Goal: Information Seeking & Learning: Learn about a topic

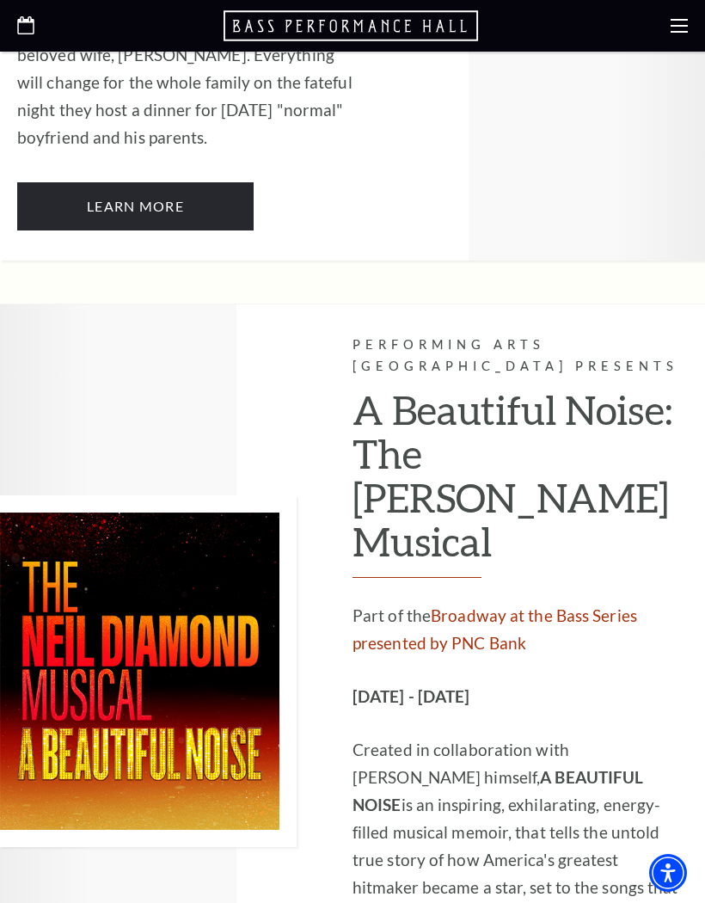
scroll to position [4213, 0]
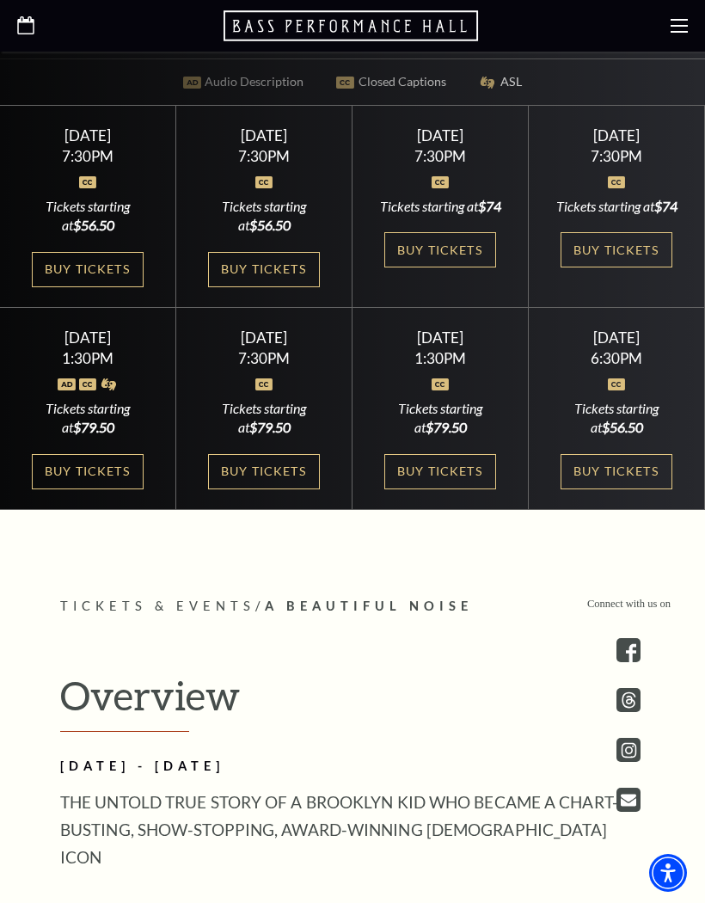
scroll to position [782, 0]
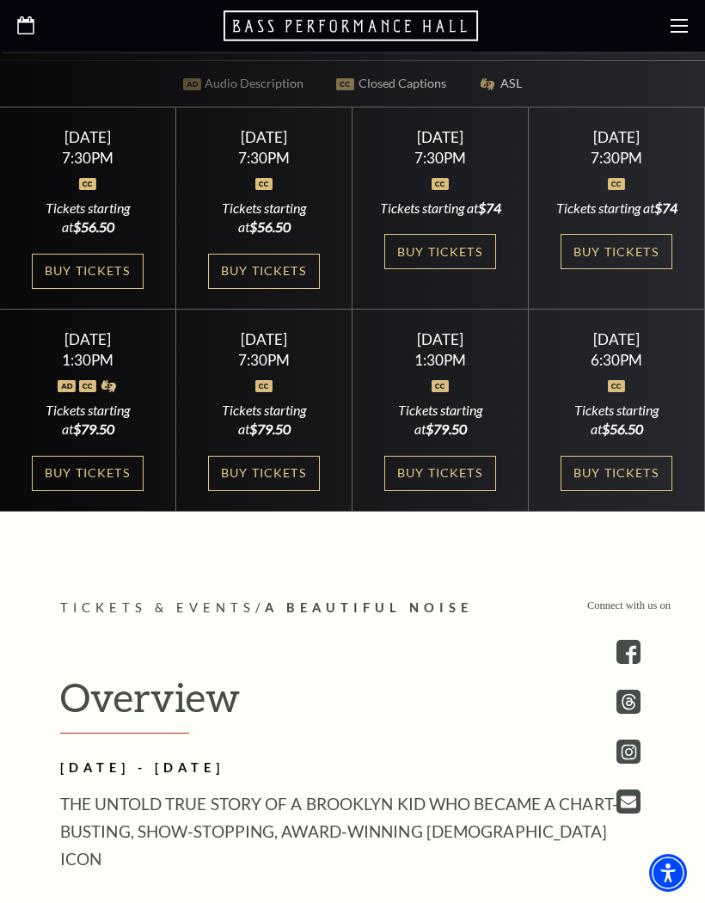
click at [437, 491] on link "Buy Tickets" at bounding box center [440, 473] width 112 height 35
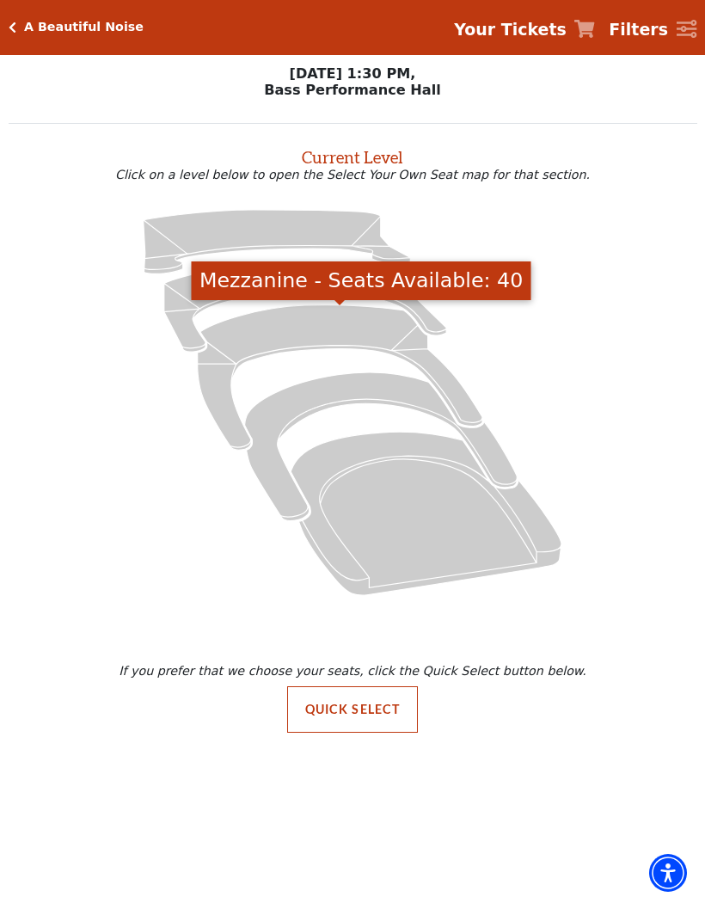
click at [327, 318] on icon "Mezzanine - Seats Available: 40" at bounding box center [340, 376] width 285 height 145
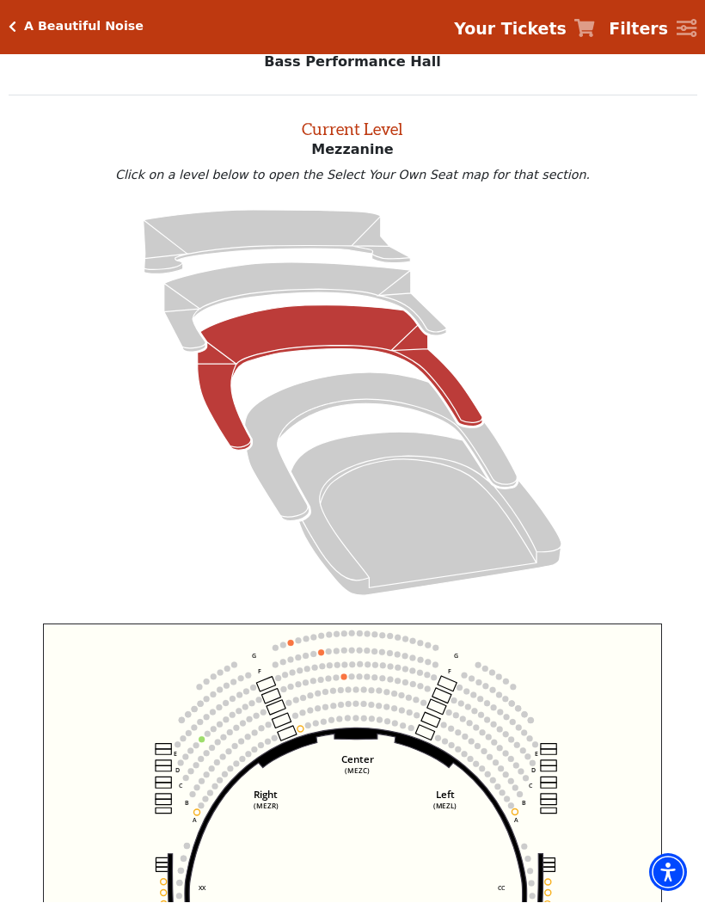
scroll to position [28, 0]
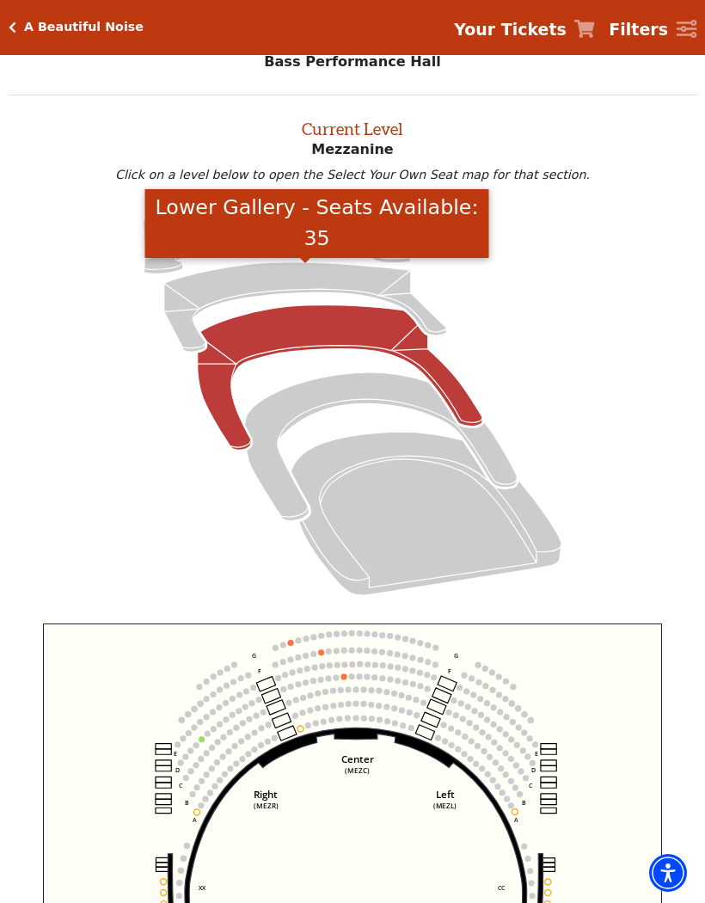
click at [341, 277] on icon "Lower Gallery - Seats Available: 35" at bounding box center [305, 306] width 282 height 89
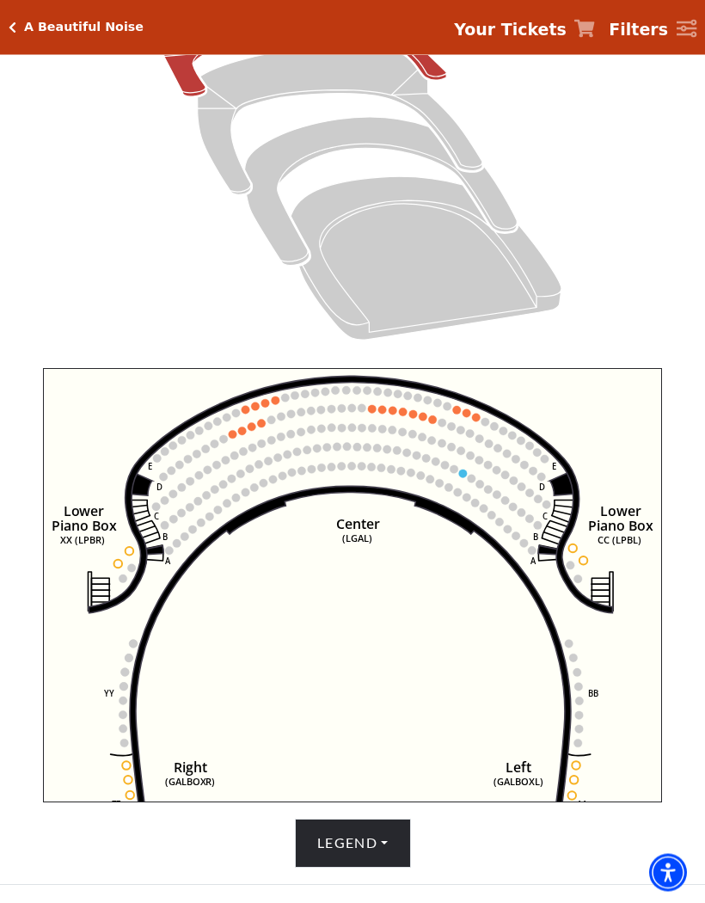
scroll to position [285, 0]
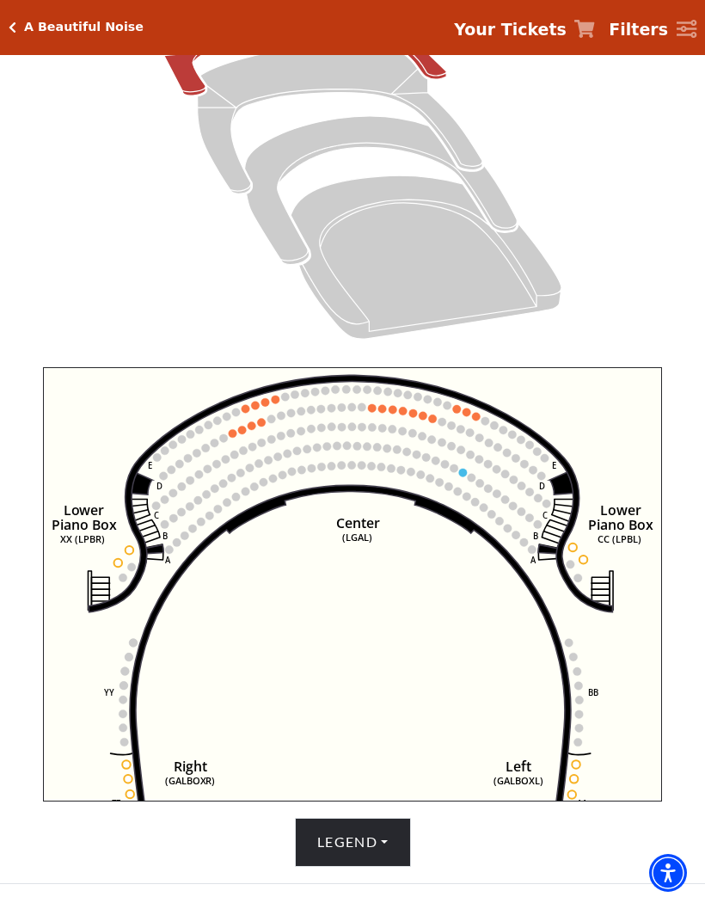
click at [387, 866] on button "Legend" at bounding box center [353, 842] width 116 height 48
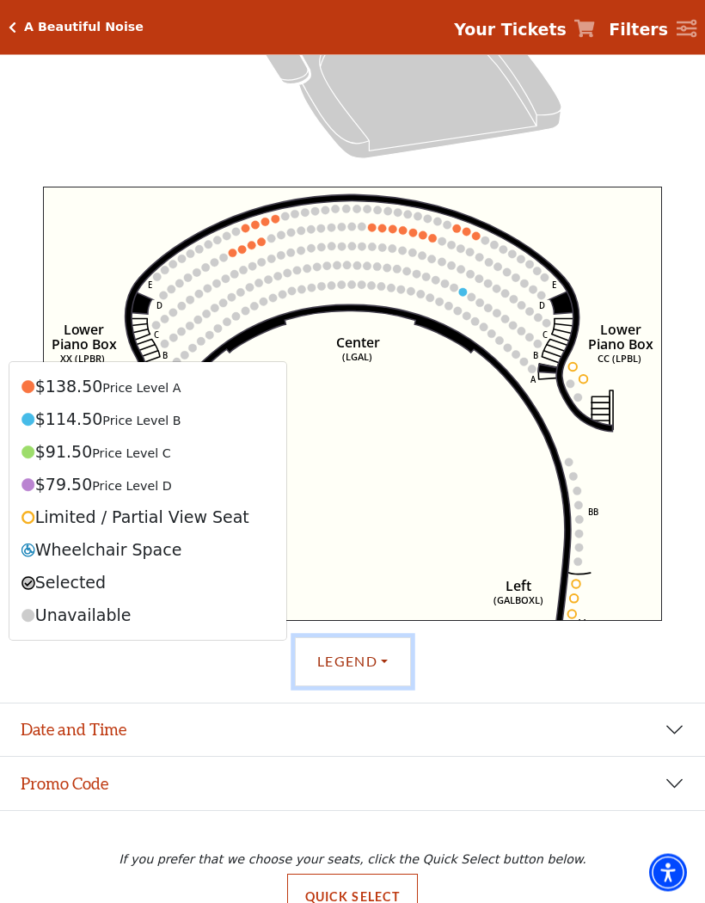
scroll to position [479, 0]
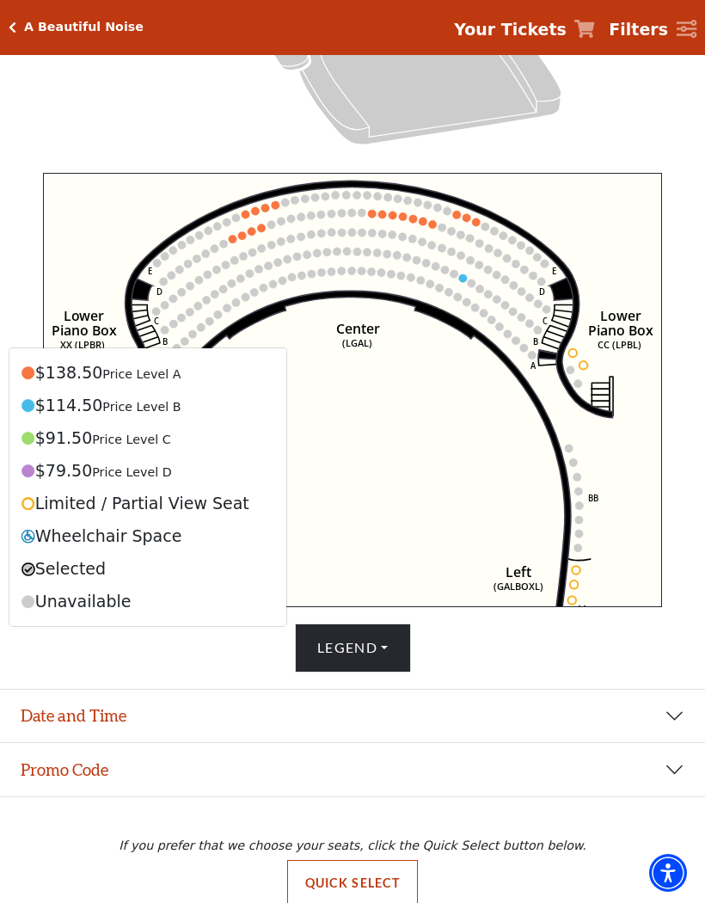
click at [363, 671] on button "Legend" at bounding box center [353, 647] width 116 height 48
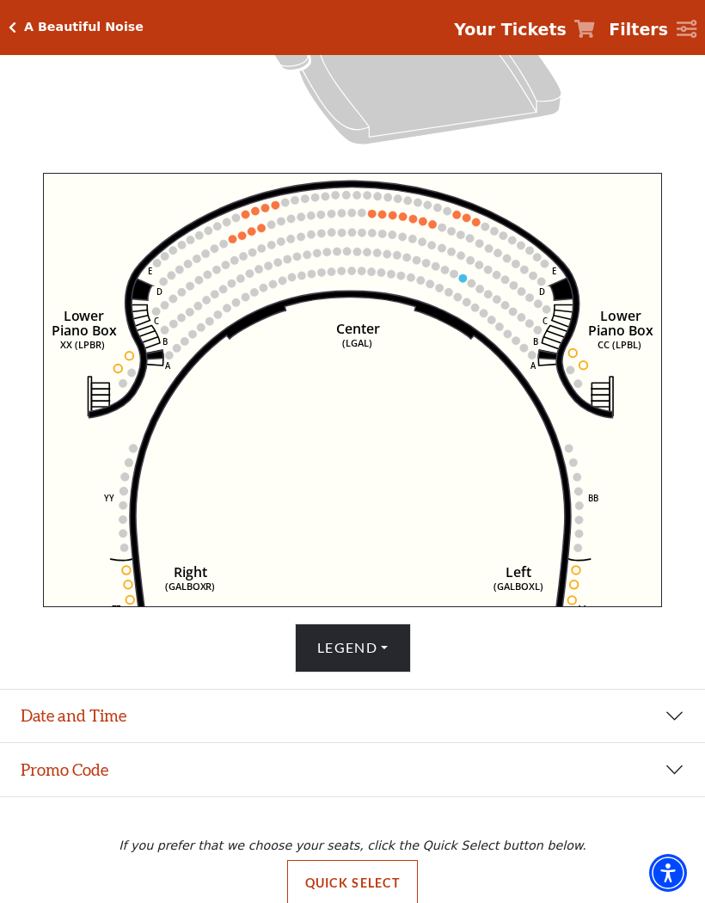
click at [377, 671] on button "Legend" at bounding box center [353, 647] width 116 height 48
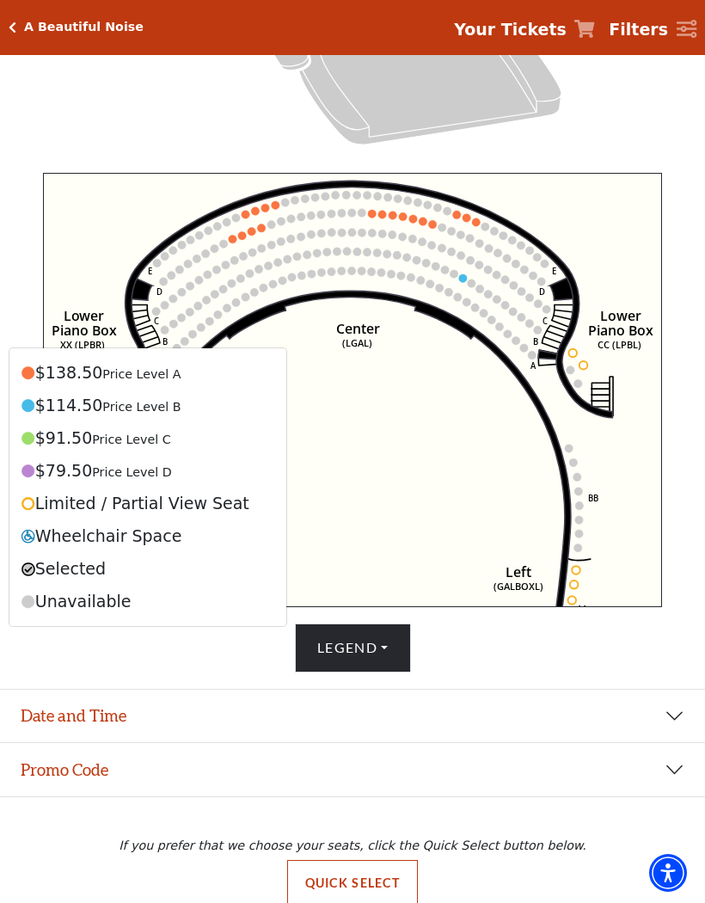
click at [387, 671] on button "Legend" at bounding box center [353, 647] width 116 height 48
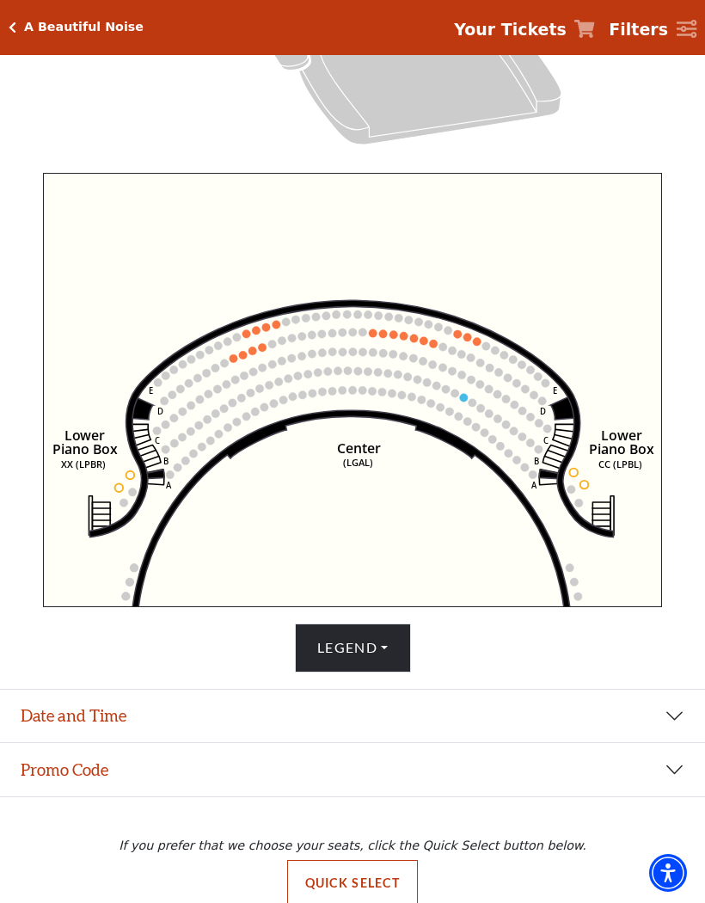
click at [22, 28] on div "A Beautiful Noise" at bounding box center [79, 27] width 127 height 15
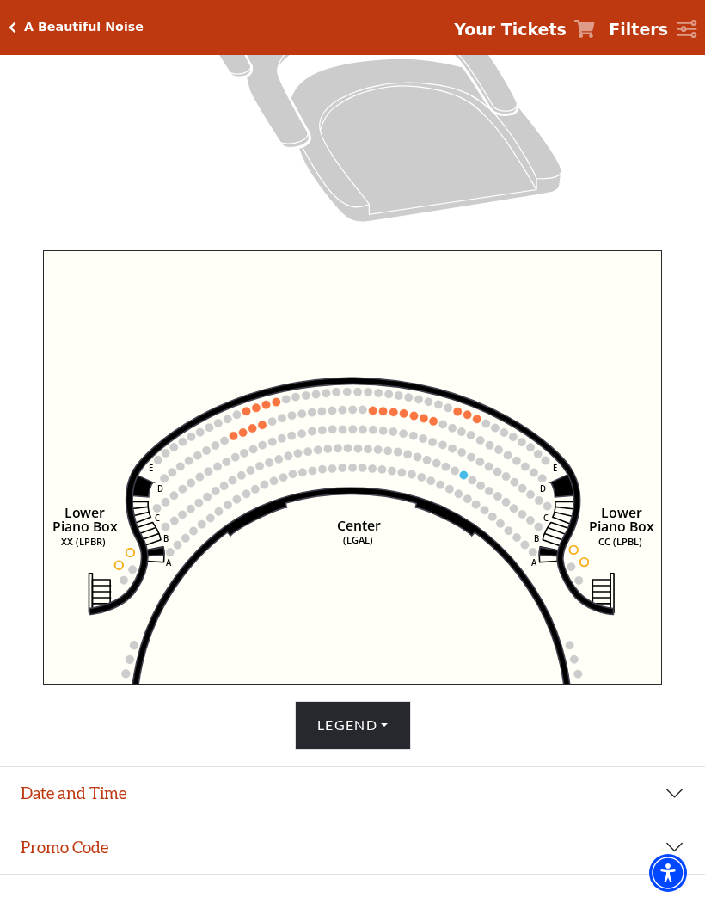
scroll to position [394, 0]
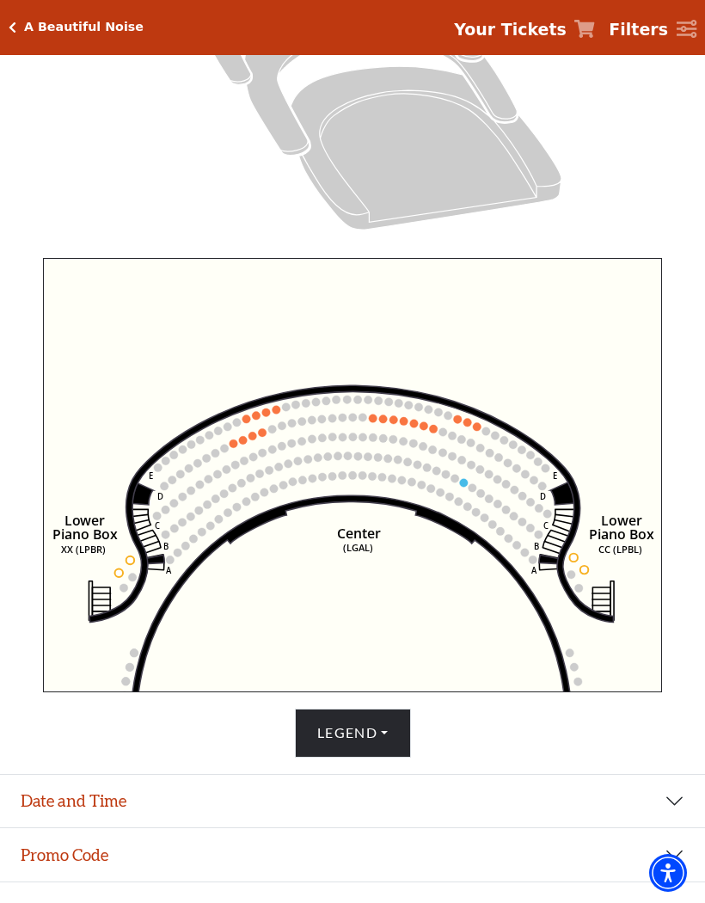
click at [21, 27] on div "A Beautiful Noise" at bounding box center [79, 27] width 127 height 15
click at [22, 28] on div "A Beautiful Noise" at bounding box center [79, 27] width 127 height 15
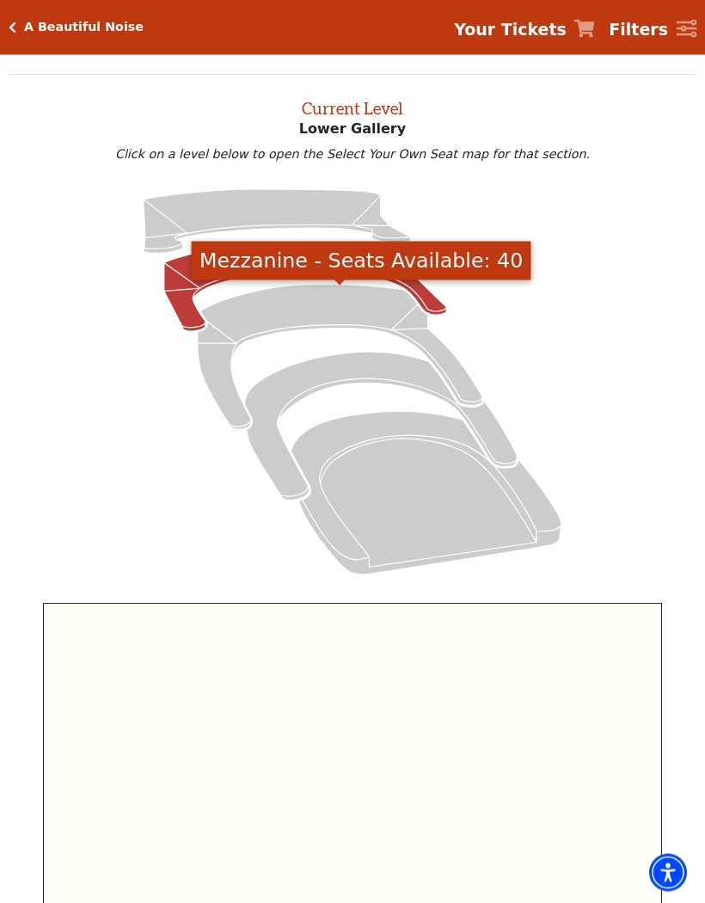
scroll to position [49, 0]
click at [321, 310] on icon "Mezzanine - Seats Available: 40" at bounding box center [340, 357] width 285 height 145
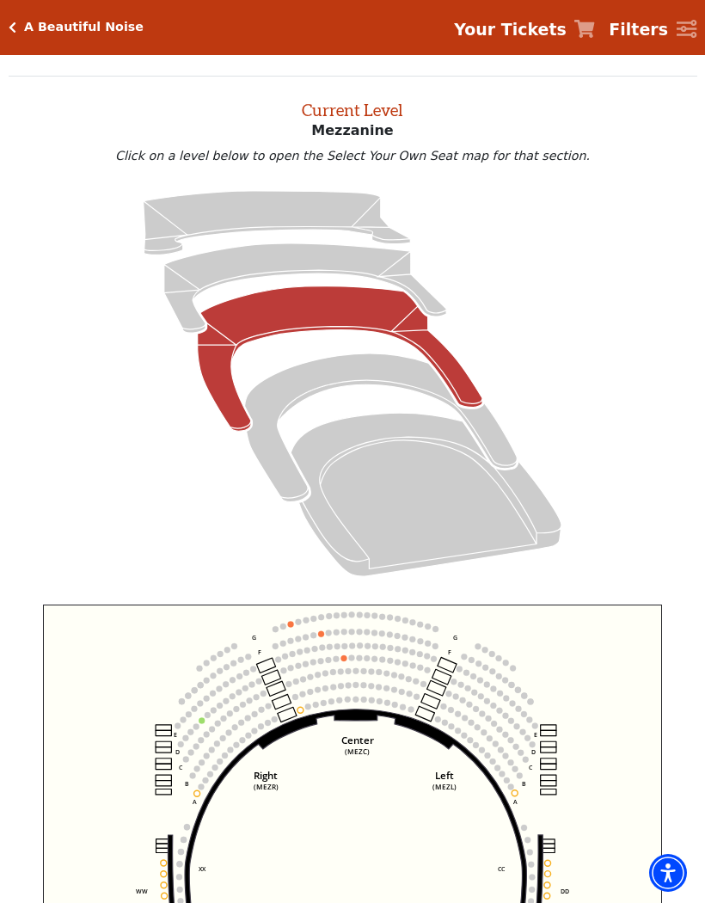
scroll to position [65, 0]
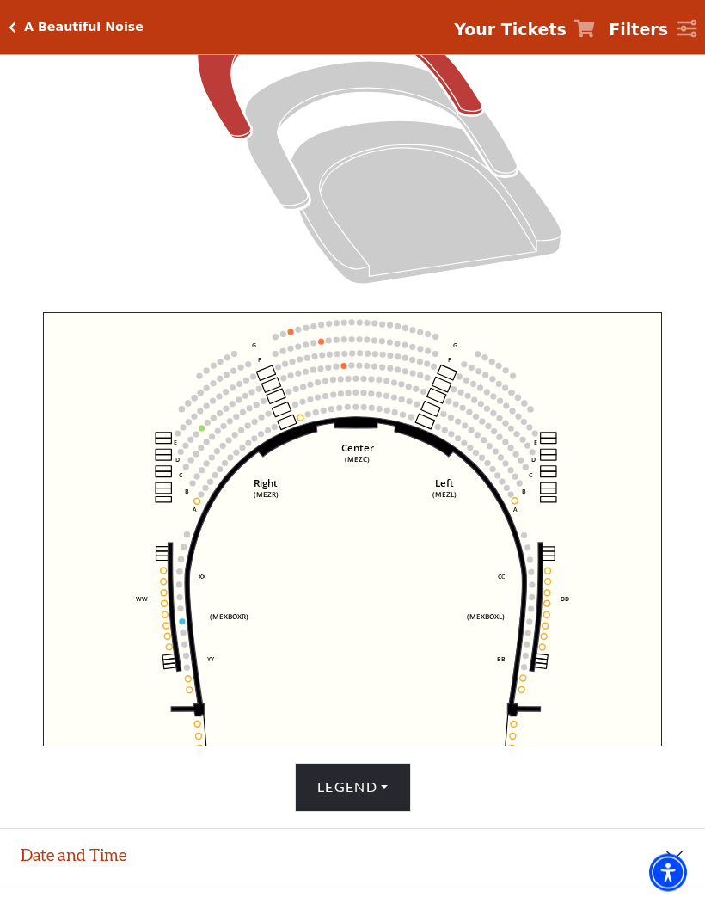
click at [359, 812] on button "Legend" at bounding box center [353, 787] width 116 height 48
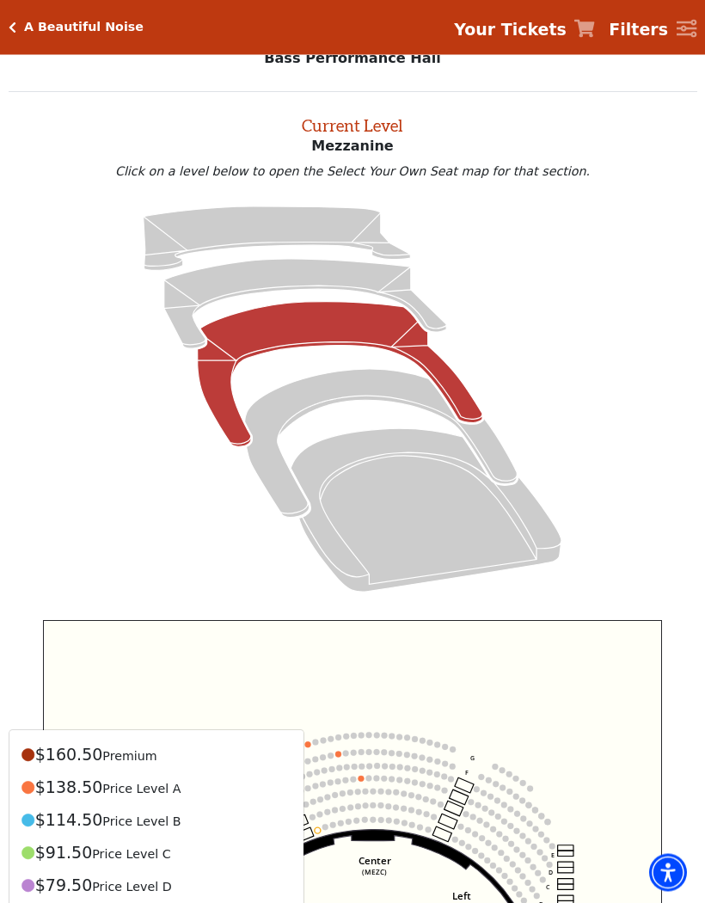
scroll to position [0, 0]
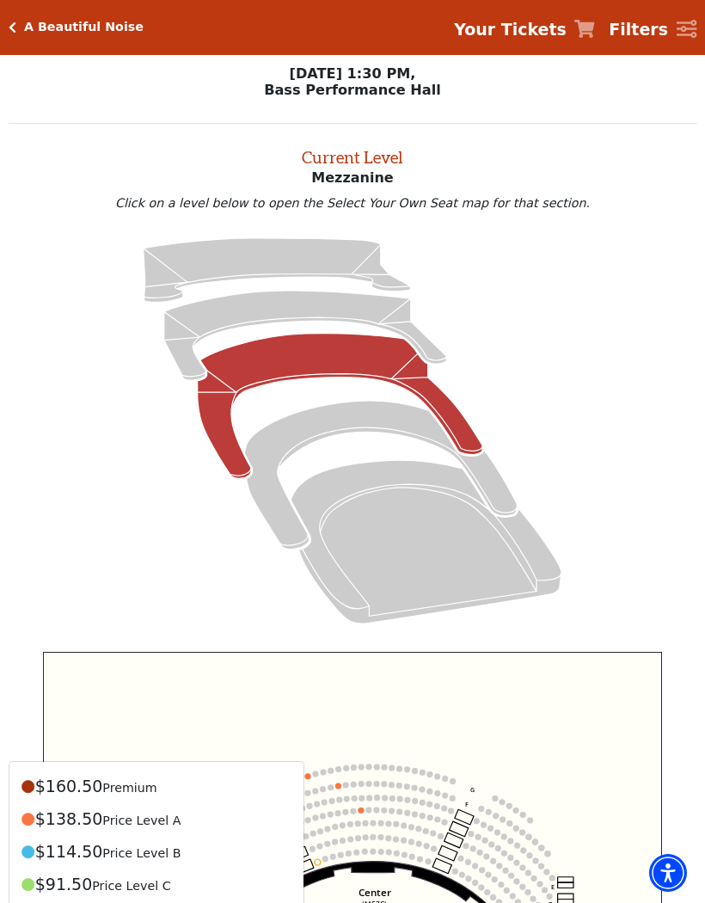
click at [277, 305] on icon "Lower Gallery - Seats Available: 35" at bounding box center [305, 335] width 282 height 89
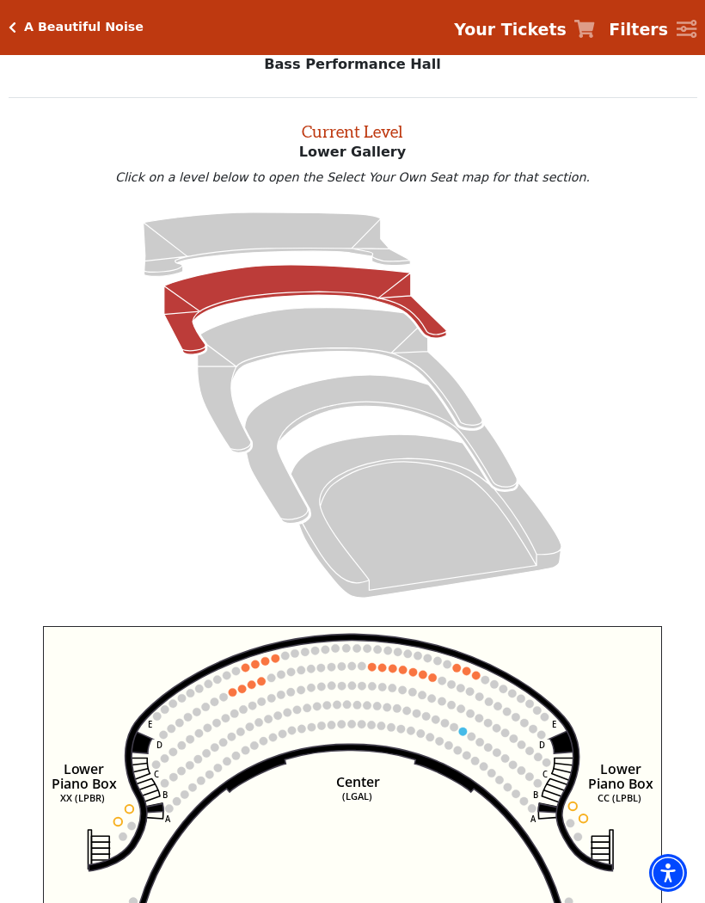
scroll to position [65, 0]
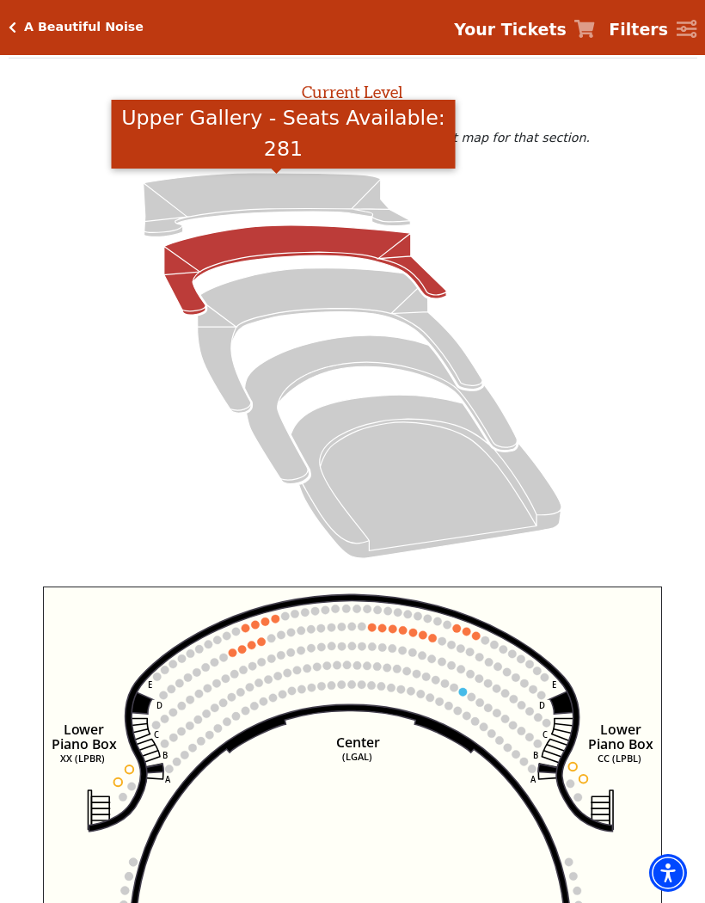
click at [267, 185] on icon "Upper Gallery - Seats Available: 281" at bounding box center [277, 205] width 267 height 64
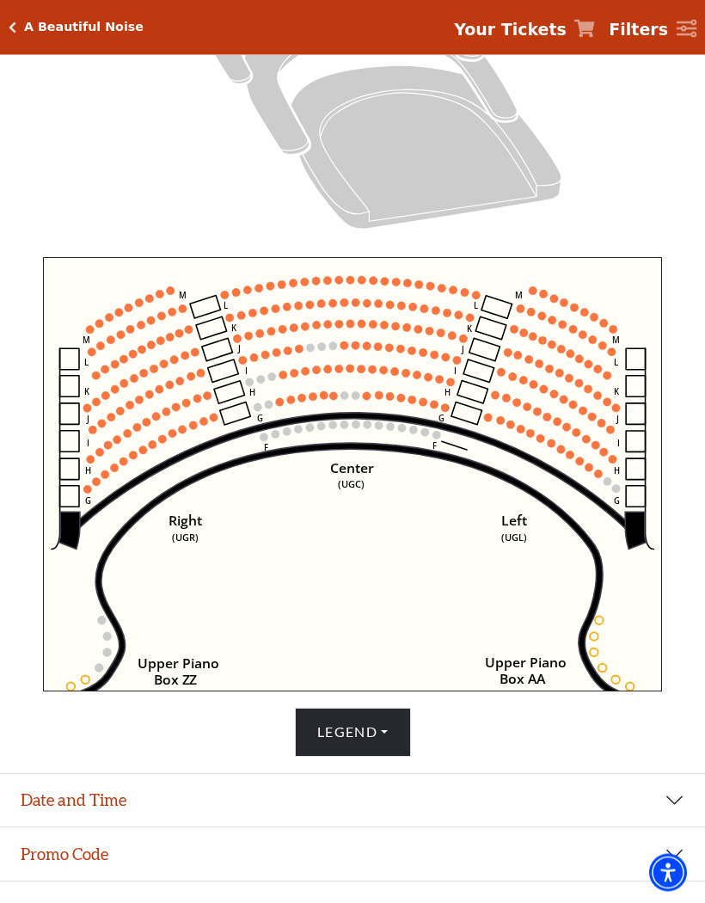
click at [361, 757] on button "Legend" at bounding box center [353, 732] width 116 height 48
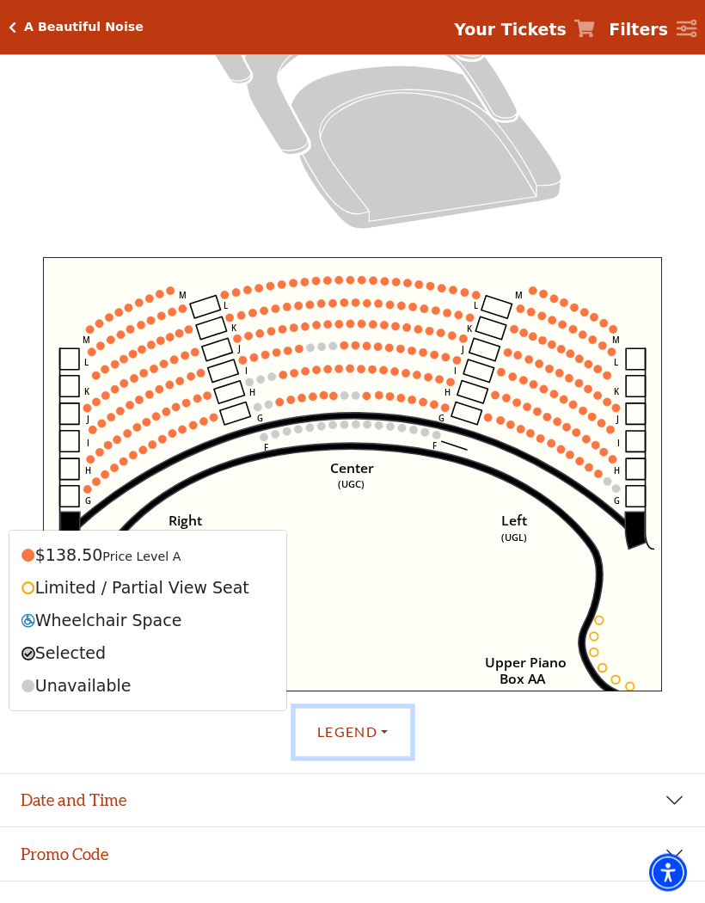
scroll to position [395, 0]
click at [382, 756] on button "Legend" at bounding box center [353, 732] width 116 height 48
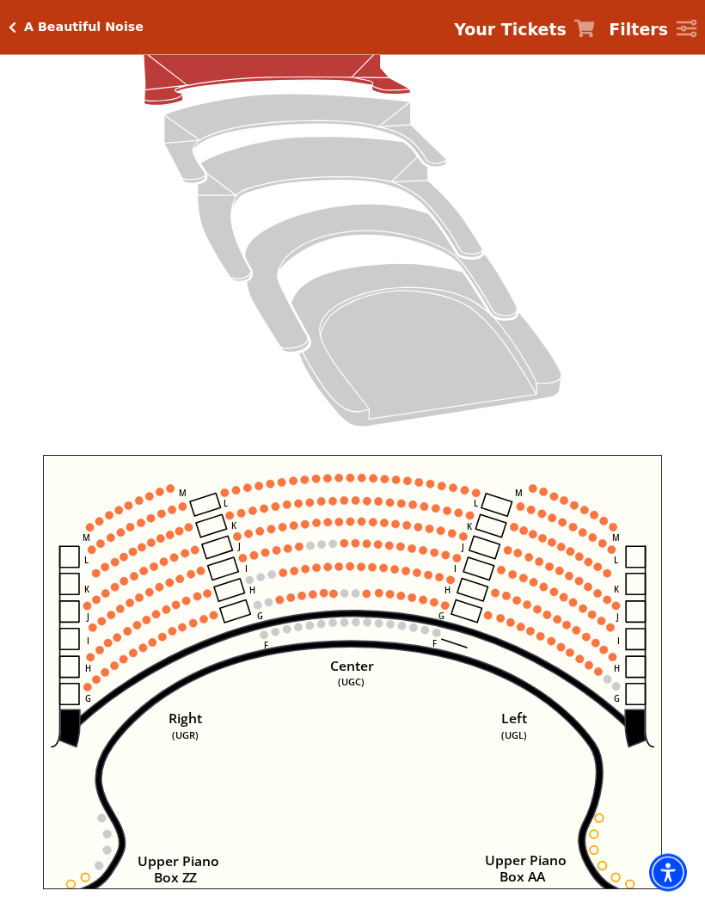
scroll to position [191, 0]
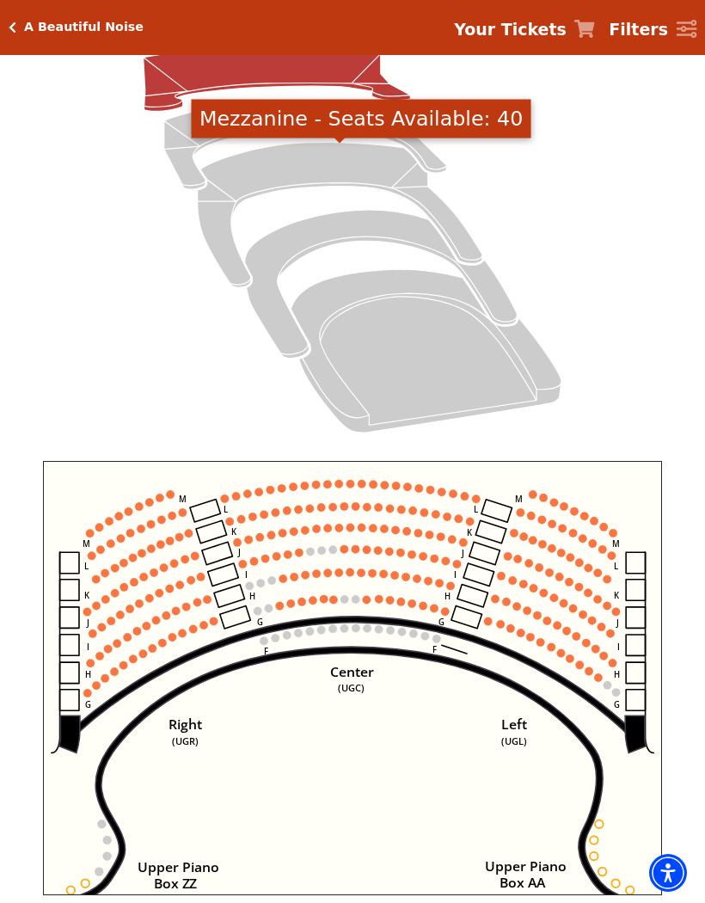
click at [323, 170] on icon "Mezzanine - Seats Available: 40" at bounding box center [340, 215] width 285 height 145
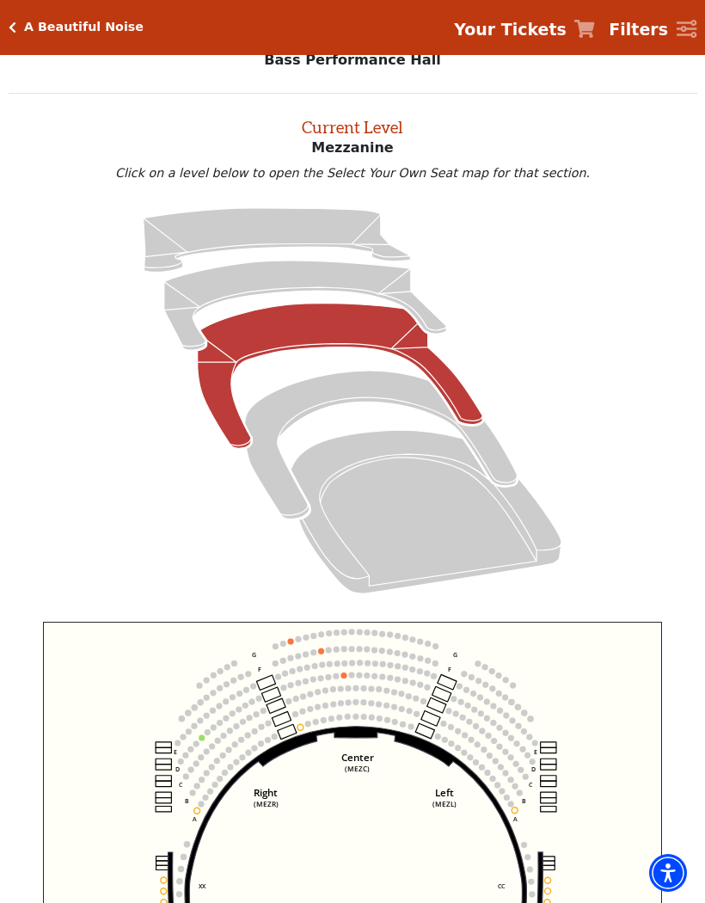
scroll to position [65, 0]
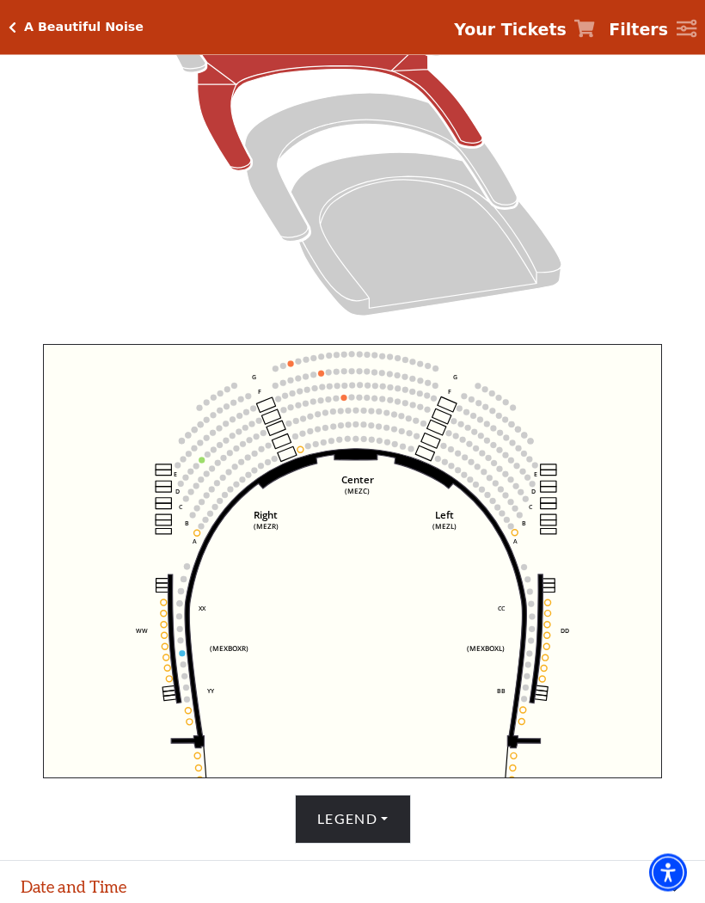
click at [341, 843] on button "Legend" at bounding box center [353, 819] width 116 height 48
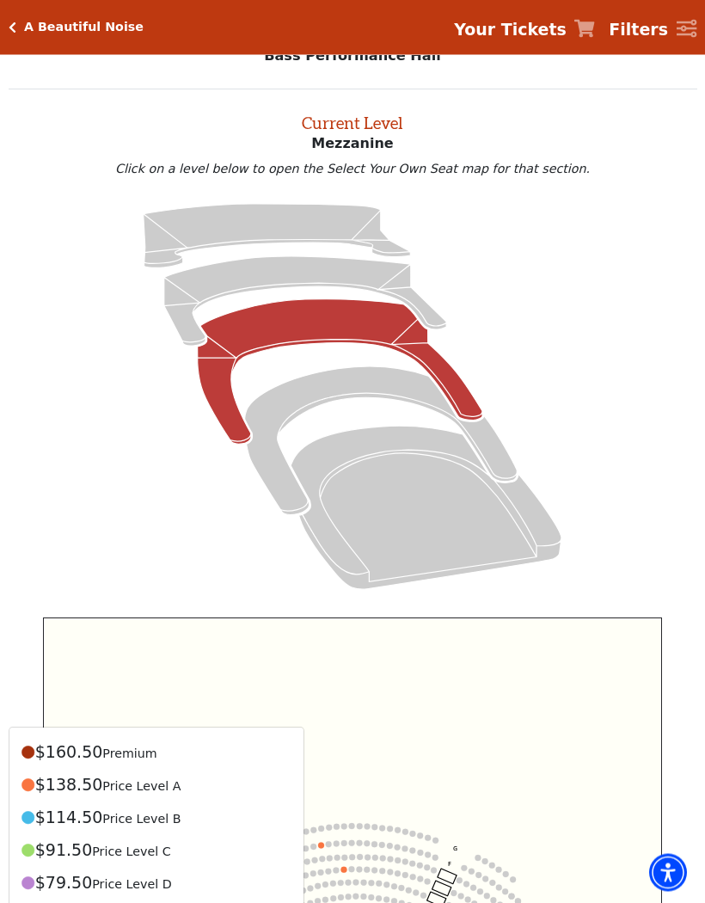
scroll to position [34, 0]
click at [300, 272] on icon "Lower Gallery - Seats Available: 35" at bounding box center [305, 300] width 282 height 89
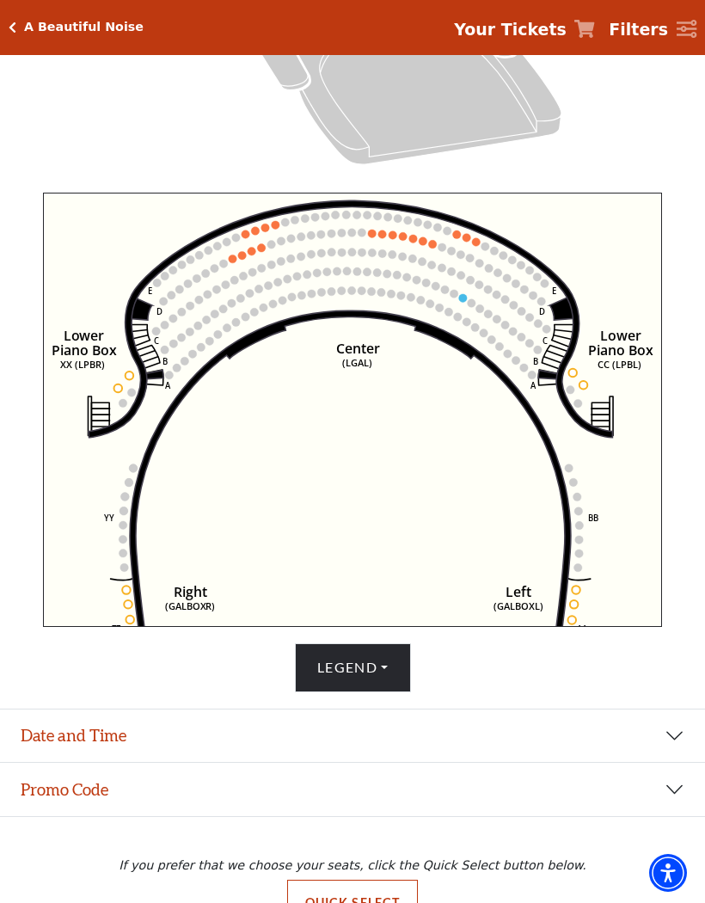
scroll to position [479, 0]
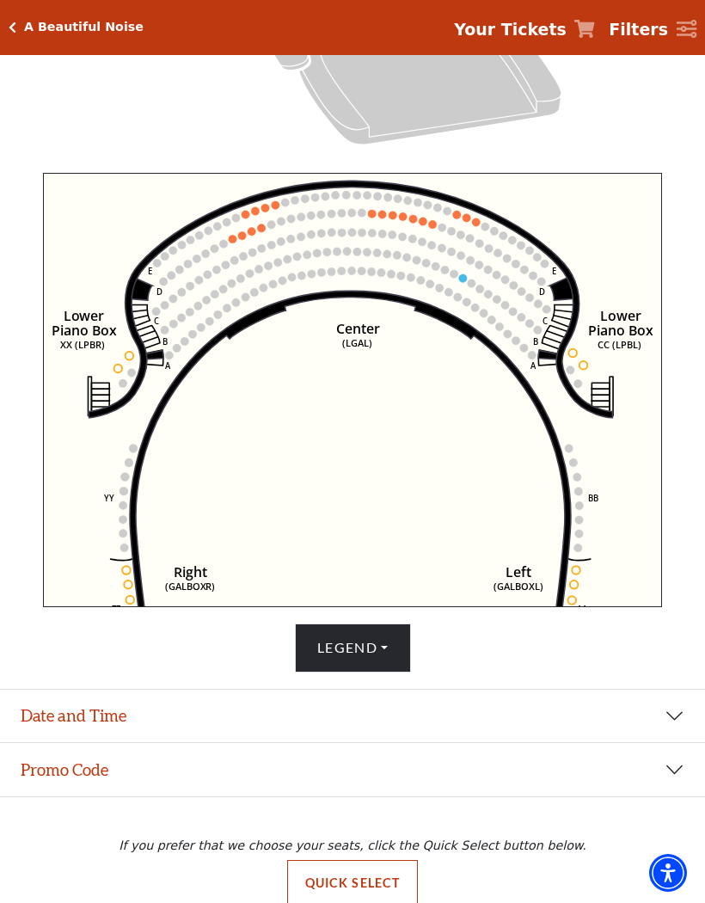
click at [359, 671] on button "Legend" at bounding box center [353, 647] width 116 height 48
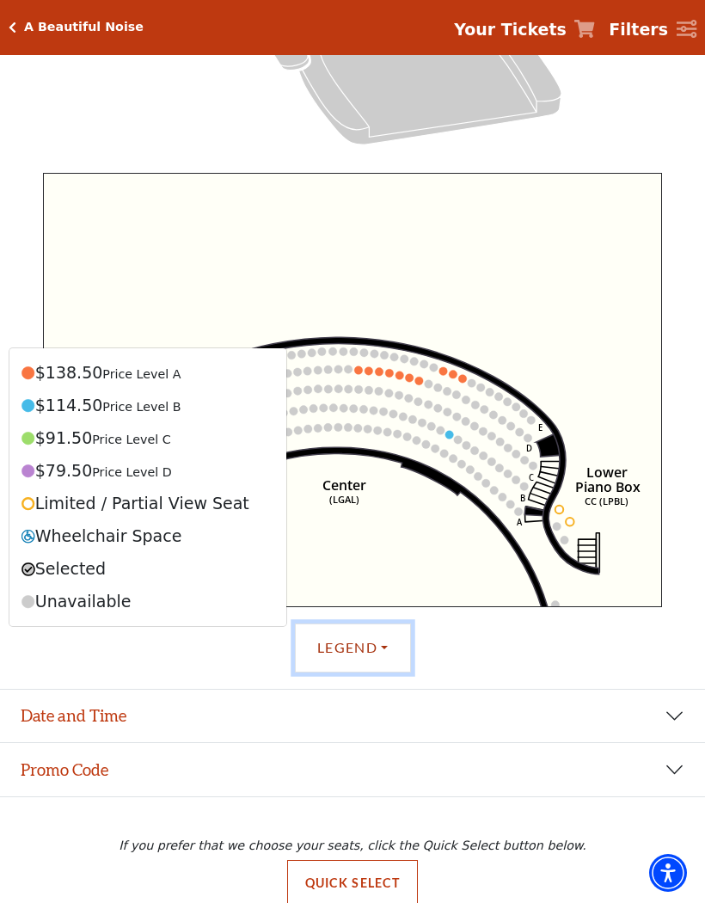
click at [590, 211] on icon "Right (GALBOXR) E D C B A E D C B A YY ZZ Left (GALBOXL) BB AA Center Lower Pia…" at bounding box center [353, 390] width 620 height 434
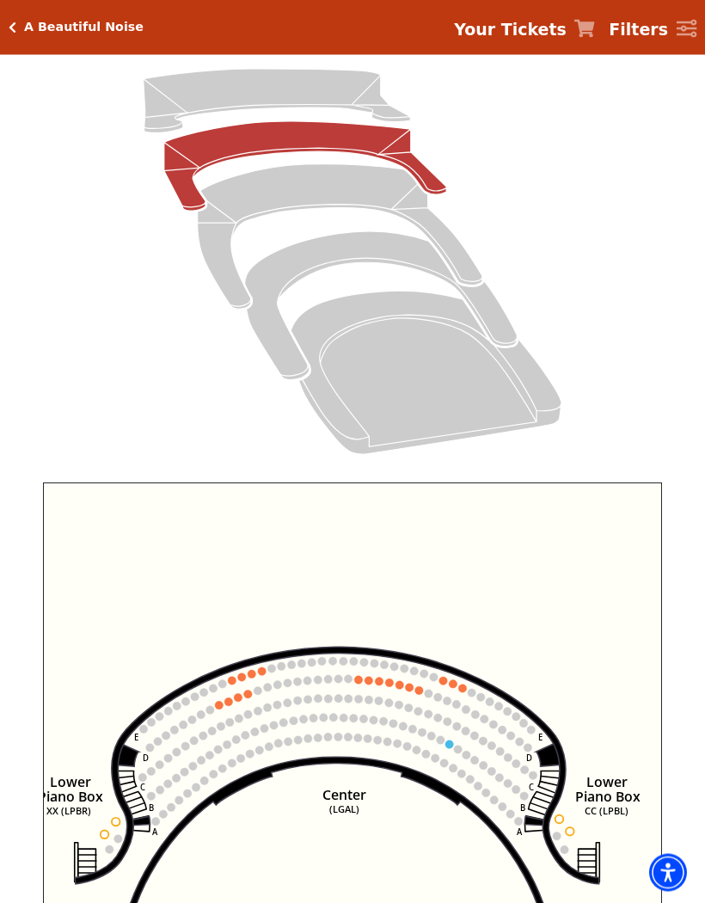
scroll to position [169, 0]
click at [346, 240] on icon "Box Tier - Seats Available: 19" at bounding box center [381, 305] width 273 height 149
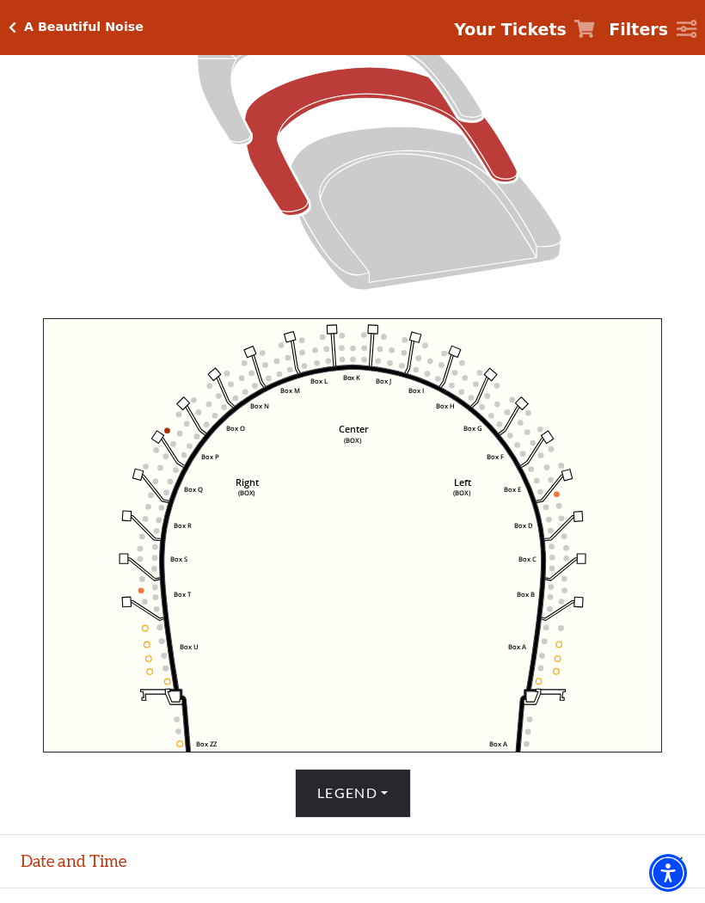
scroll to position [333, 0]
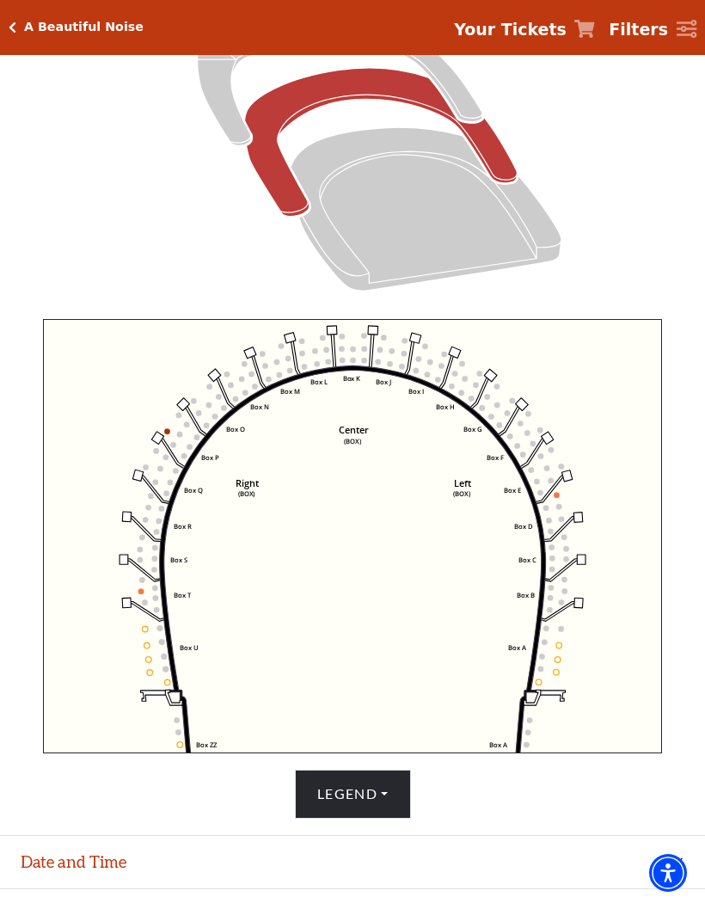
click at [339, 818] on button "Legend" at bounding box center [353, 793] width 116 height 48
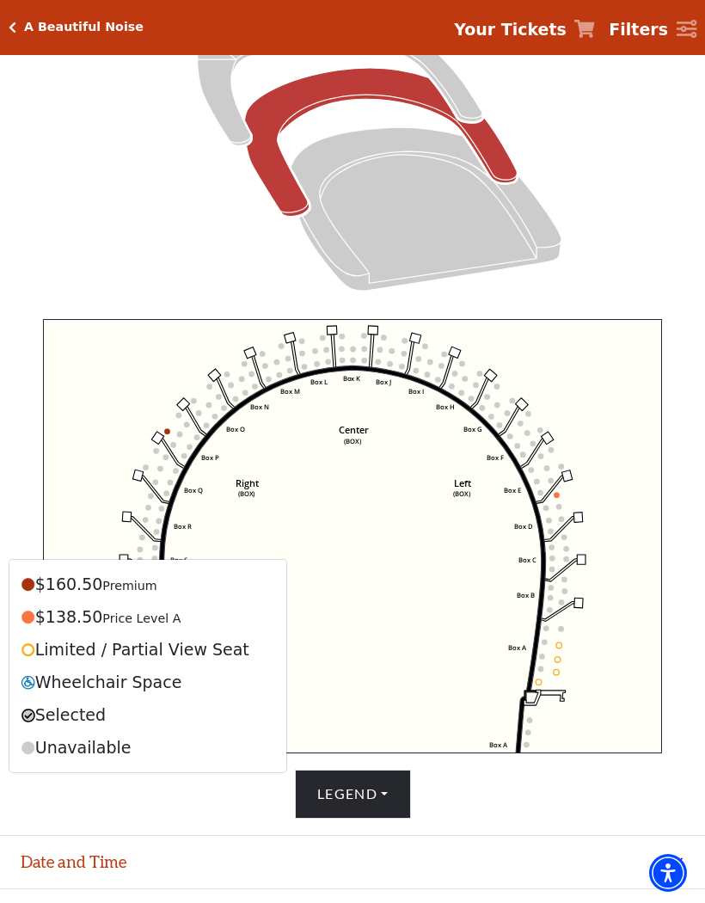
click at [359, 818] on button "Legend" at bounding box center [353, 793] width 116 height 48
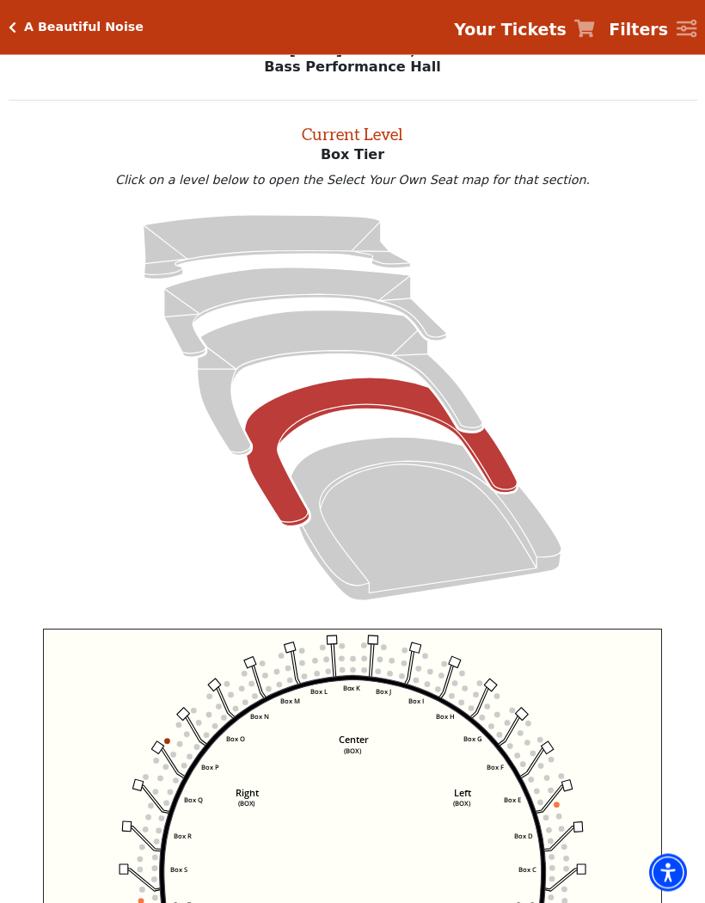
scroll to position [9, 0]
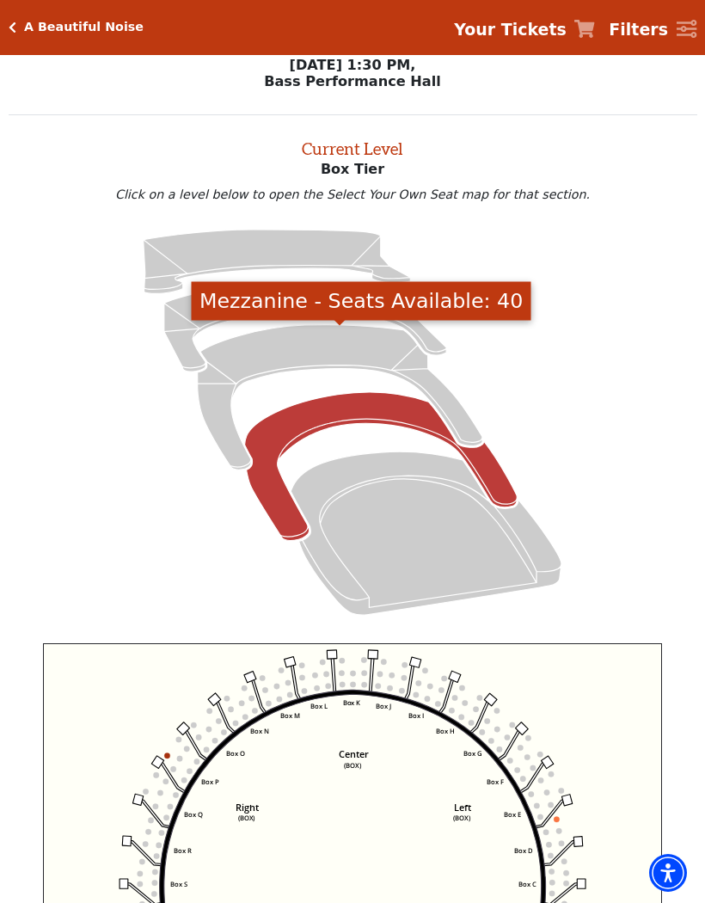
click at [332, 346] on icon "Mezzanine - Seats Available: 40" at bounding box center [340, 397] width 285 height 145
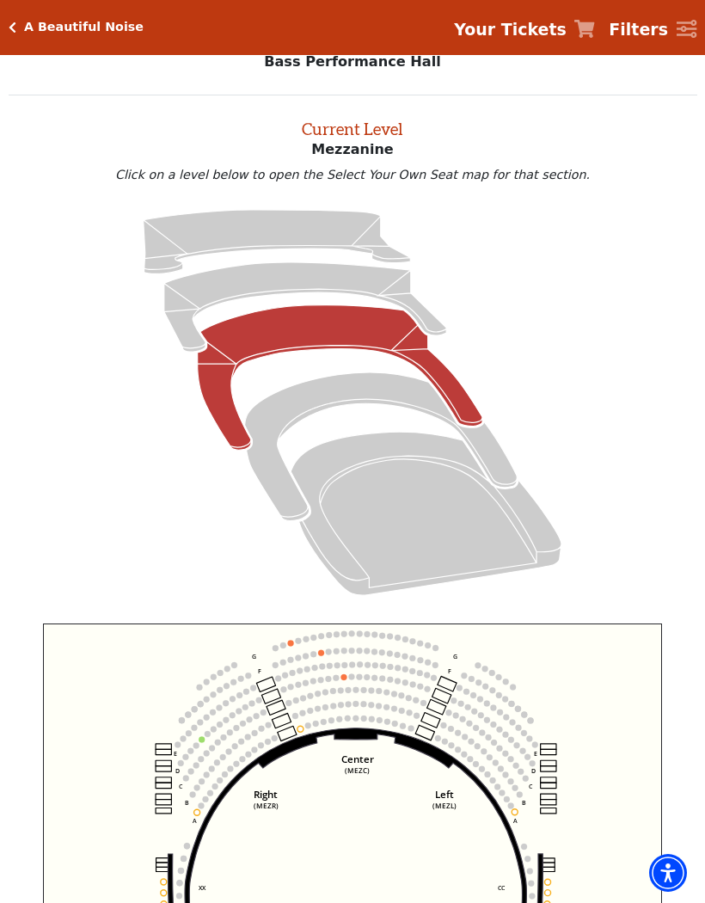
scroll to position [65, 0]
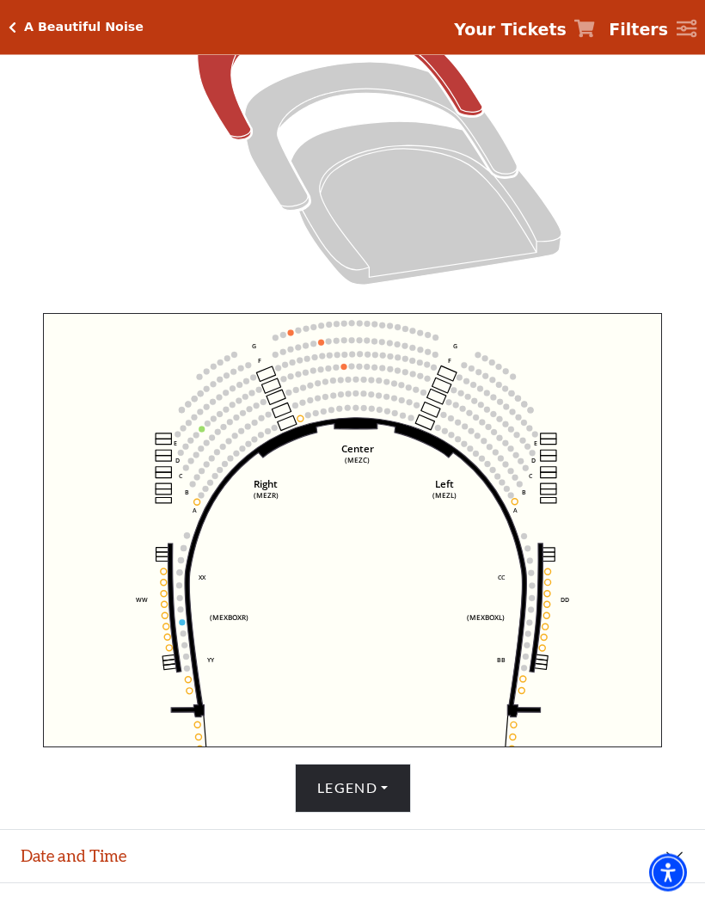
click at [354, 812] on button "Legend" at bounding box center [353, 788] width 116 height 48
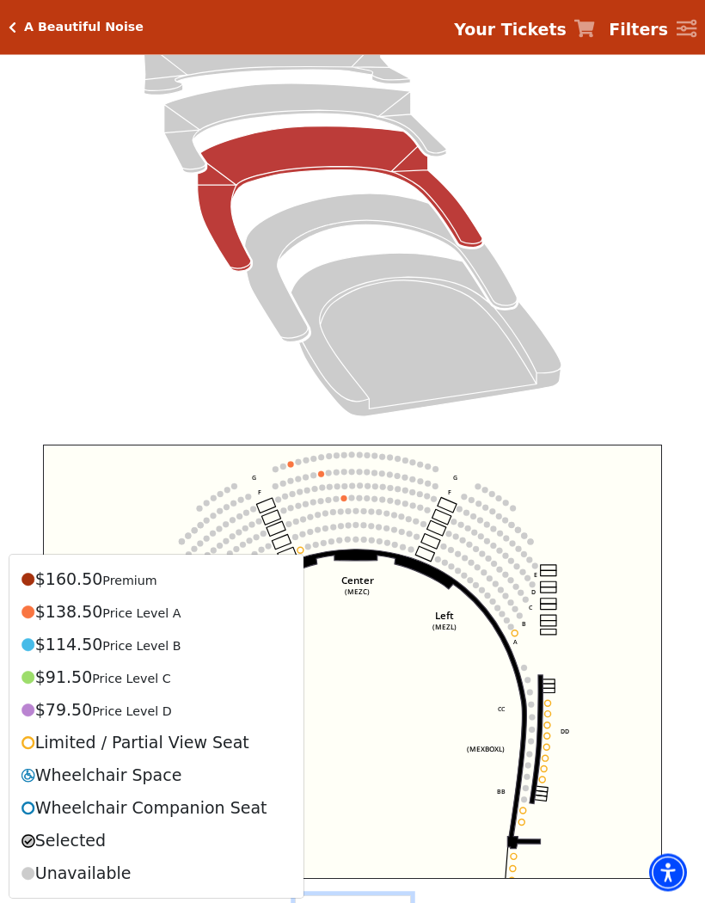
scroll to position [207, 0]
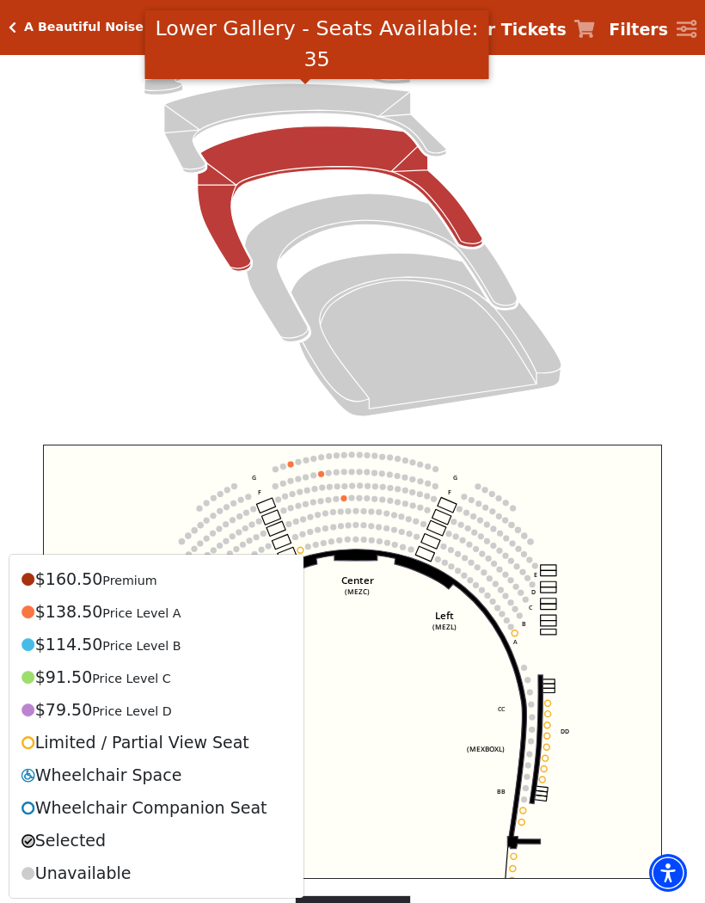
click at [271, 106] on icon "Lower Gallery - Seats Available: 35" at bounding box center [305, 127] width 282 height 89
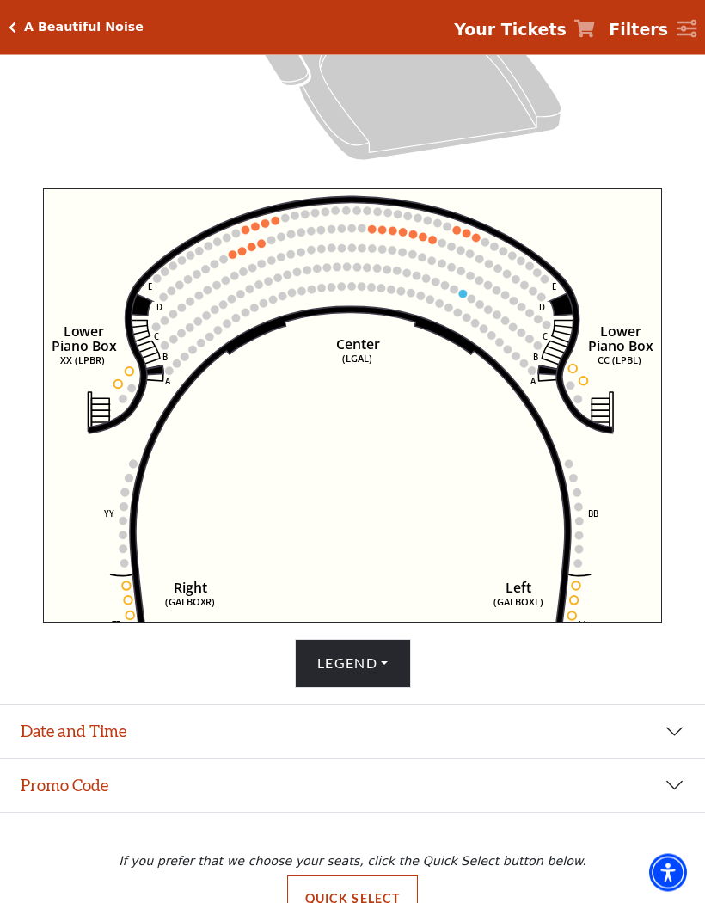
scroll to position [479, 0]
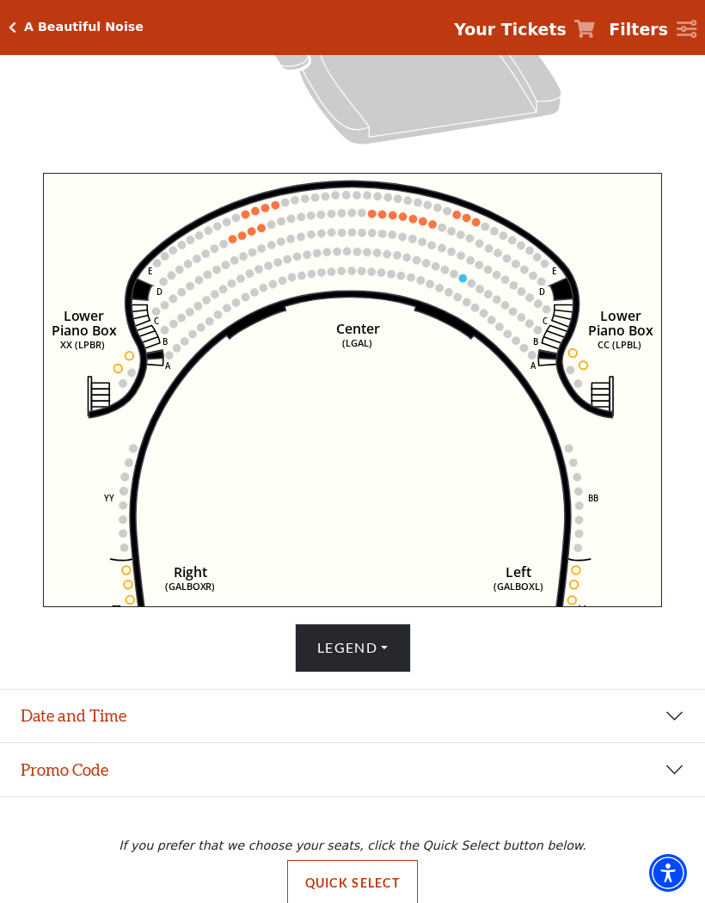
click at [354, 671] on button "Legend" at bounding box center [353, 647] width 116 height 48
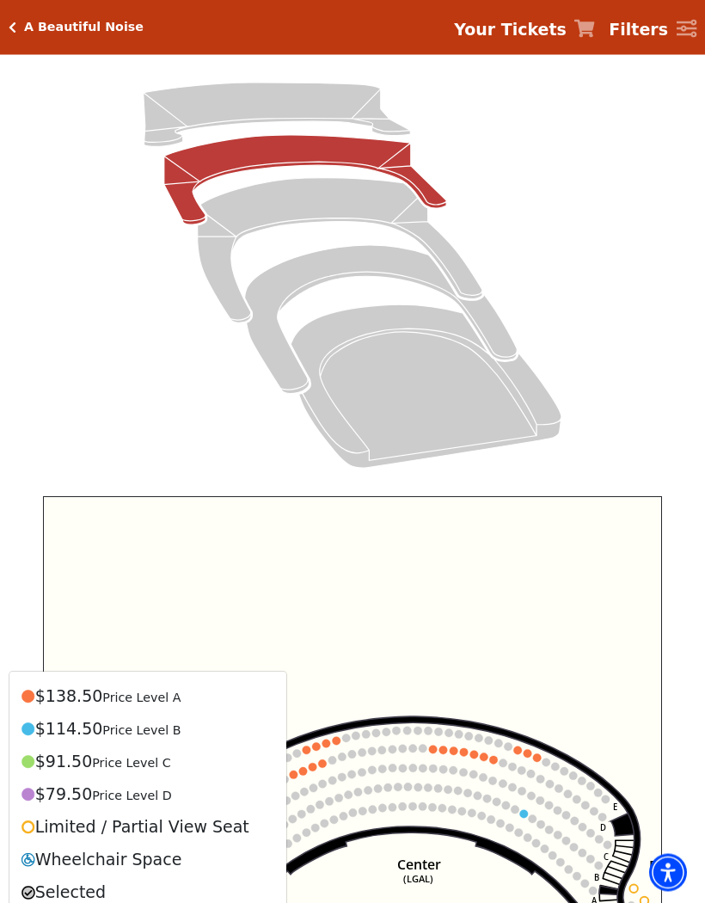
scroll to position [152, 0]
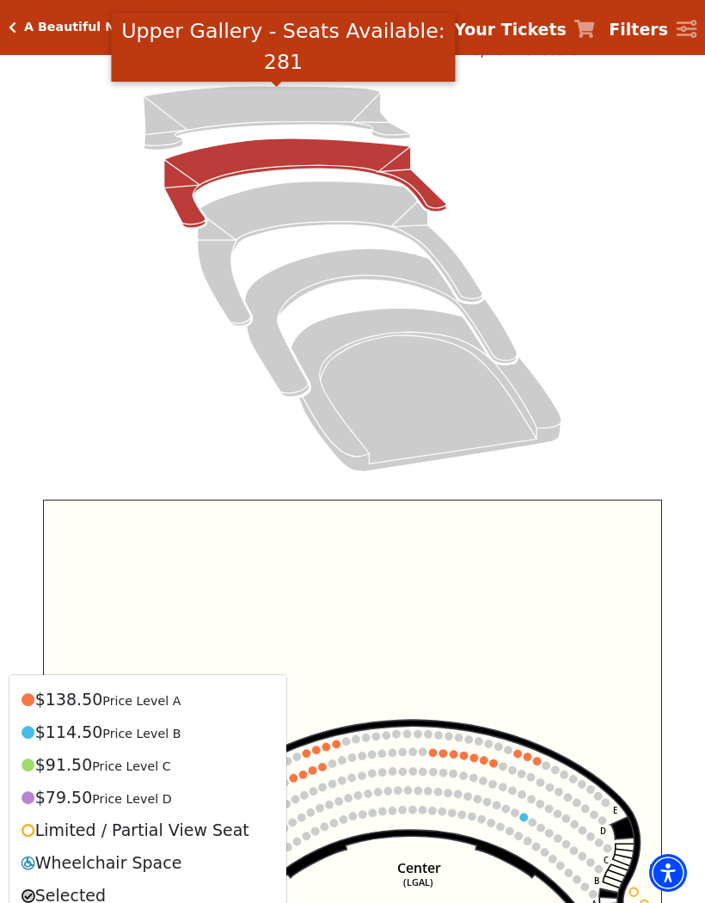
click at [266, 117] on icon "Upper Gallery - Seats Available: 281" at bounding box center [277, 118] width 267 height 64
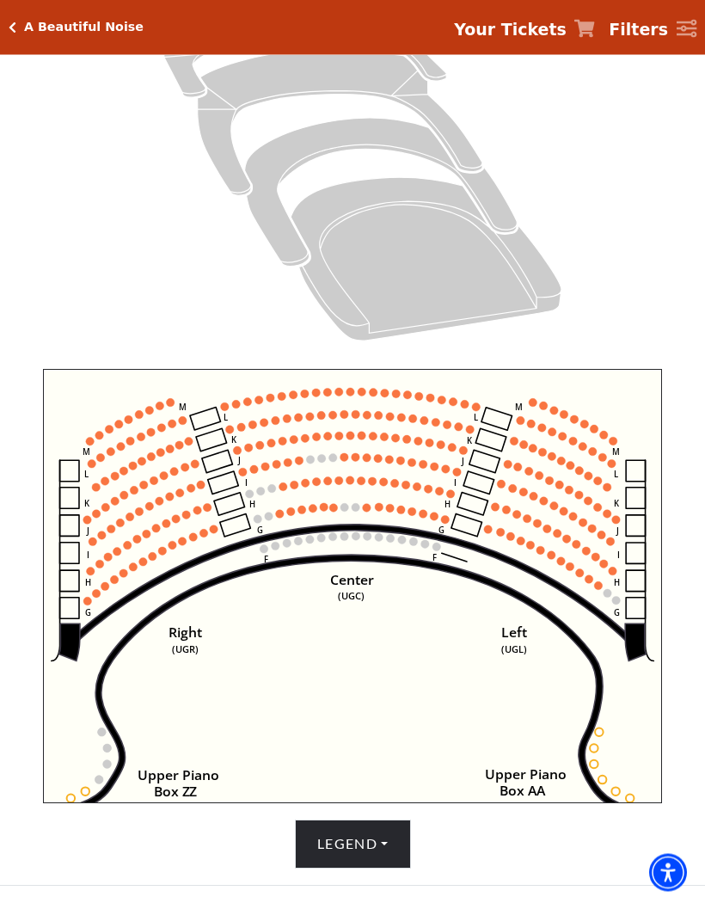
scroll to position [284, 0]
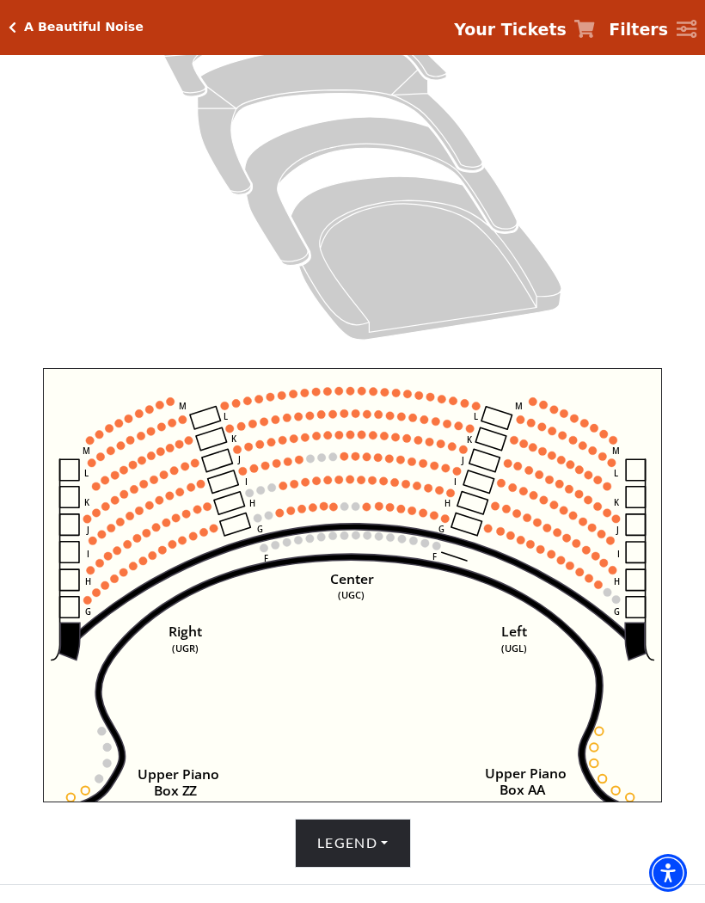
click at [332, 867] on button "Legend" at bounding box center [353, 842] width 116 height 48
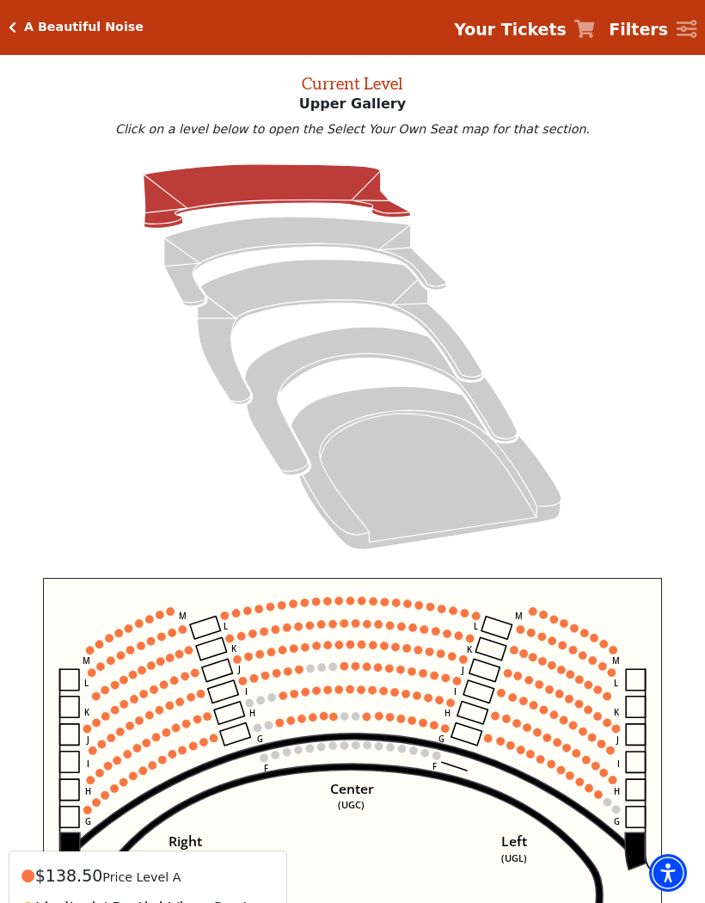
scroll to position [68, 0]
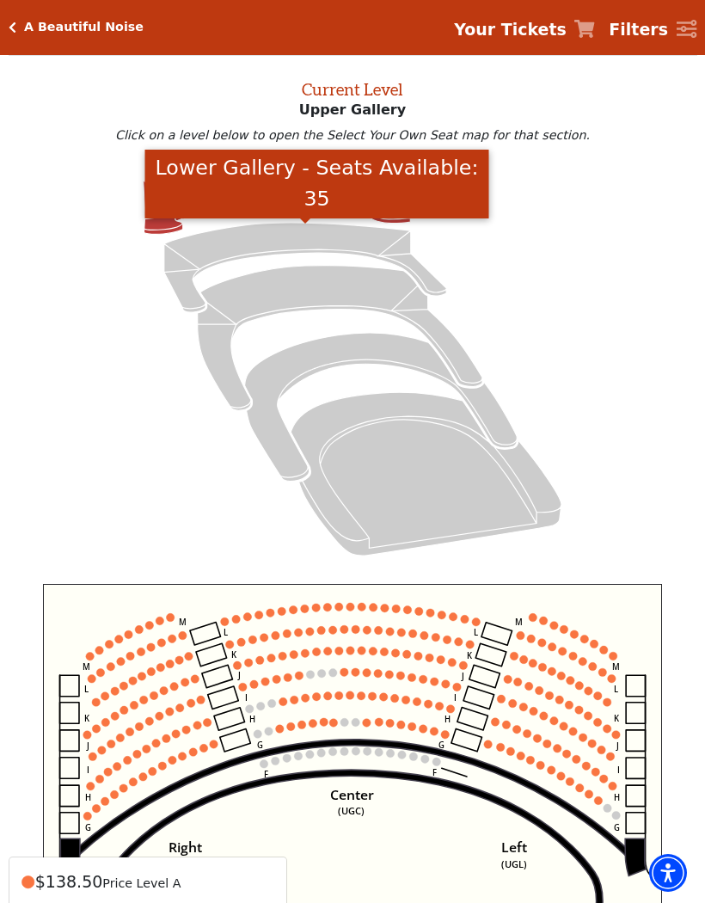
click at [273, 249] on icon "Lower Gallery - Seats Available: 35" at bounding box center [305, 267] width 282 height 89
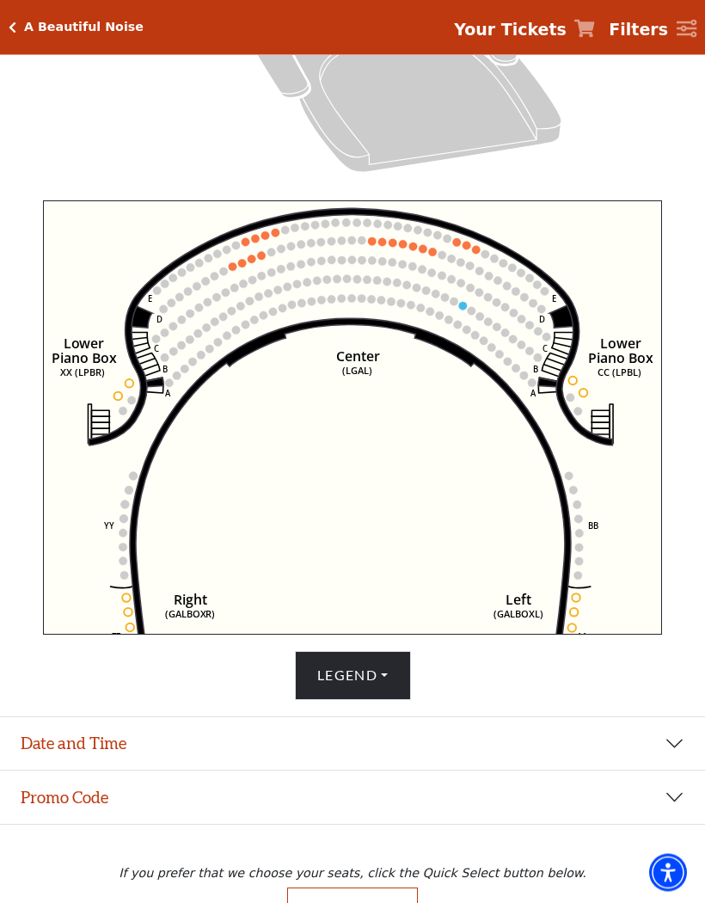
scroll to position [479, 0]
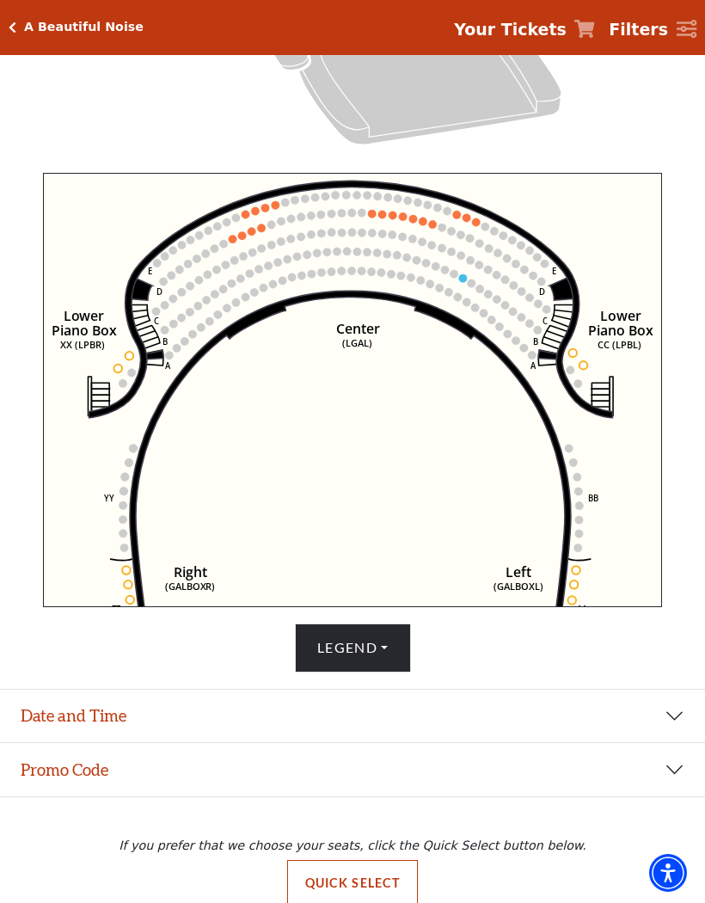
click at [368, 671] on button "Legend" at bounding box center [353, 647] width 116 height 48
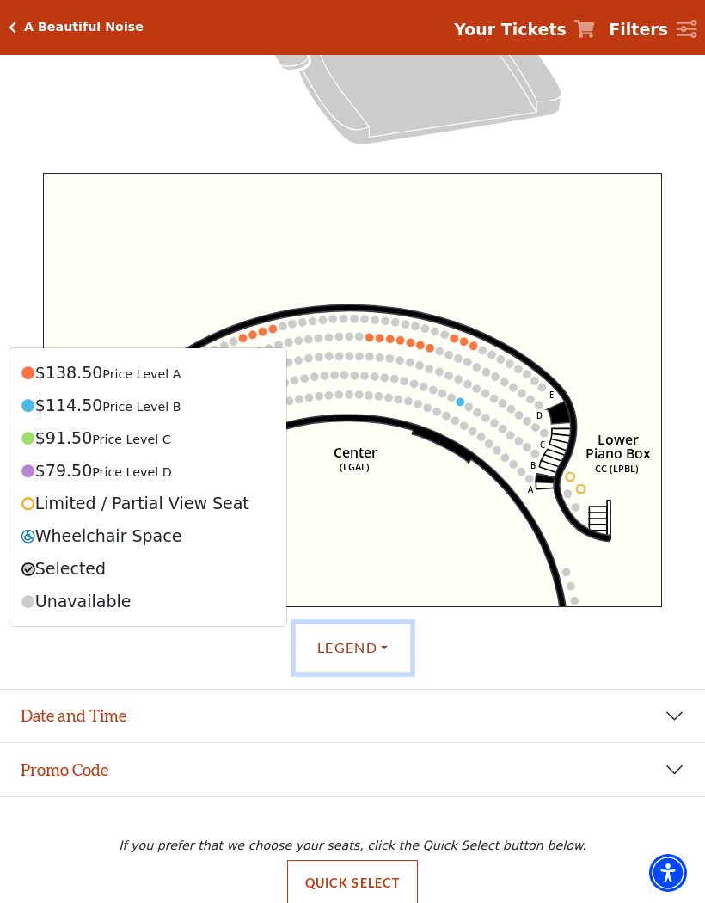
click at [656, 223] on icon "Right (GALBOXR) E D C B A E D C B A YY ZZ Left (GALBOXL) BB AA Center Lower Pia…" at bounding box center [353, 390] width 620 height 434
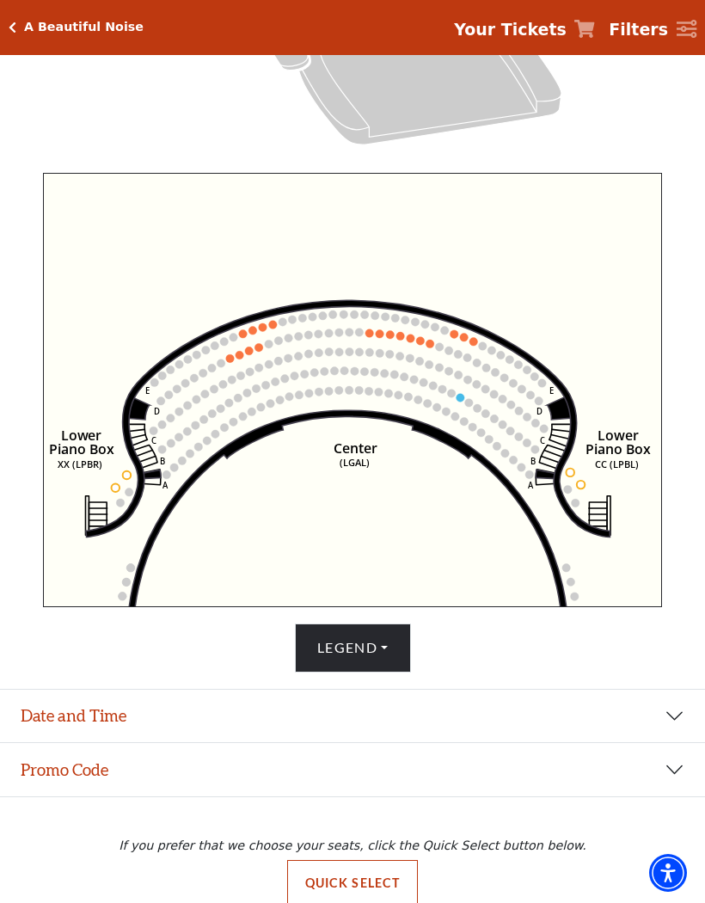
click at [340, 671] on button "Legend" at bounding box center [353, 647] width 116 height 48
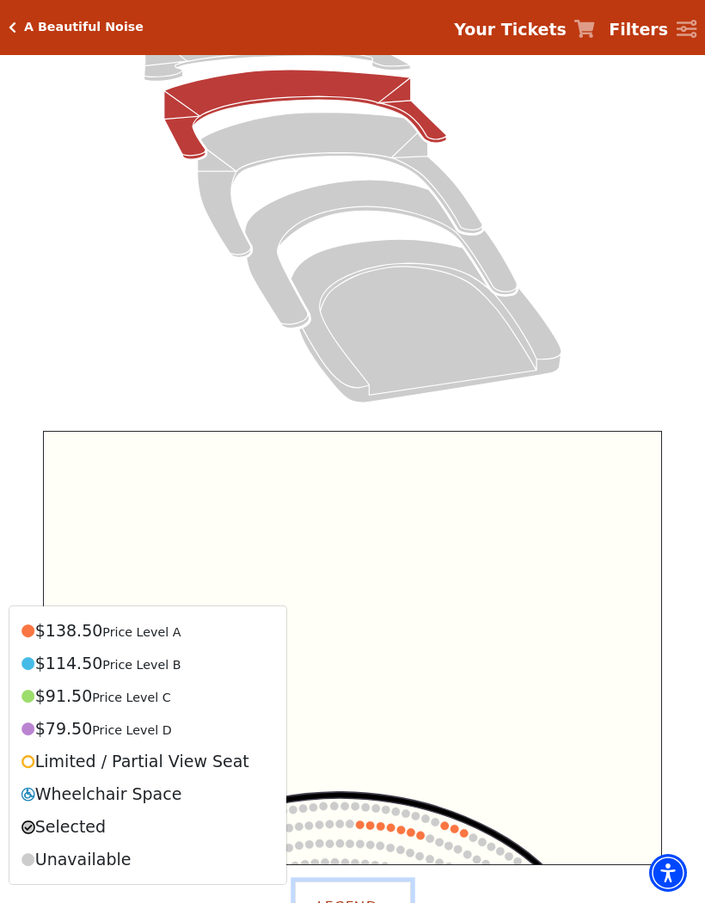
scroll to position [218, 0]
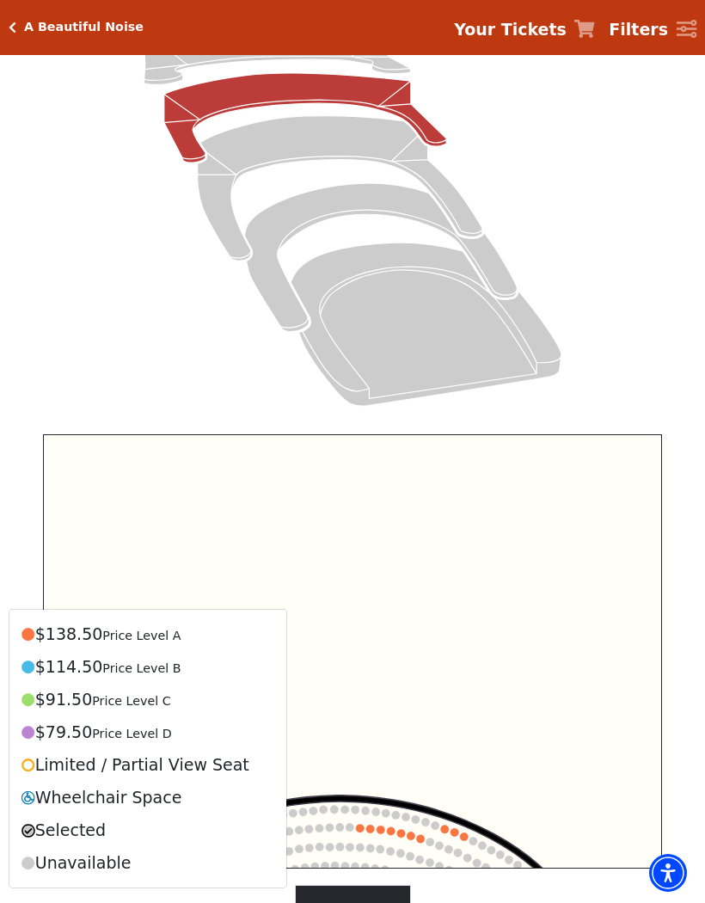
click at [351, 200] on icon "Box Tier - Seats Available: 19" at bounding box center [381, 257] width 273 height 149
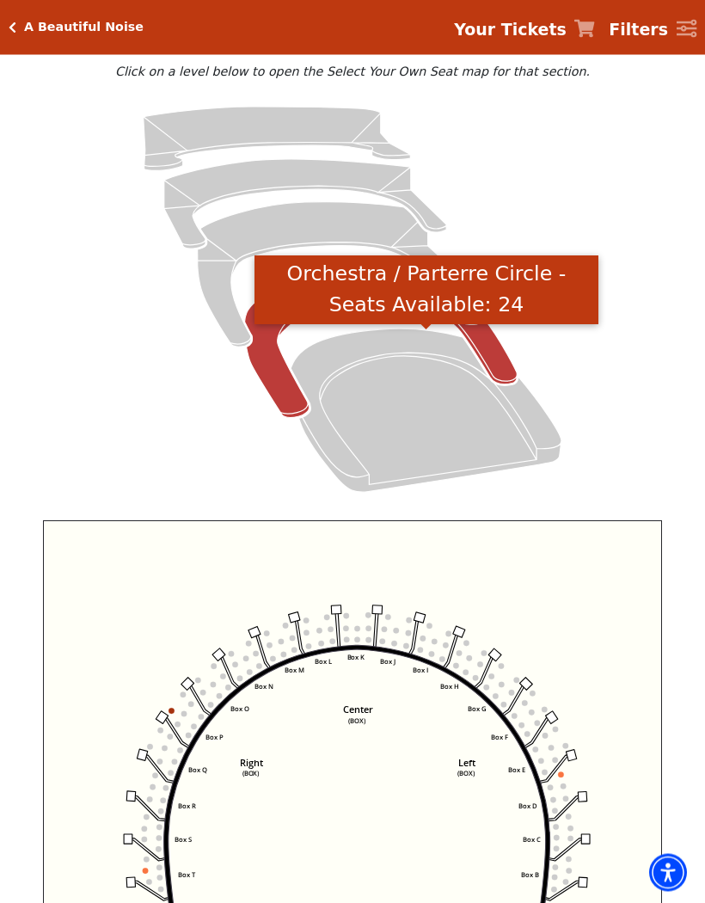
scroll to position [132, 0]
click at [397, 402] on icon "Orchestra / Parterre Circle - Seats Available: 24" at bounding box center [426, 409] width 271 height 163
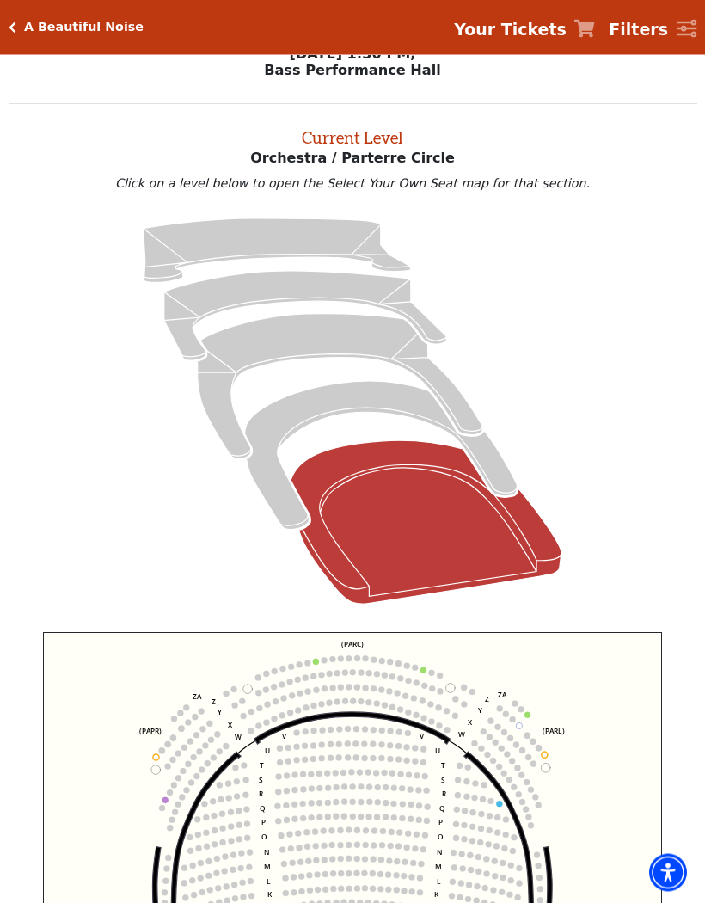
scroll to position [20, 0]
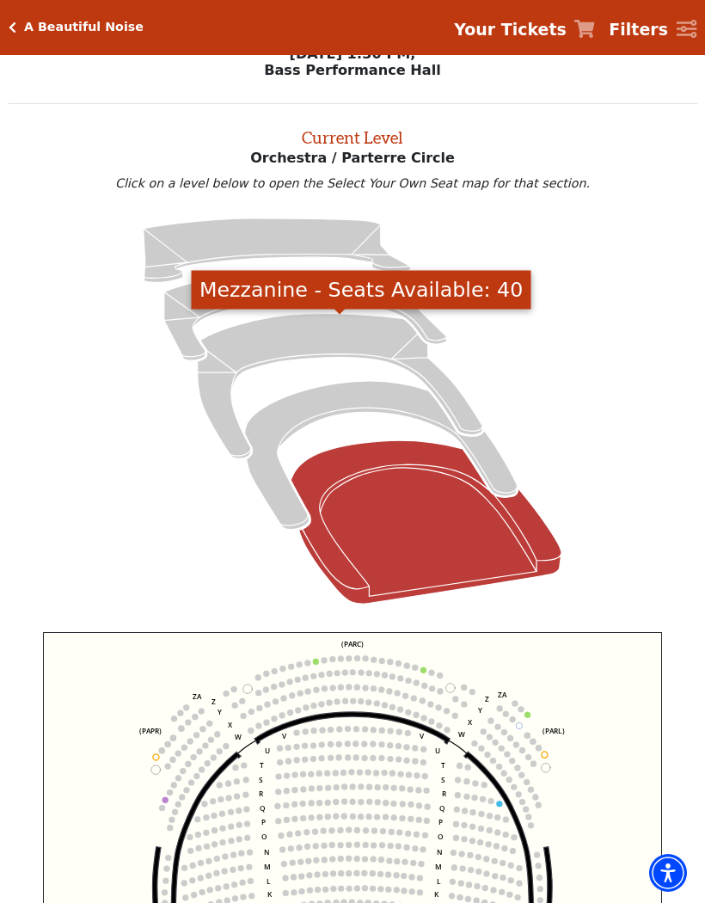
click at [306, 335] on icon "Mezzanine - Seats Available: 40" at bounding box center [340, 386] width 285 height 145
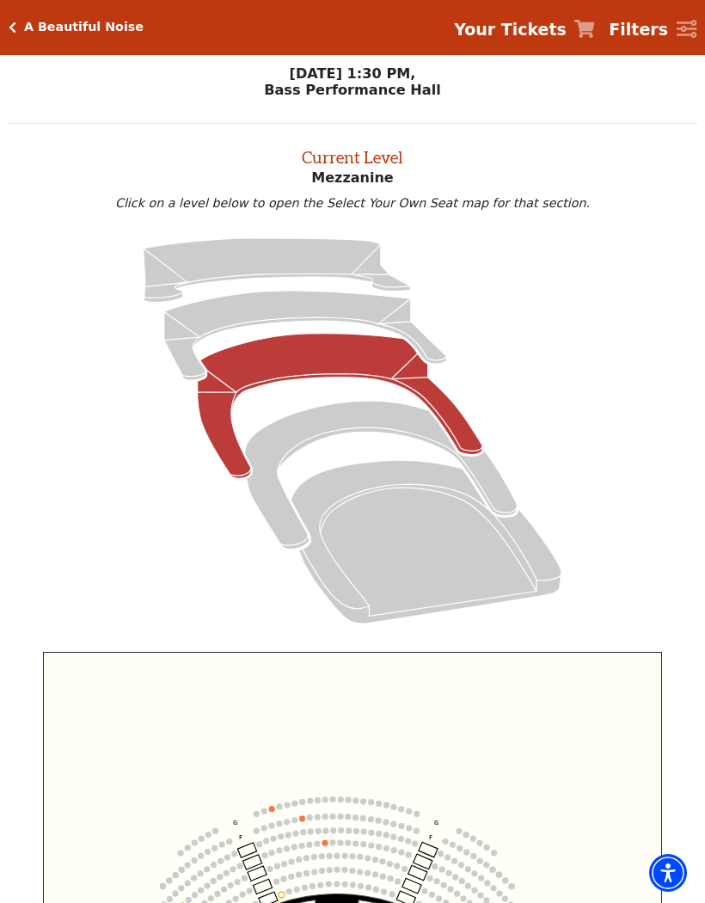
scroll to position [44, 0]
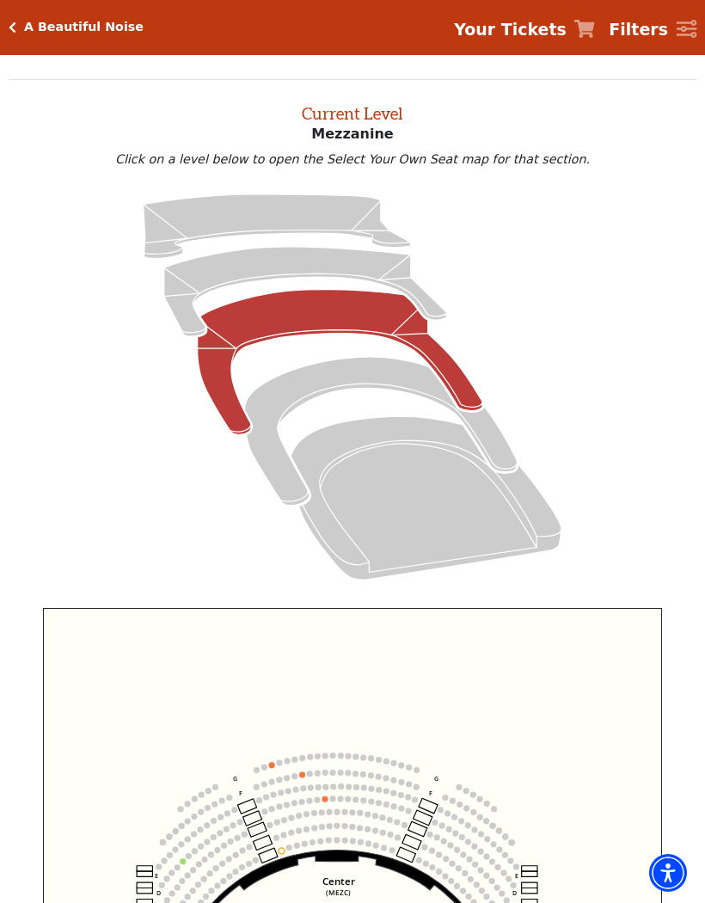
click at [271, 264] on icon "Lower Gallery - Seats Available: 35" at bounding box center [305, 291] width 282 height 89
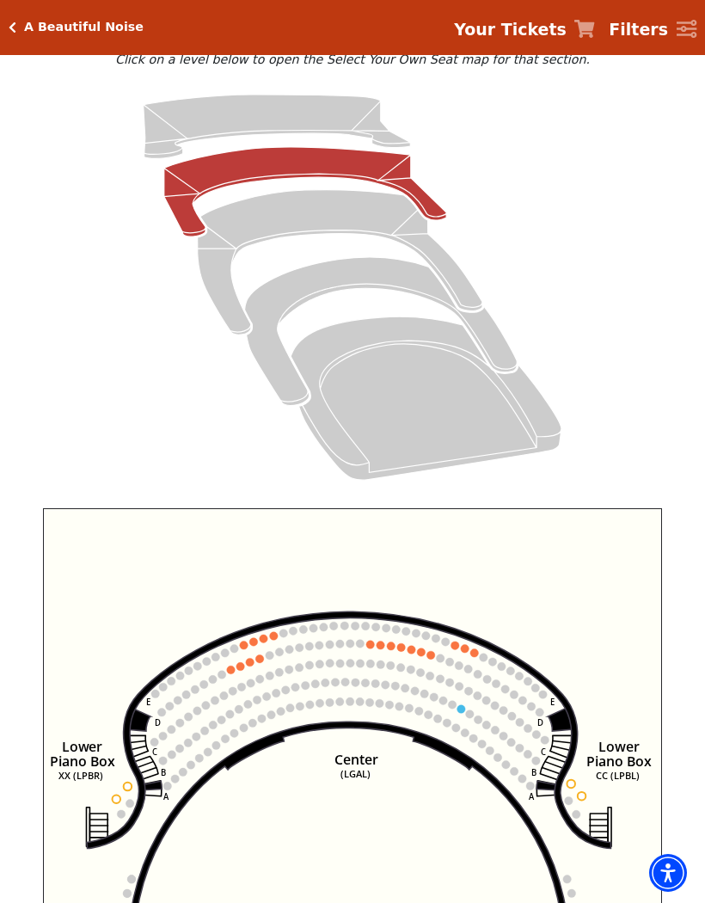
scroll to position [139, 0]
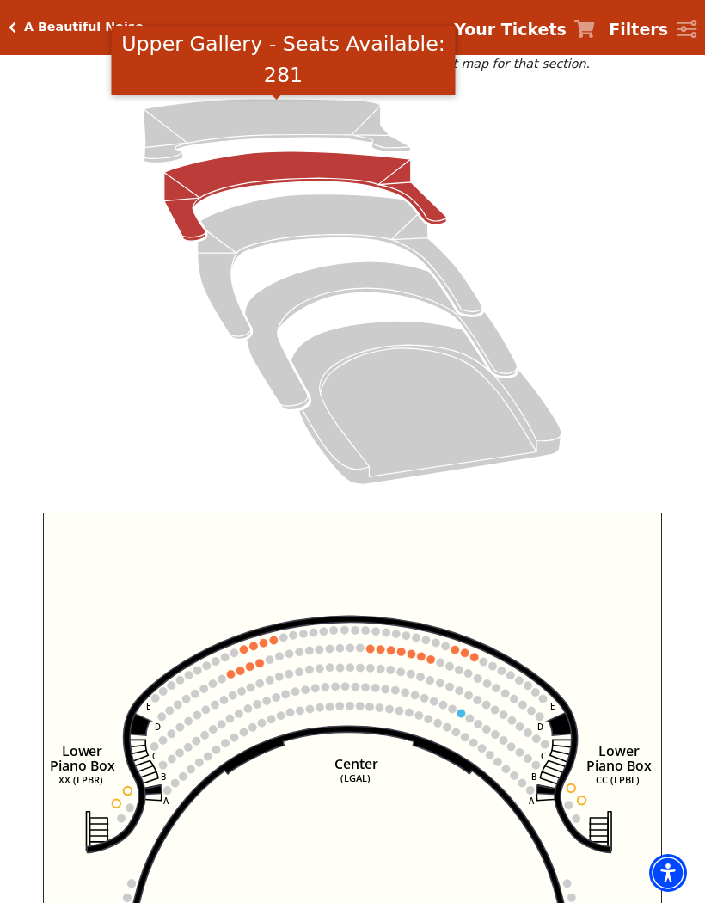
click at [283, 122] on icon "Upper Gallery - Seats Available: 281" at bounding box center [277, 131] width 267 height 64
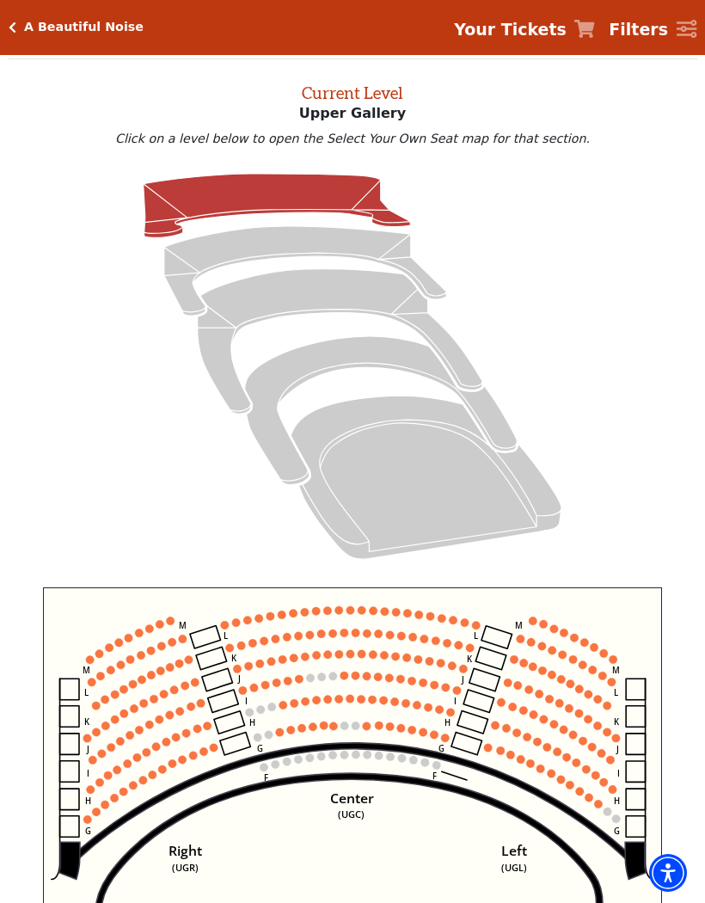
scroll to position [65, 0]
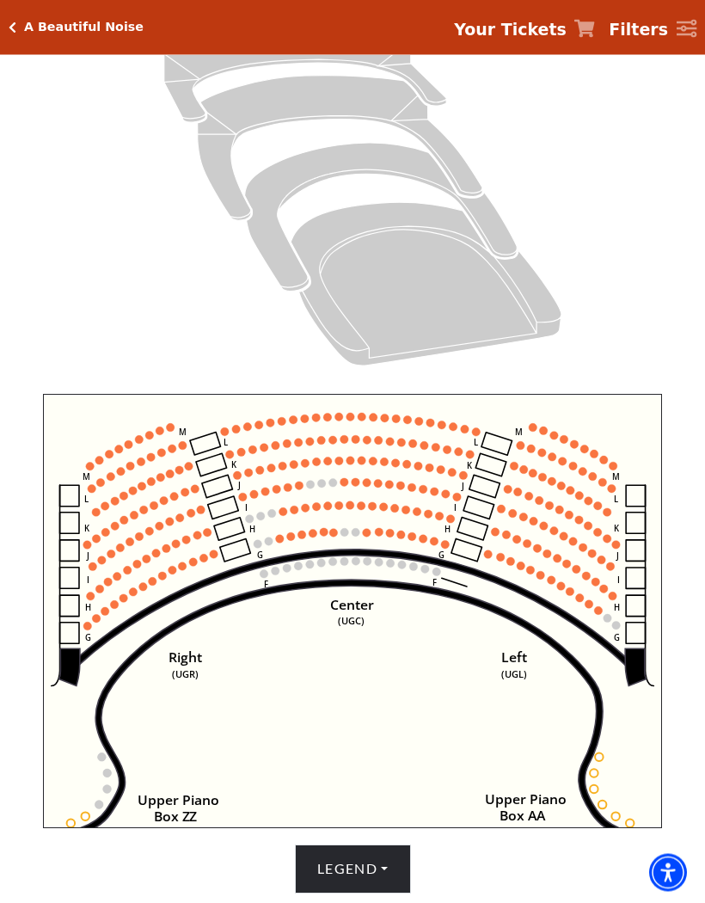
click at [352, 893] on button "Legend" at bounding box center [353, 869] width 116 height 48
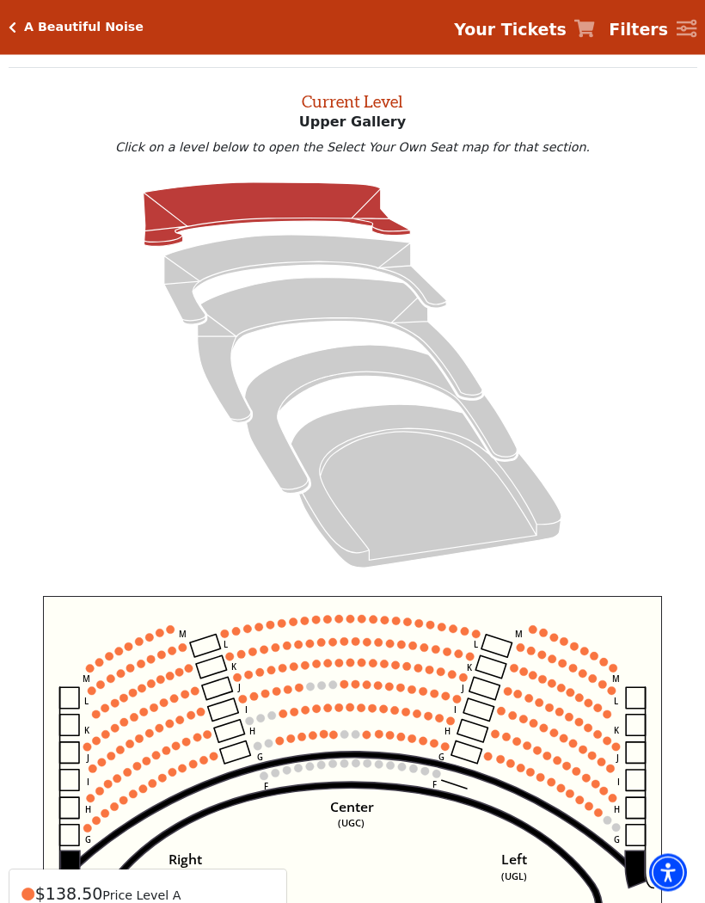
scroll to position [56, 0]
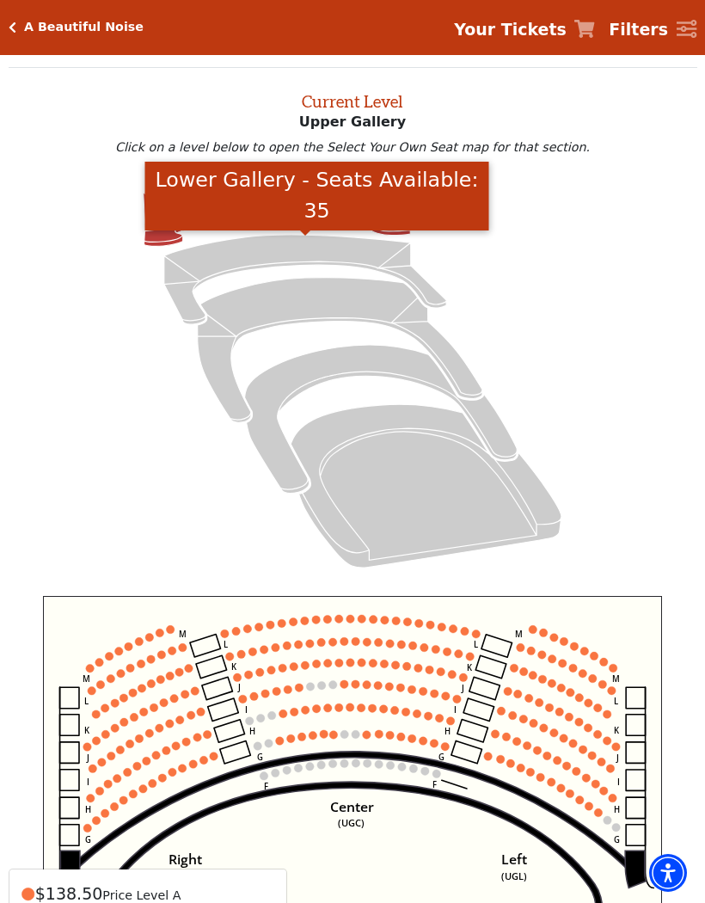
click at [277, 260] on icon "Lower Gallery - Seats Available: 35" at bounding box center [305, 279] width 282 height 89
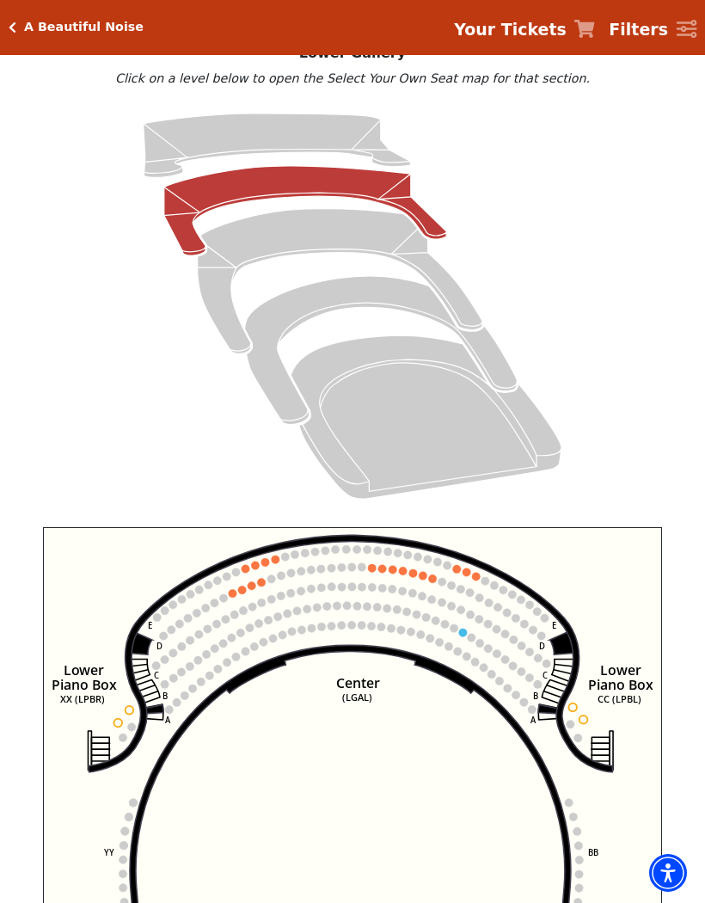
scroll to position [105, 0]
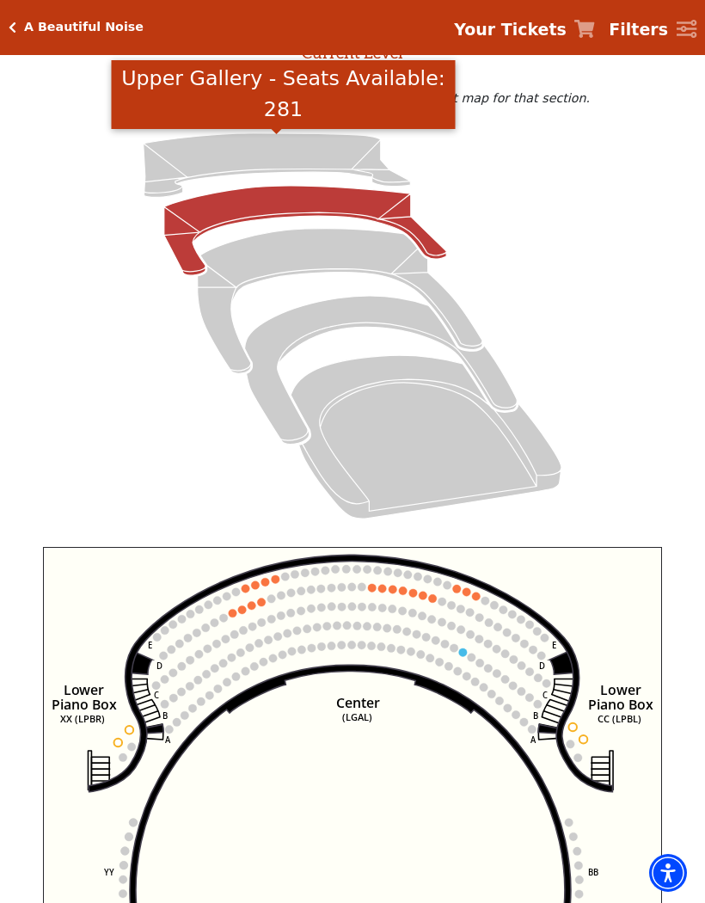
click at [299, 158] on icon "Upper Gallery - Seats Available: 281" at bounding box center [277, 165] width 267 height 64
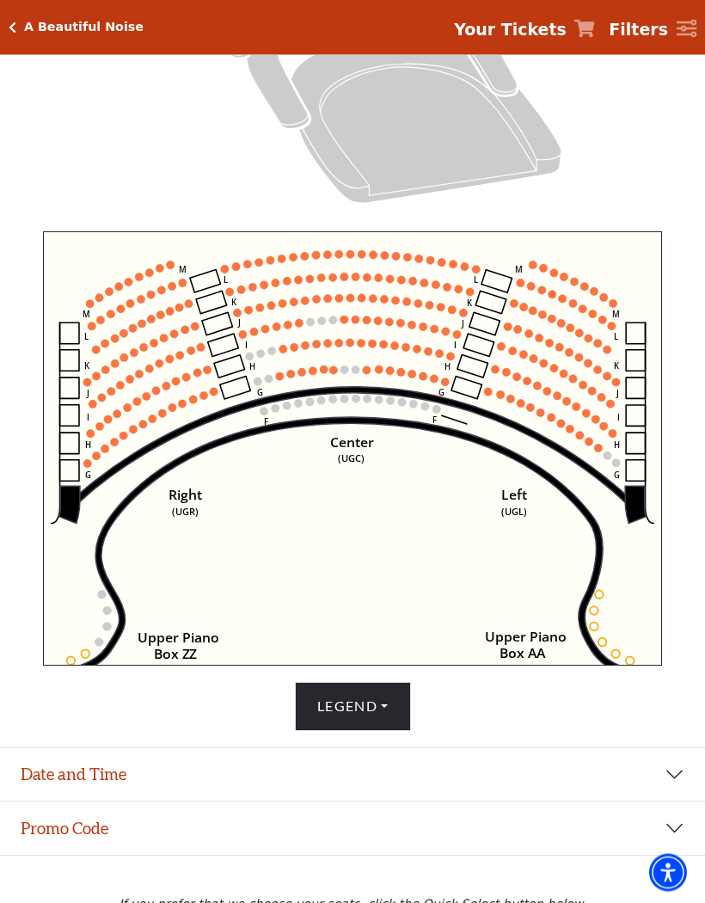
scroll to position [420, 0]
click at [674, 801] on button "Date and Time" at bounding box center [352, 774] width 705 height 53
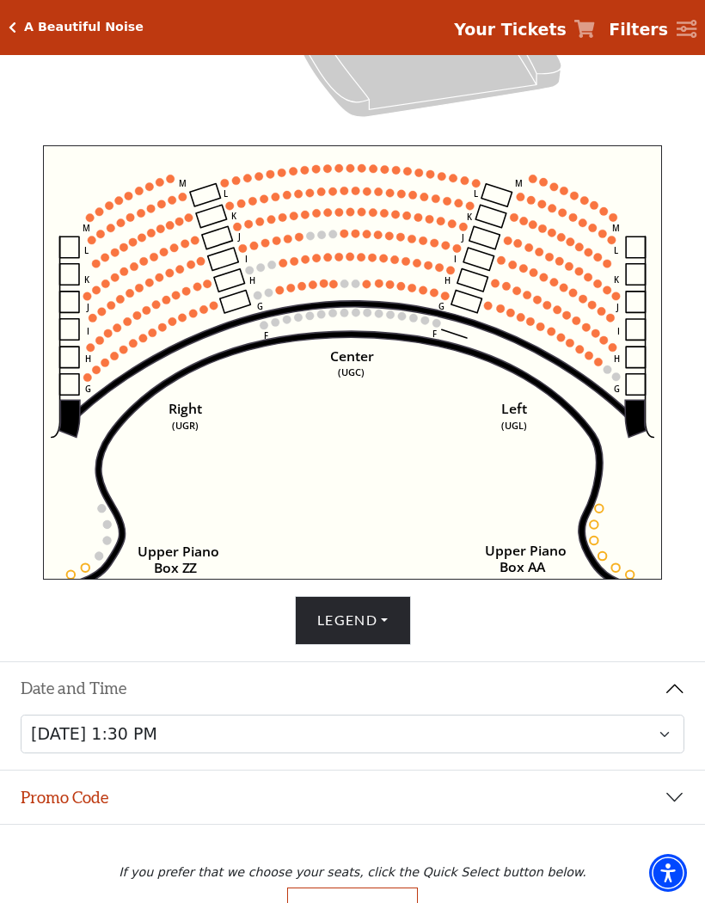
scroll to position [534, 0]
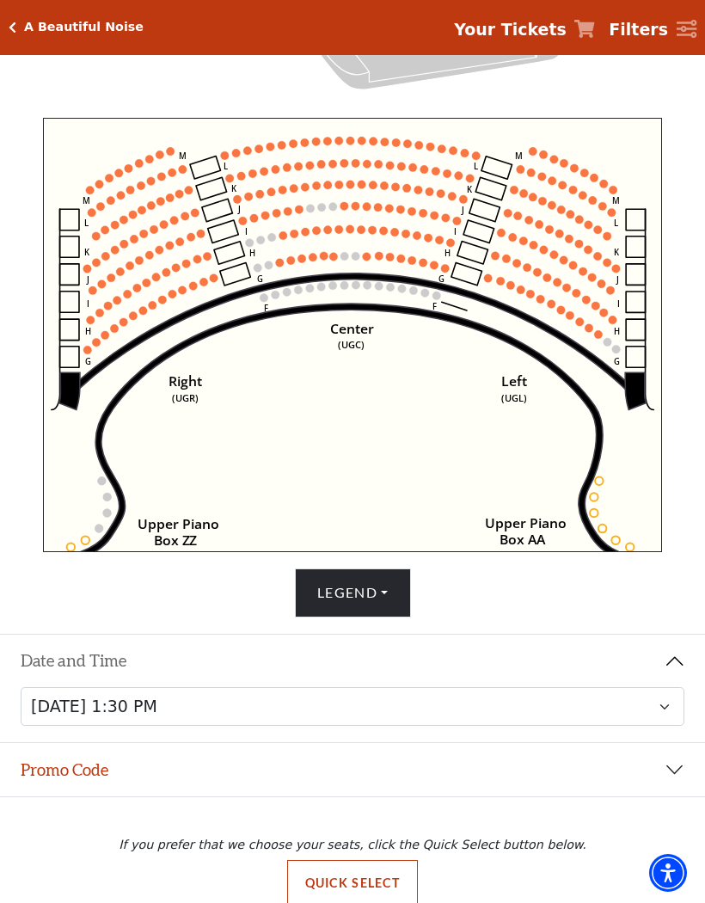
click at [678, 796] on button "Promo Code" at bounding box center [352, 769] width 705 height 53
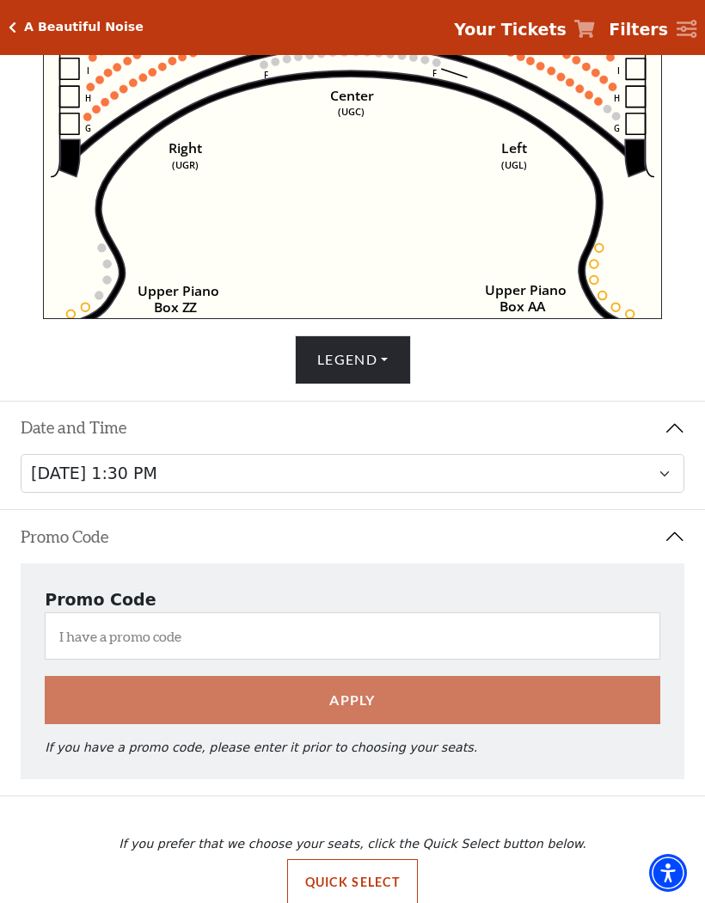
scroll to position [766, 0]
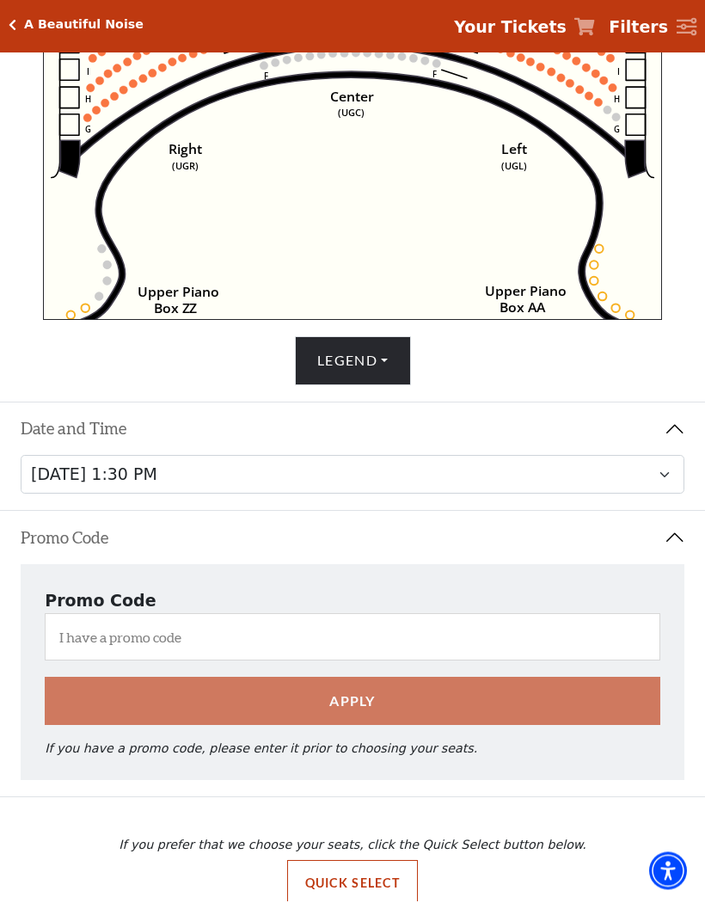
click at [675, 567] on button "Promo Code" at bounding box center [352, 539] width 705 height 53
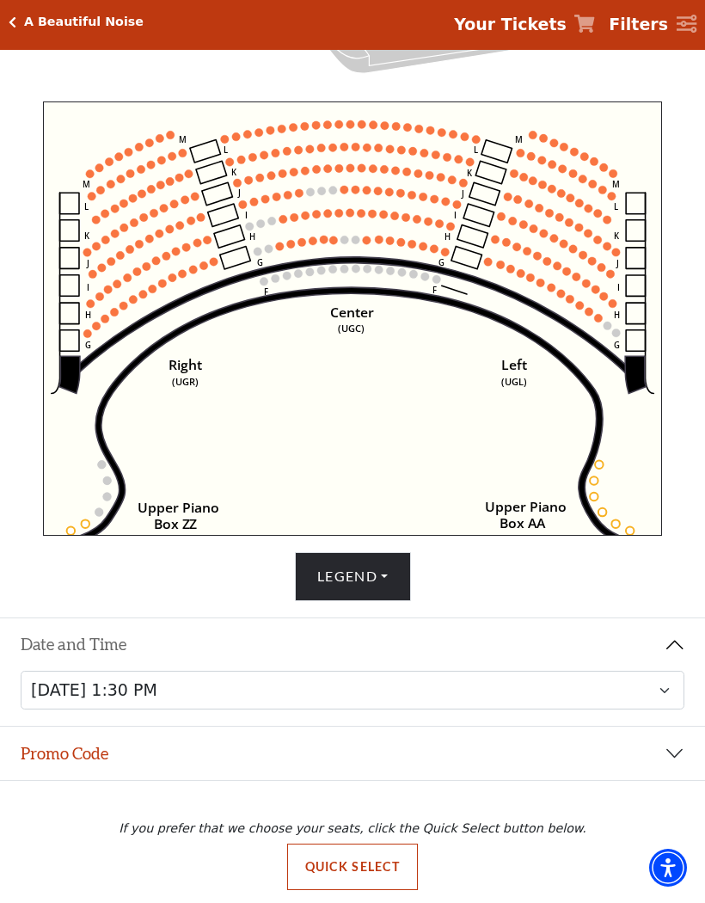
scroll to position [534, 0]
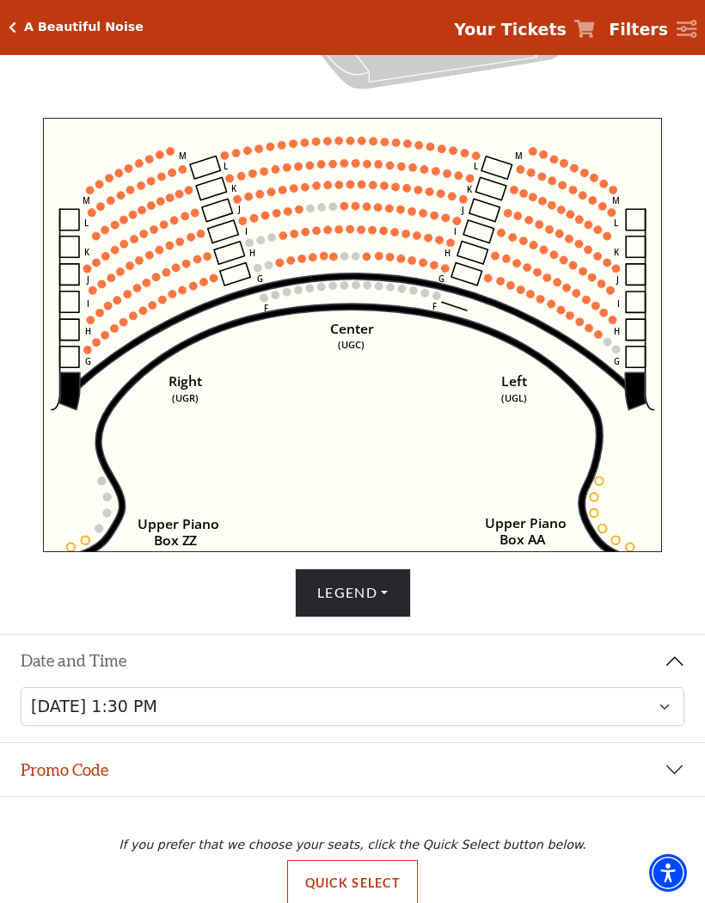
click at [675, 688] on button "Date and Time" at bounding box center [352, 660] width 705 height 53
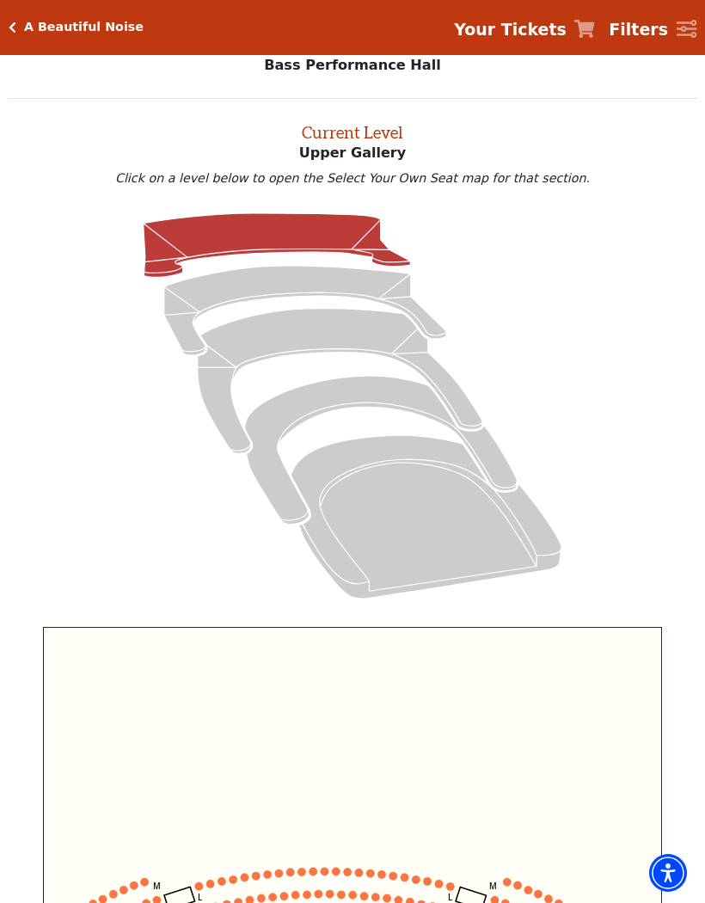
scroll to position [27, 0]
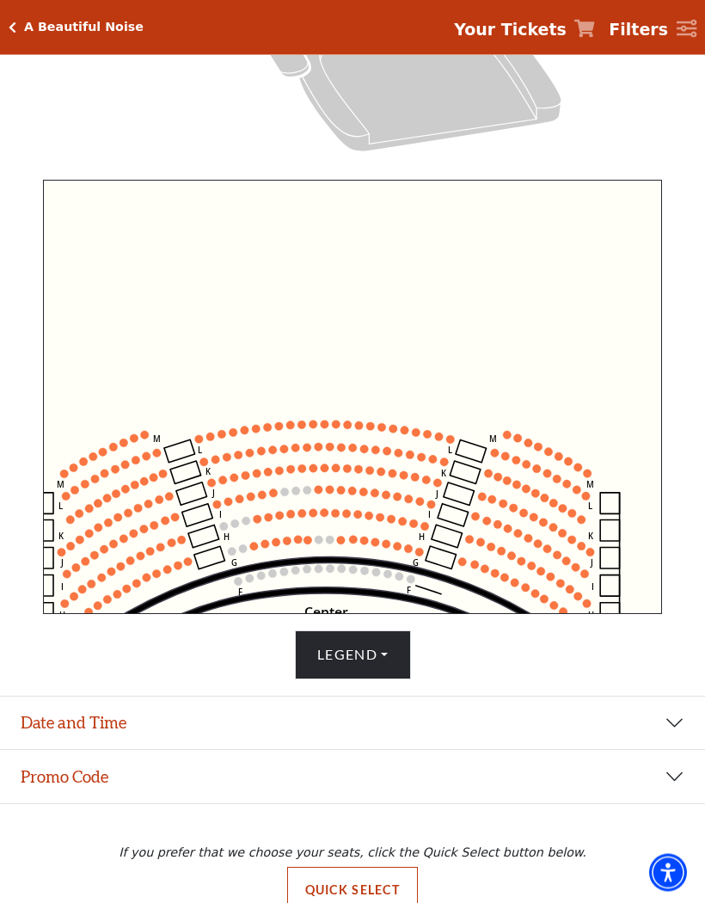
click at [356, 679] on button "Legend" at bounding box center [353, 655] width 116 height 48
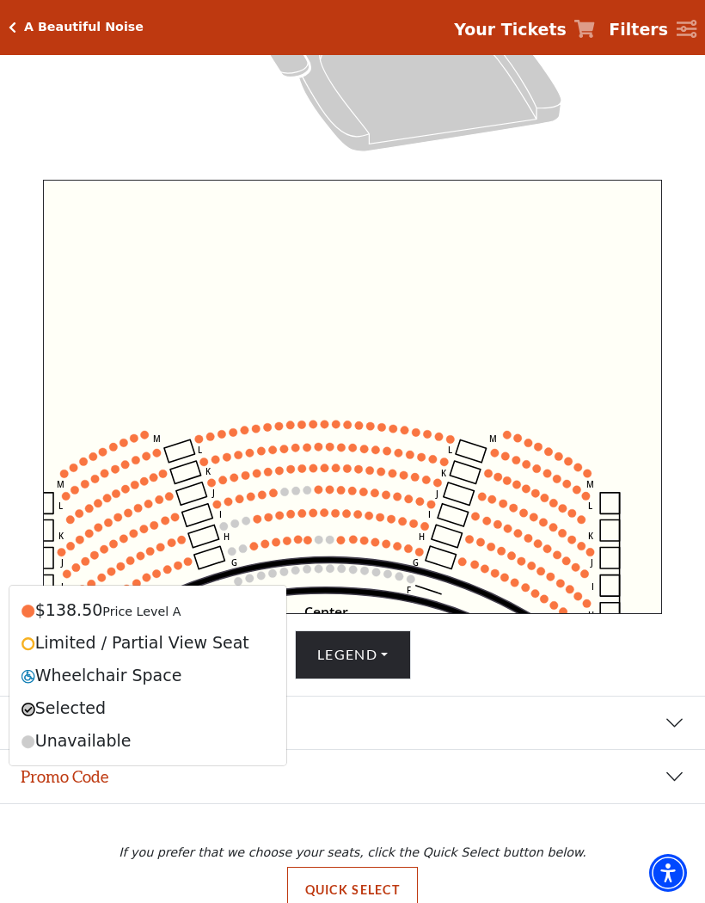
click at [40, 627] on div "$138.50 Price Level A" at bounding box center [147, 610] width 261 height 33
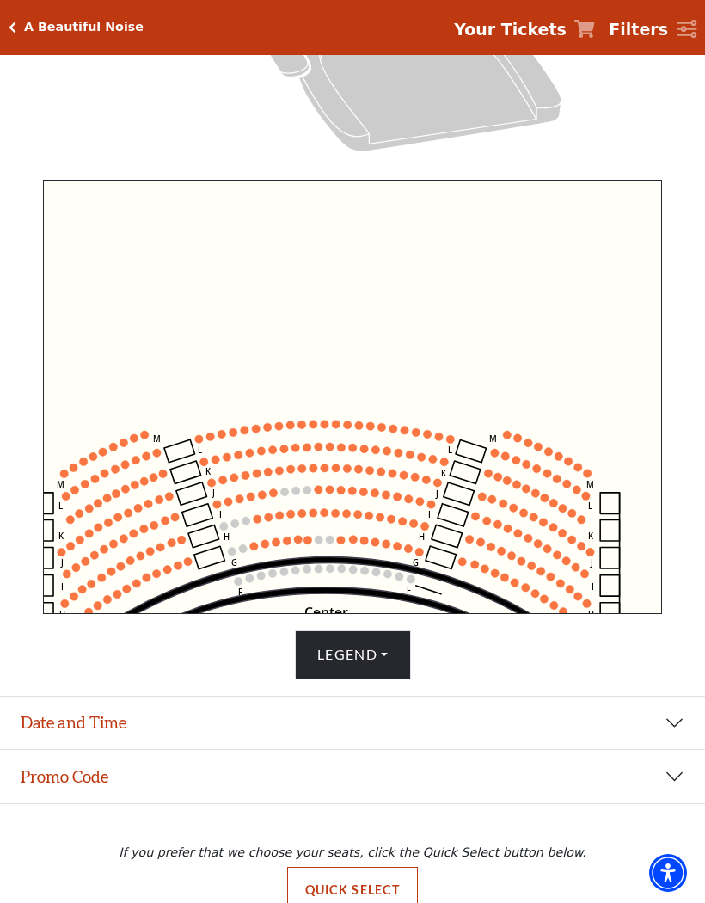
click at [411, 553] on circle at bounding box center [408, 549] width 8 height 8
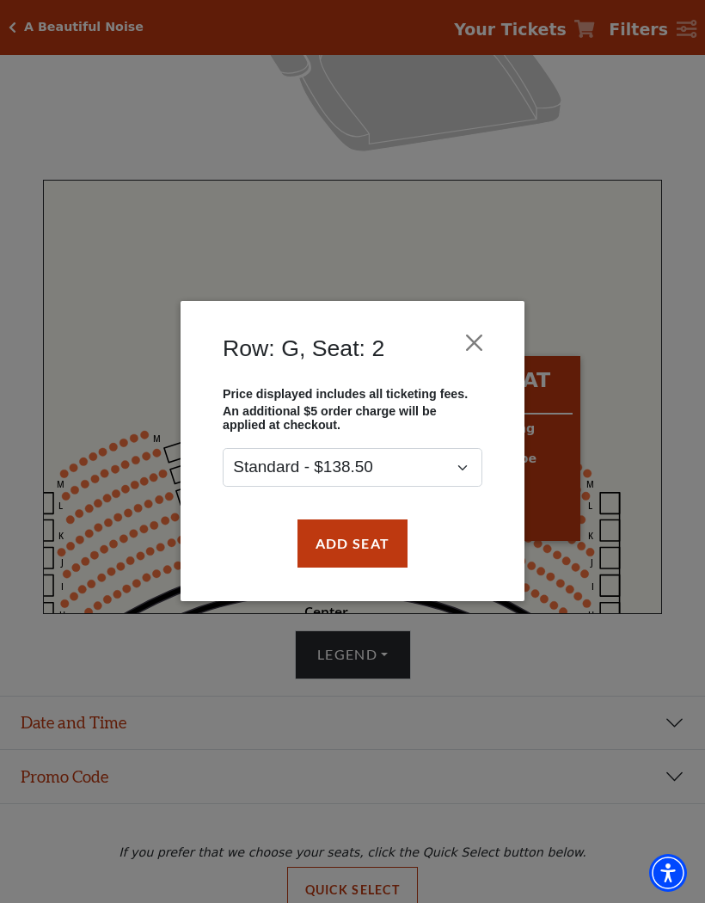
click at [463, 341] on button "Close" at bounding box center [474, 343] width 33 height 33
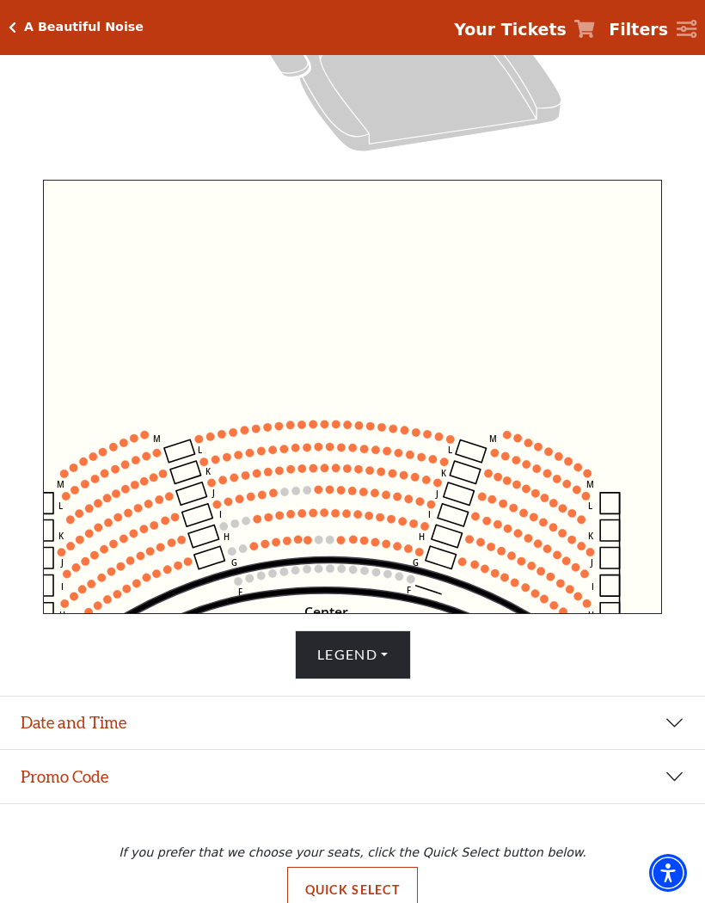
click at [421, 555] on circle at bounding box center [419, 553] width 8 height 8
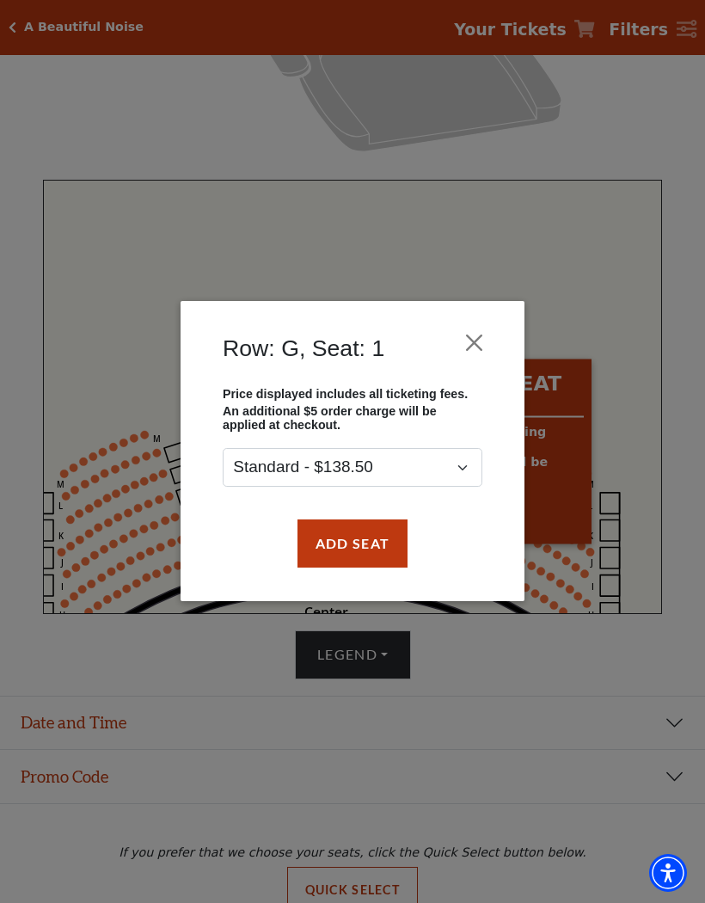
click at [477, 333] on button "Close" at bounding box center [474, 343] width 33 height 33
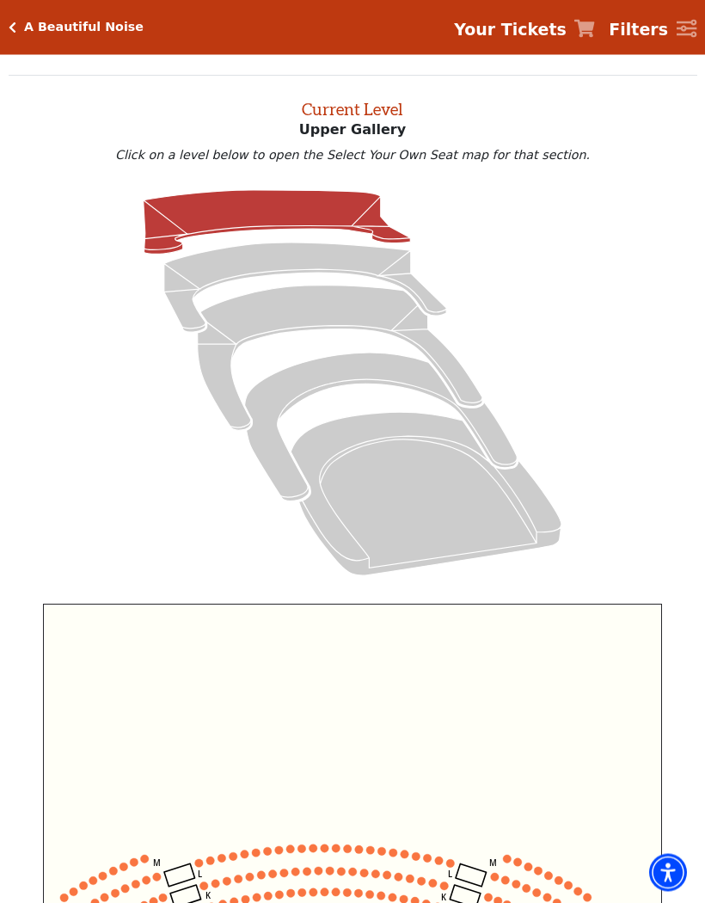
scroll to position [0, 0]
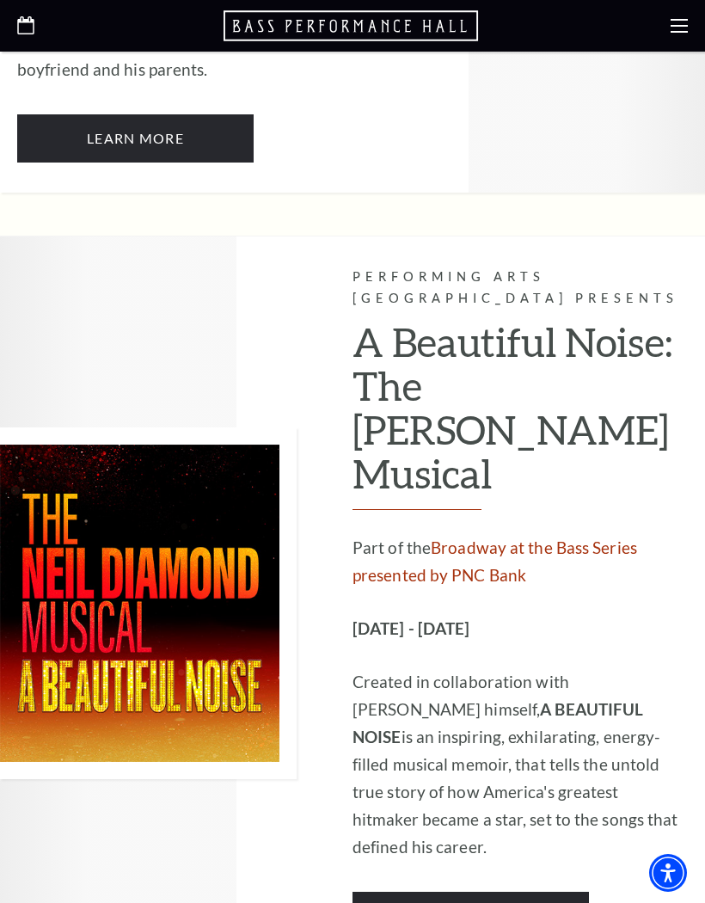
scroll to position [4282, 0]
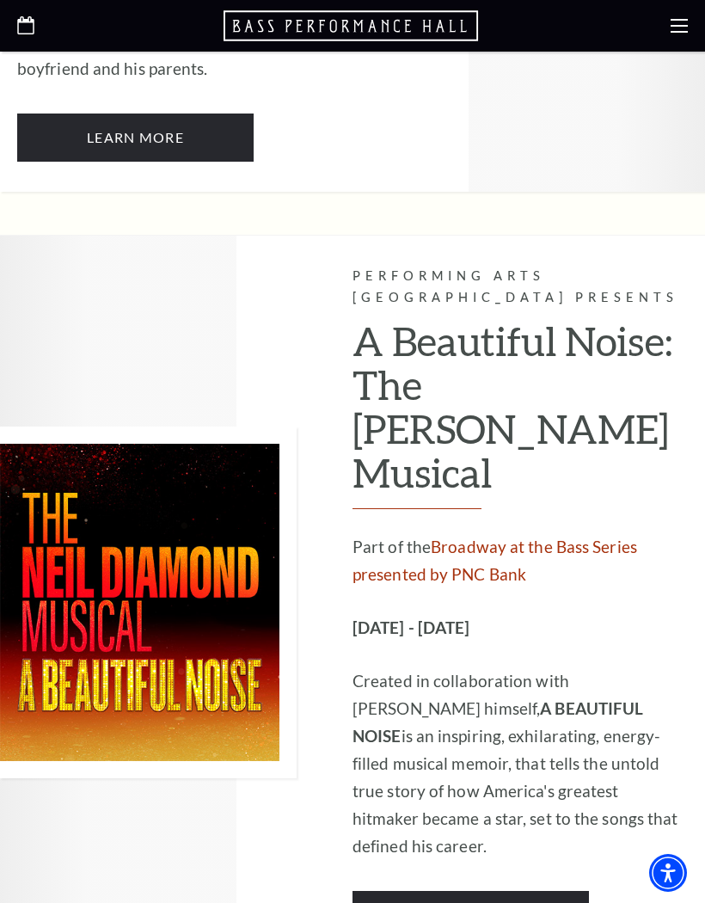
click at [465, 891] on link "Learn More" at bounding box center [470, 915] width 236 height 48
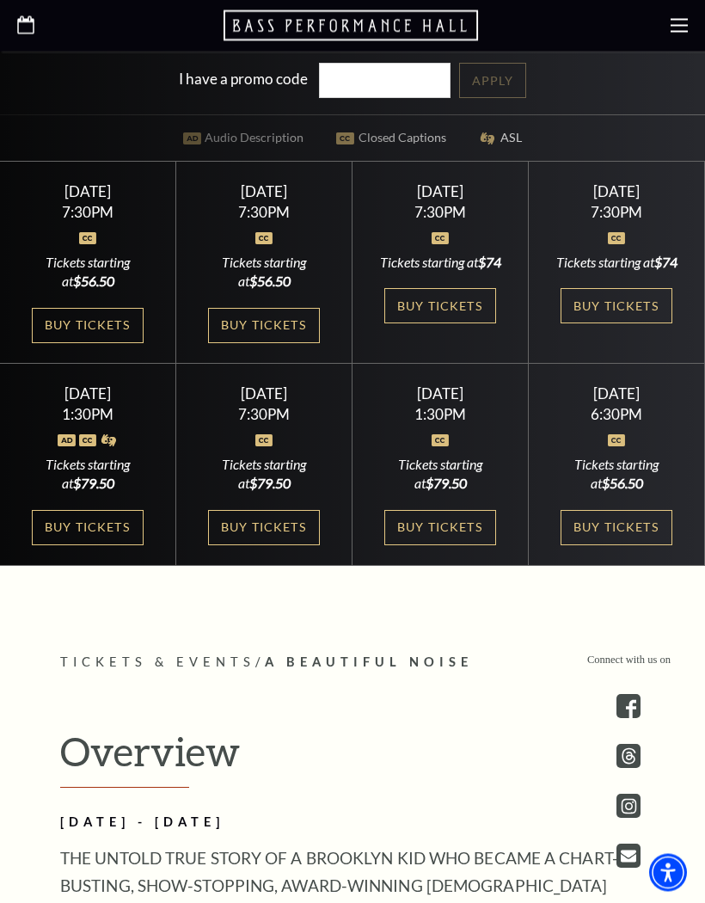
scroll to position [727, 0]
click at [435, 545] on link "Buy Tickets" at bounding box center [440, 527] width 112 height 35
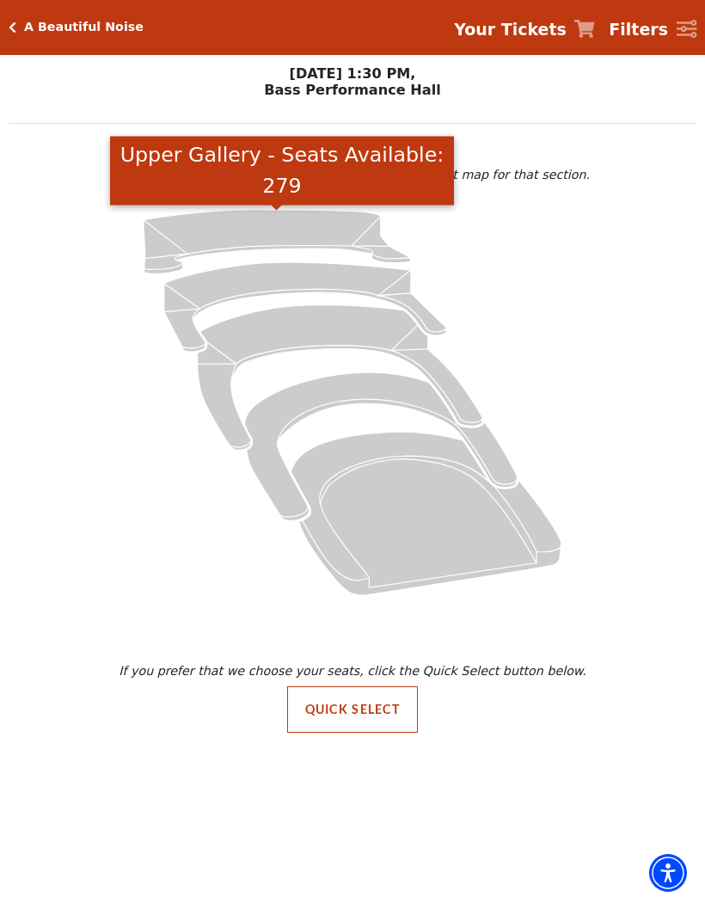
click at [249, 241] on icon "Upper Gallery - Seats Available: 279" at bounding box center [277, 242] width 267 height 64
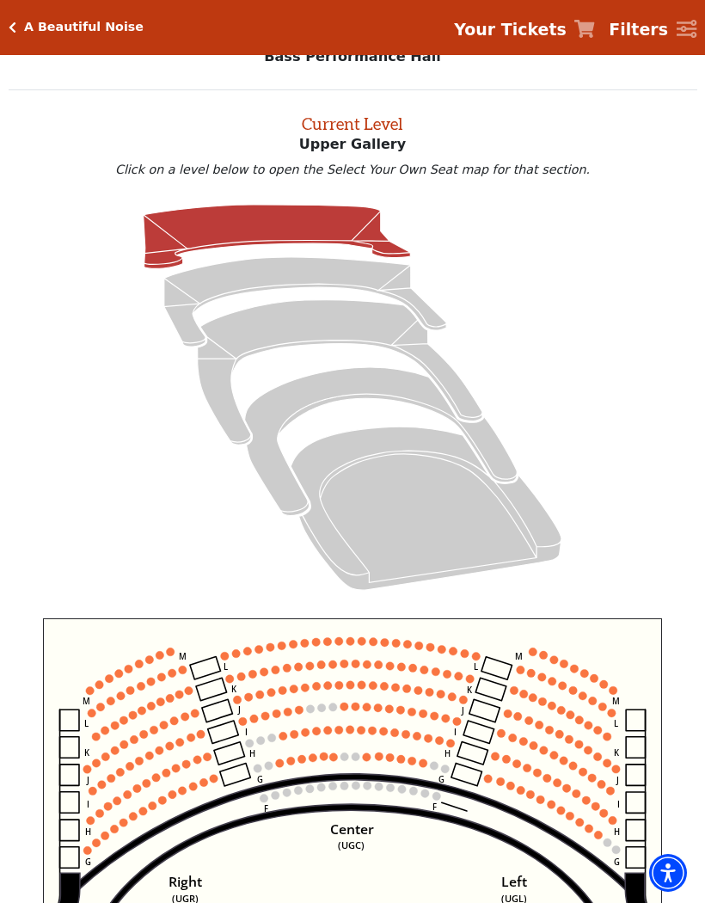
scroll to position [64, 0]
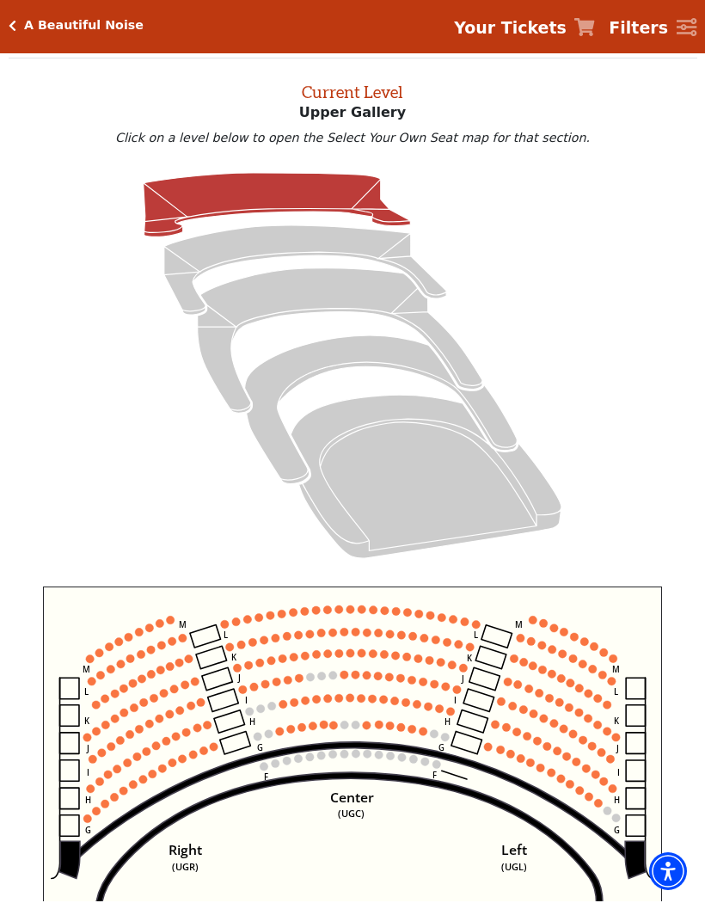
click at [440, 763] on icon "Center (UGC) Right (UGR) Left (UGL) Upper Piano Box ZZ (UPBR) Upper Piano Box A…" at bounding box center [353, 805] width 620 height 434
click at [496, 795] on icon "Center (UGC) Right (UGR) Left (UGL) Upper Piano Box ZZ (UPBR) Upper Piano Box A…" at bounding box center [353, 805] width 620 height 434
click at [487, 674] on icon "Center (UGC) Right (UGR) Left (UGL) Upper Piano Box ZZ (UPBR) Upper Piano Box A…" at bounding box center [353, 805] width 620 height 434
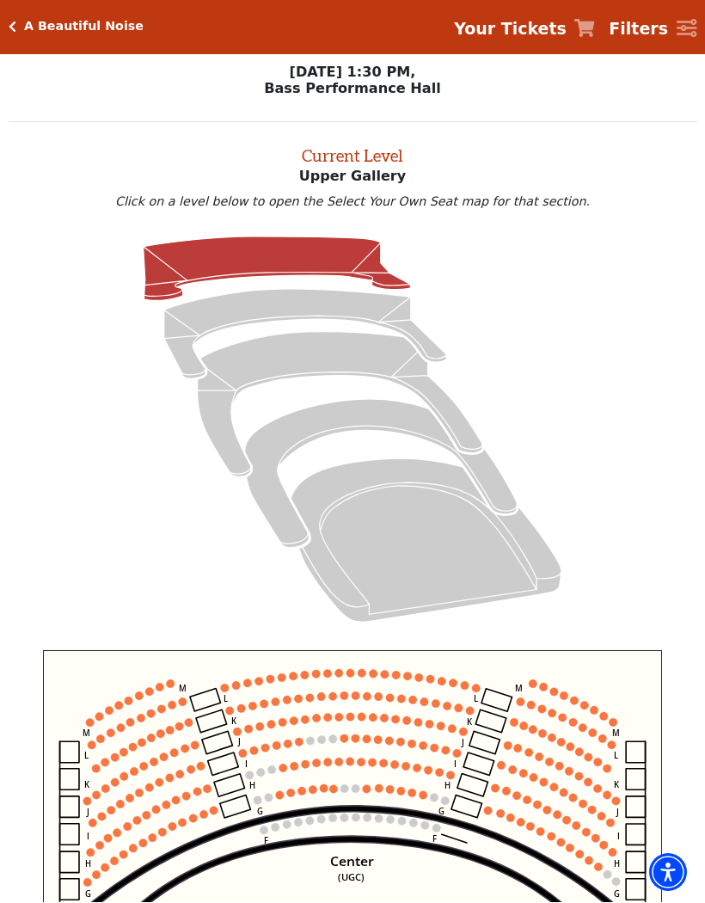
scroll to position [2, 0]
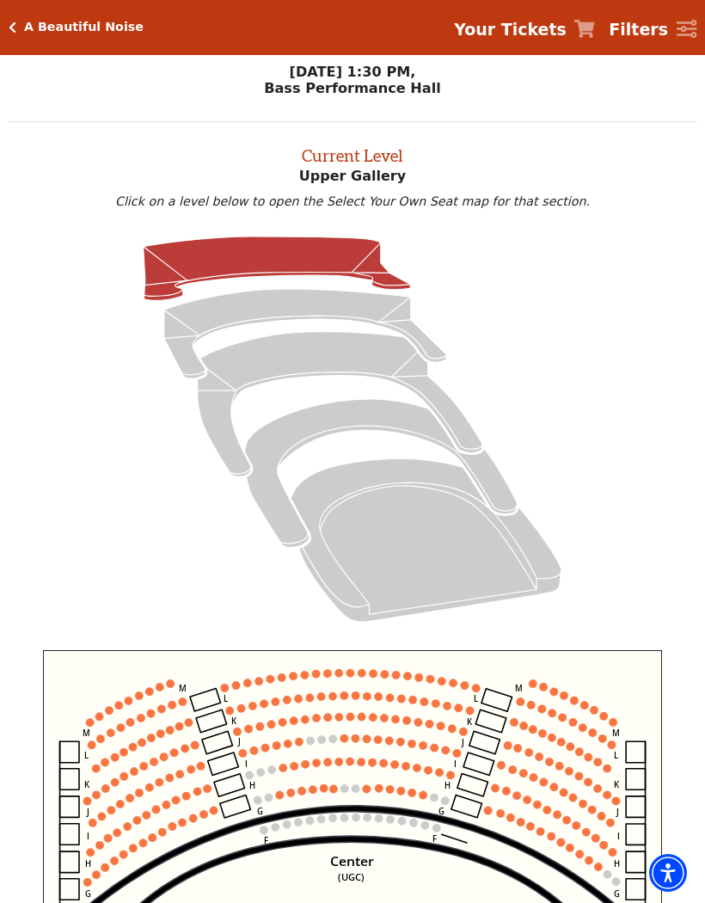
click at [289, 305] on icon "Lower Gallery - Seats Available: 35" at bounding box center [305, 333] width 282 height 89
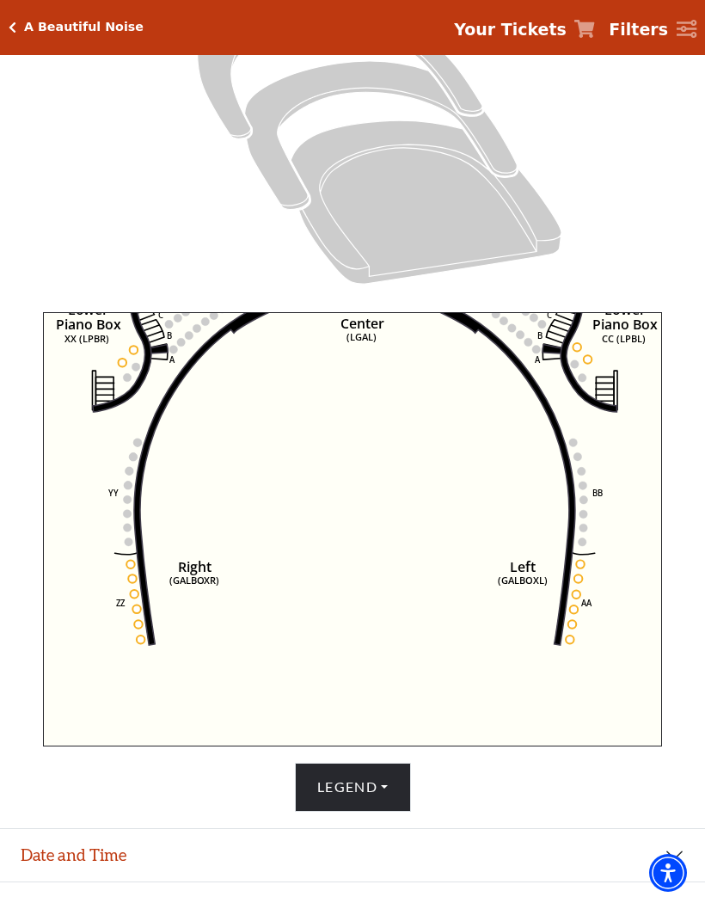
scroll to position [344, 0]
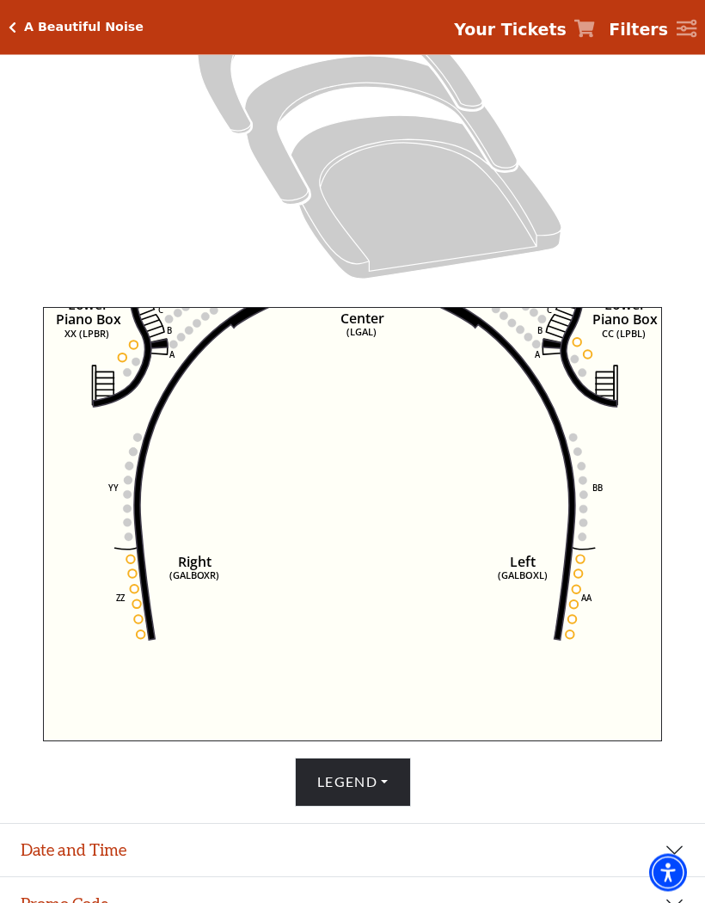
click at [352, 806] on button "Legend" at bounding box center [353, 782] width 116 height 48
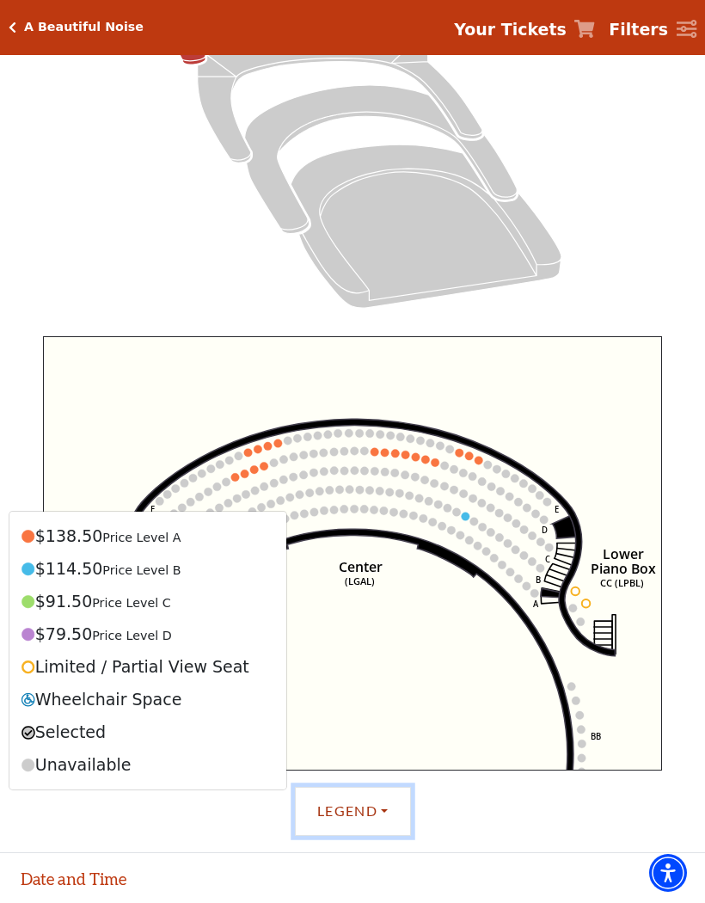
scroll to position [336, 0]
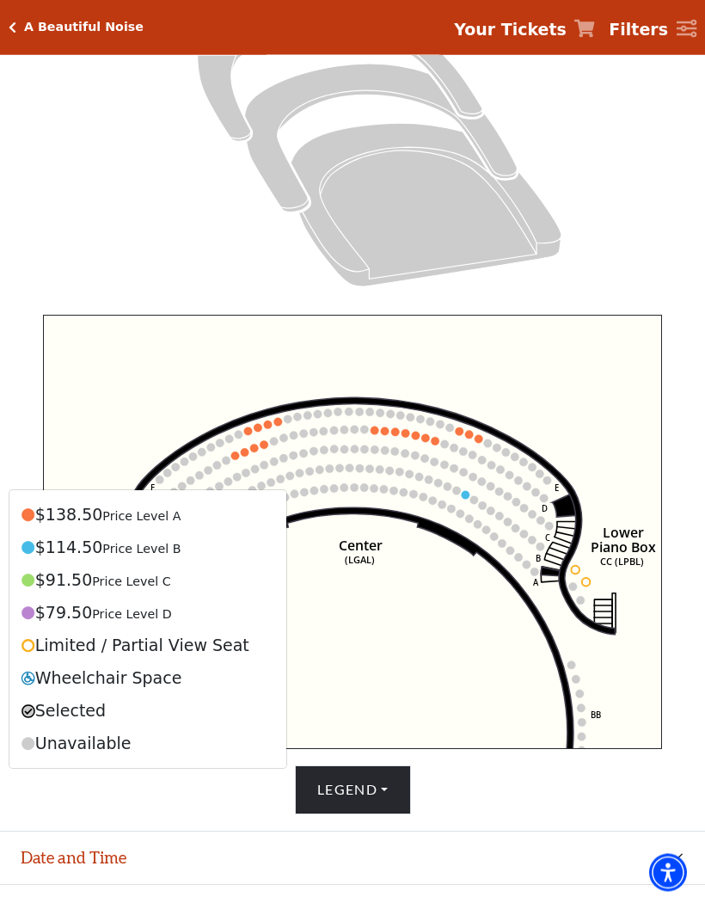
click at [342, 814] on button "Legend" at bounding box center [353, 790] width 116 height 48
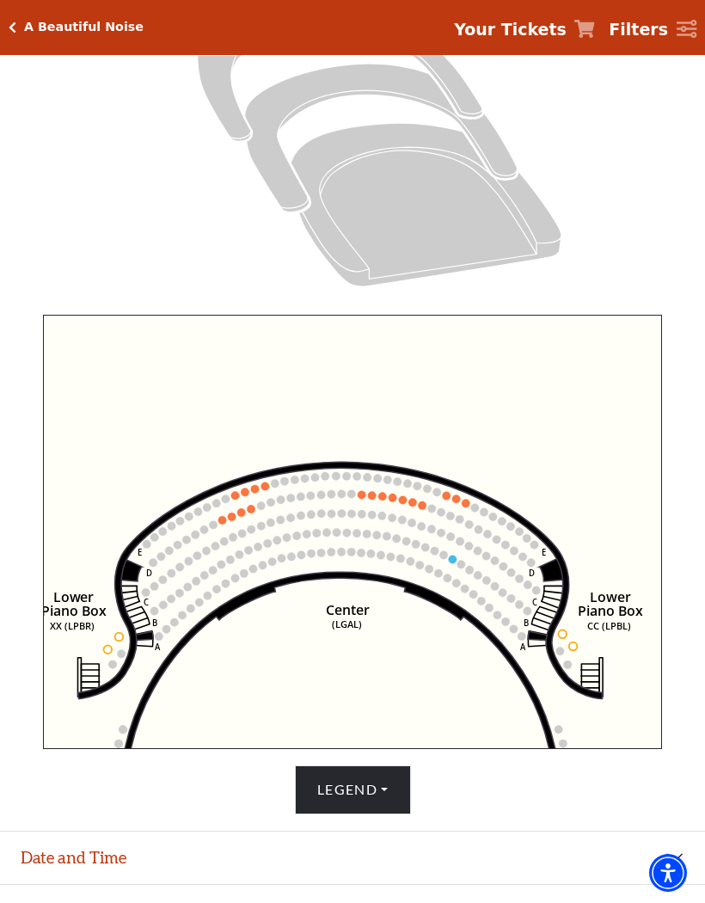
click at [566, 378] on icon "Right (GALBOXR) E D C B A E D C B A YY ZZ Left (GALBOXL) BB AA Center Lower Pia…" at bounding box center [353, 532] width 620 height 434
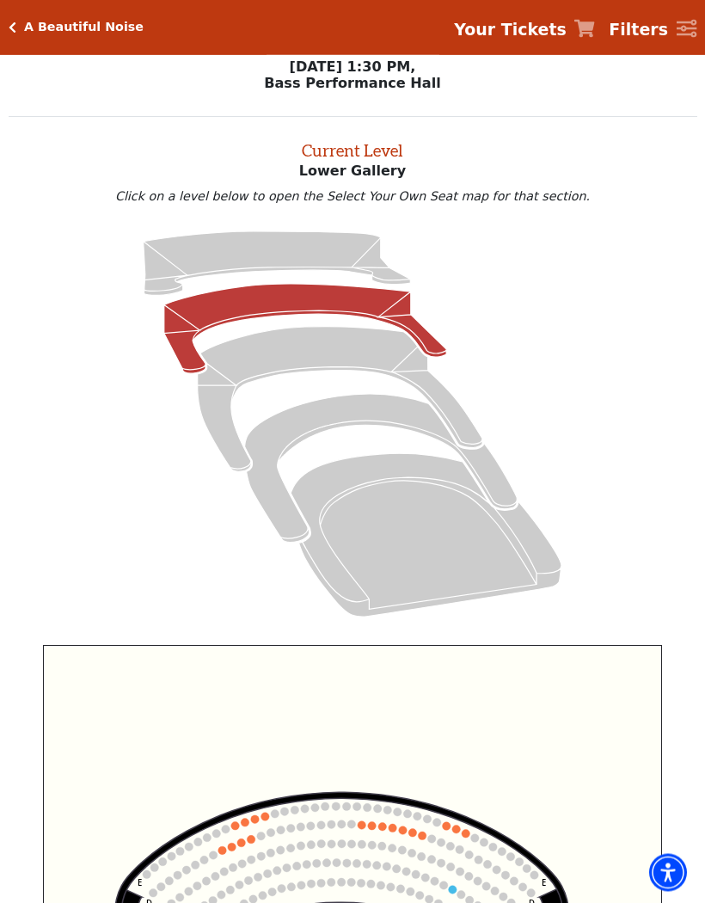
scroll to position [0, 0]
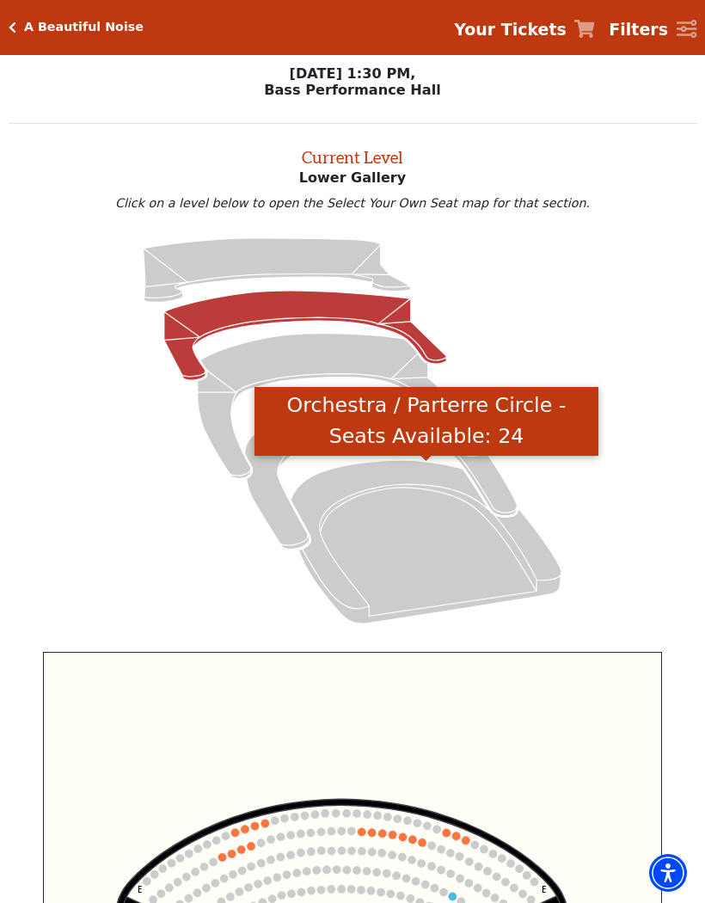
click at [471, 564] on icon "Orchestra / Parterre Circle - Seats Available: 24" at bounding box center [426, 541] width 271 height 163
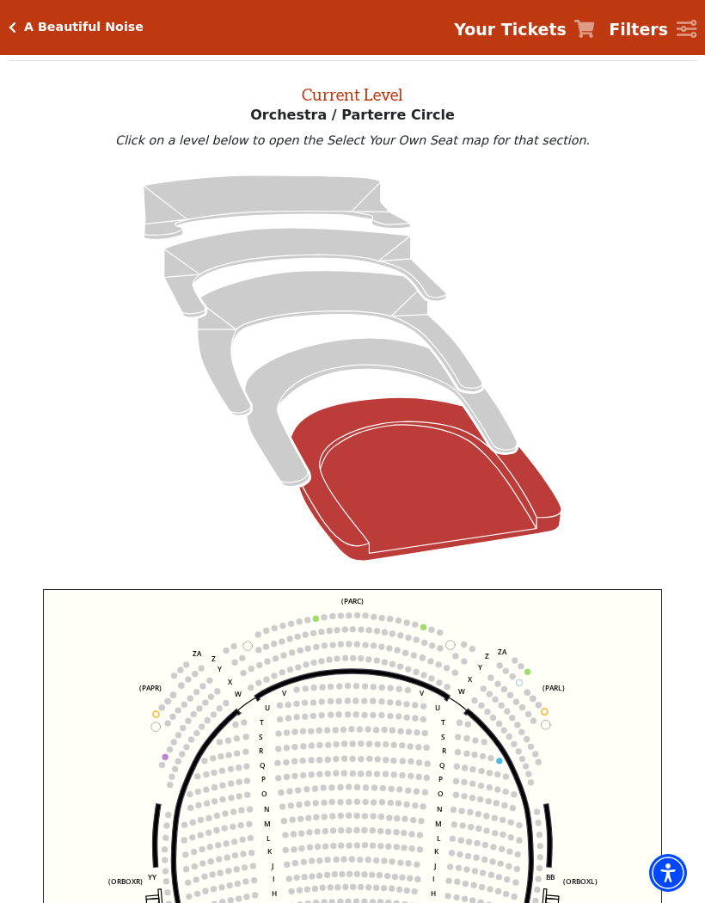
scroll to position [65, 0]
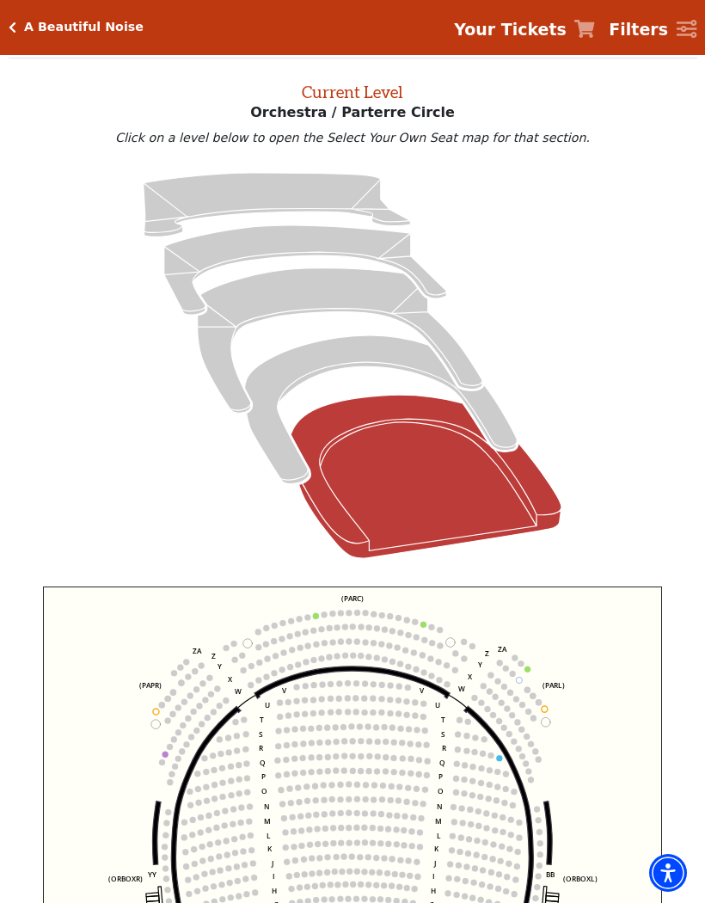
click at [377, 353] on icon "Box Tier - Seats Available: 19" at bounding box center [381, 409] width 273 height 149
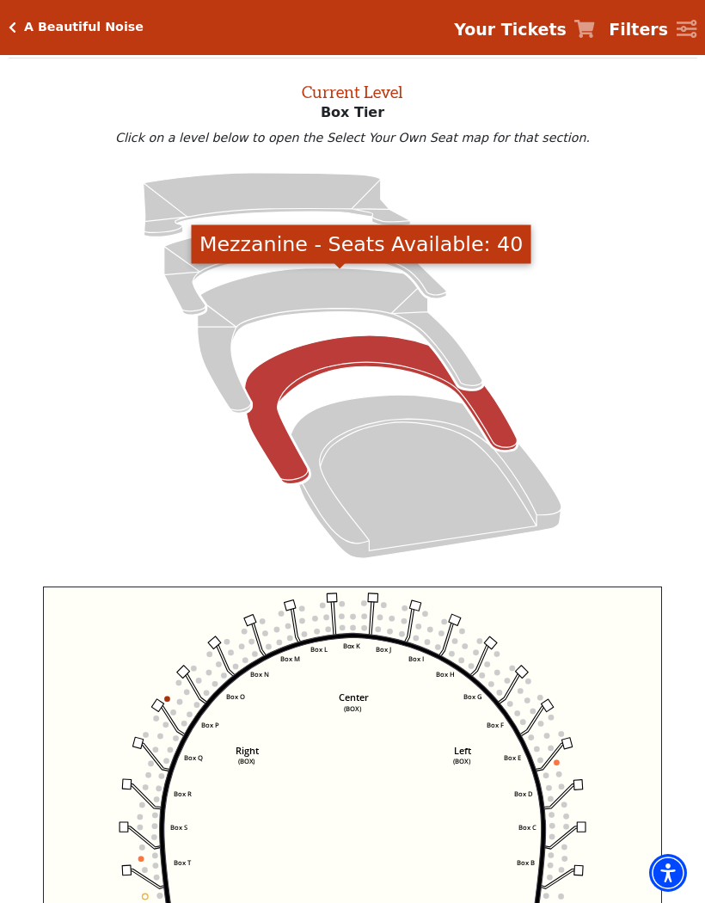
click at [351, 290] on icon "Mezzanine - Seats Available: 40" at bounding box center [340, 340] width 285 height 145
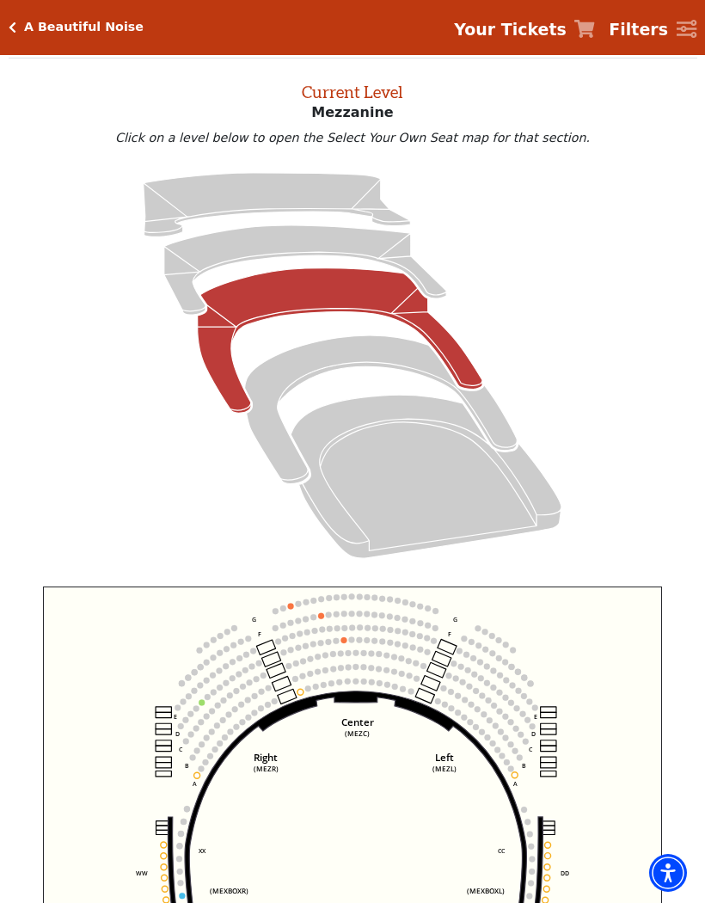
click at [49, 806] on icon "Center (MEZC) Right (MEZR) Left (MEZL) (MEXBOXR) (MEXBOXL) XX WW CC DD YY BB ZZ…" at bounding box center [353, 803] width 620 height 434
click at [52, 789] on icon "Center (MEZC) Right (MEZR) Left (MEZL) (MEXBOXR) (MEXBOXL) XX WW CC DD YY BB ZZ…" at bounding box center [353, 803] width 620 height 434
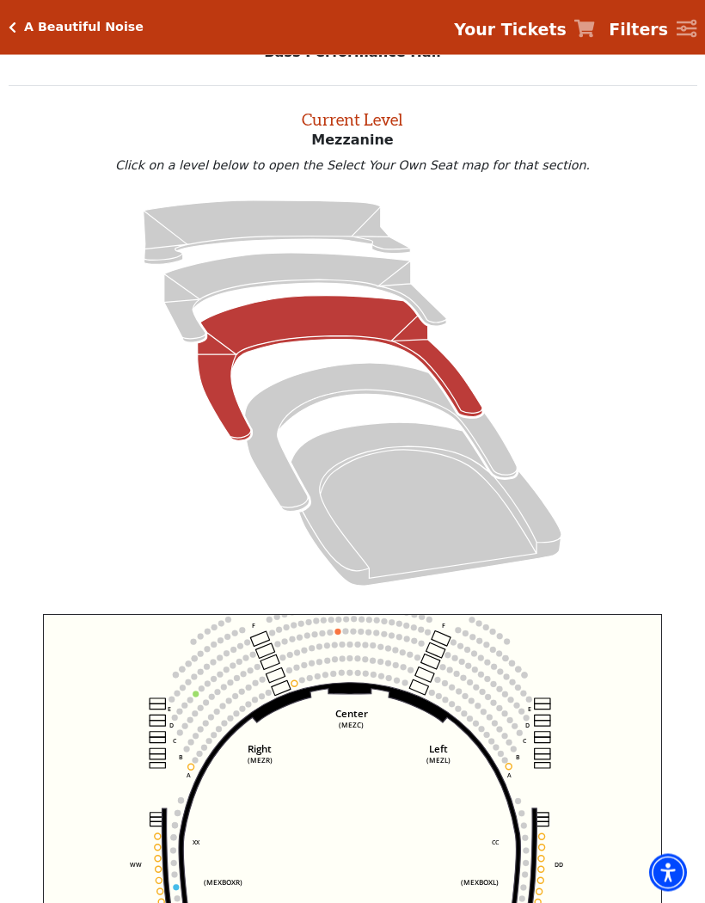
scroll to position [0, 0]
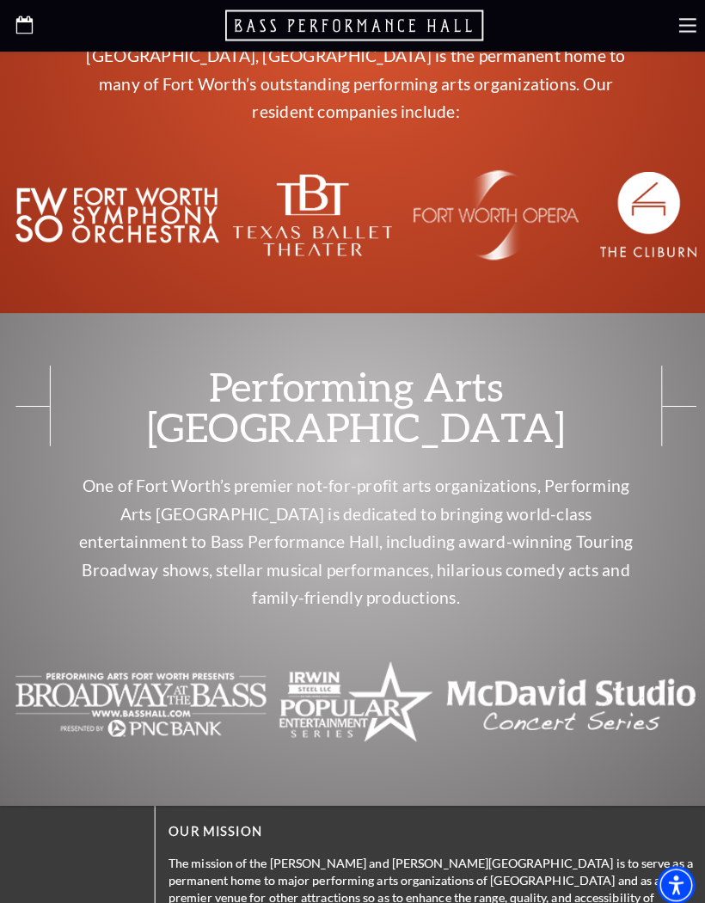
scroll to position [6487, 0]
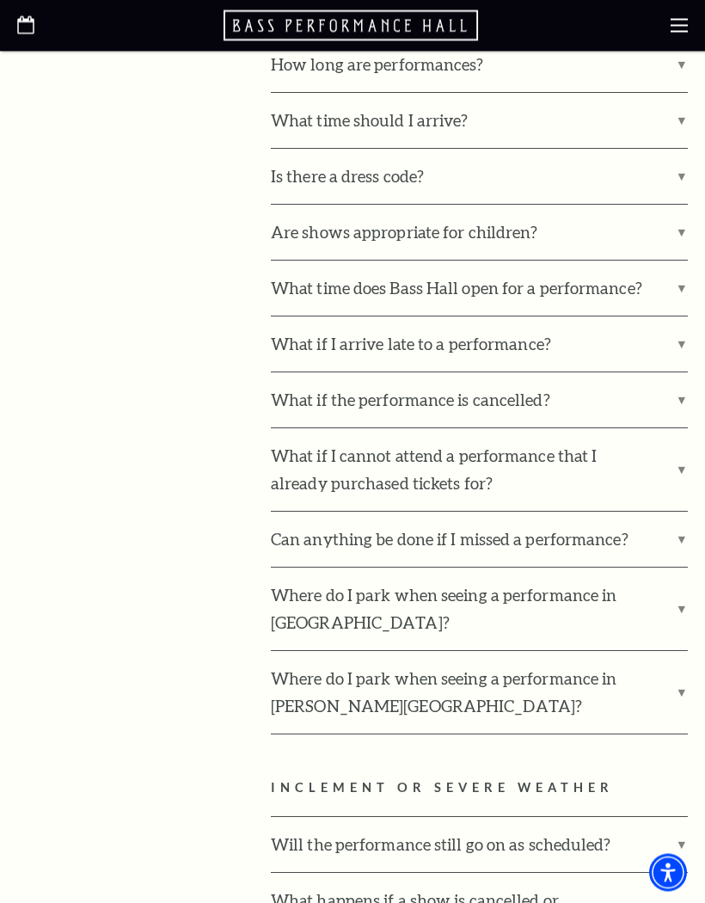
scroll to position [2209, 0]
click at [688, 149] on label "Is there a dress code?" at bounding box center [479, 176] width 417 height 55
click at [0, 0] on input "Is there a dress code?" at bounding box center [0, 0] width 0 height 0
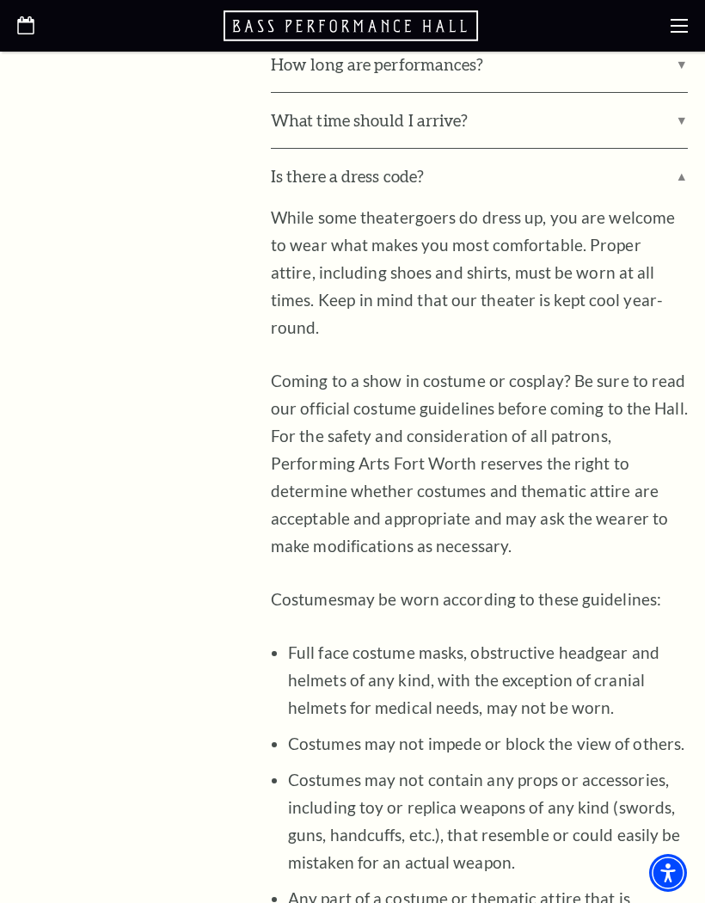
click at [683, 149] on label "Is there a dress code?" at bounding box center [479, 176] width 417 height 55
click at [0, 0] on input "Is there a dress code?" at bounding box center [0, 0] width 0 height 0
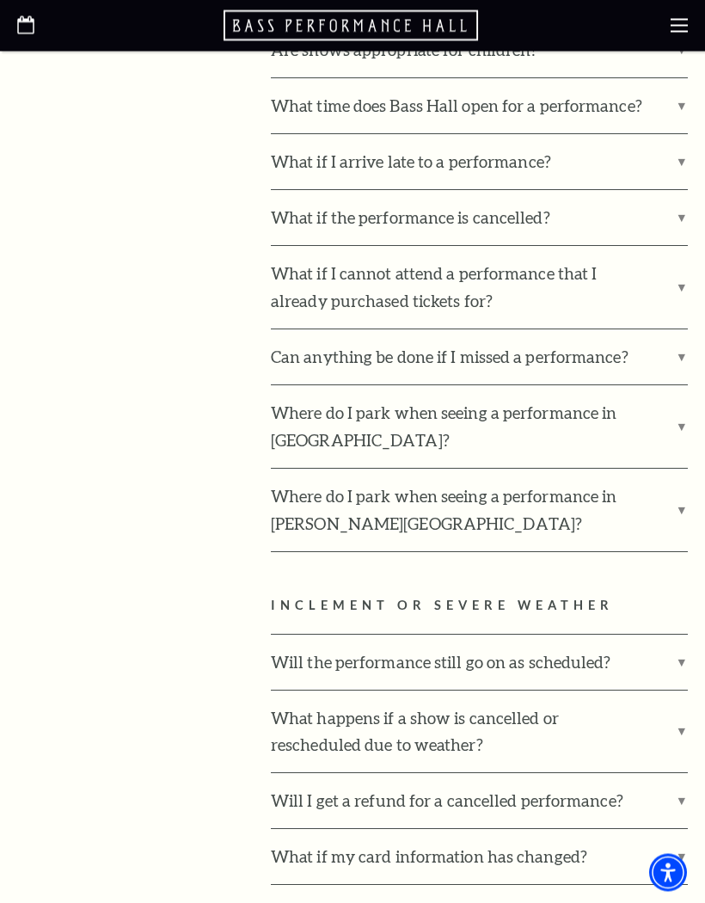
scroll to position [2393, 0]
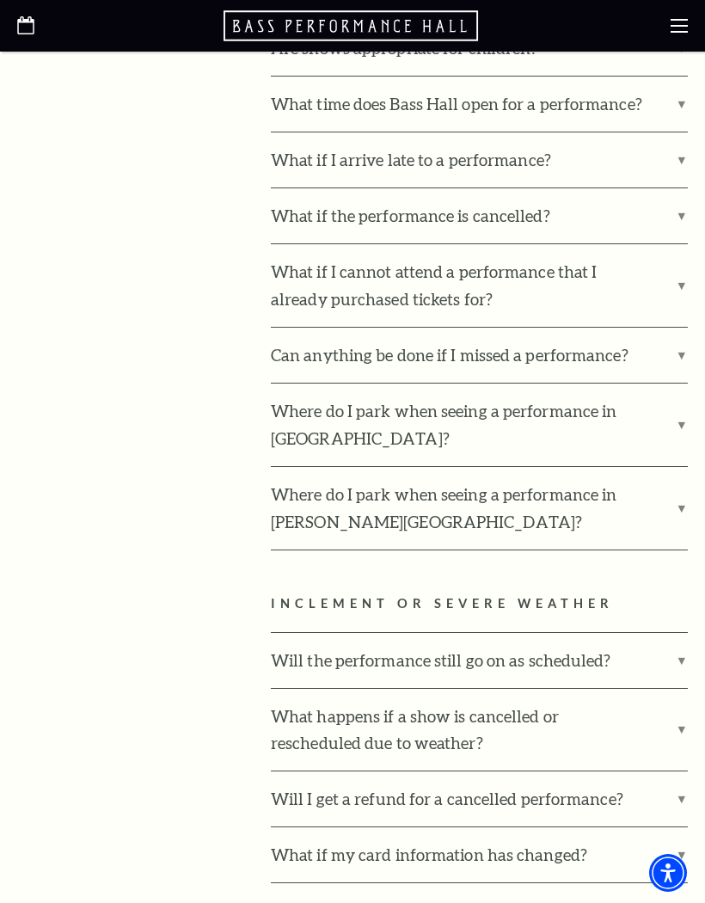
click at [679, 244] on label "What if I cannot attend a performance that I already purchased tickets for?" at bounding box center [479, 285] width 417 height 83
click at [0, 0] on input "What if I cannot attend a performance that I already purchased tickets for?" at bounding box center [0, 0] width 0 height 0
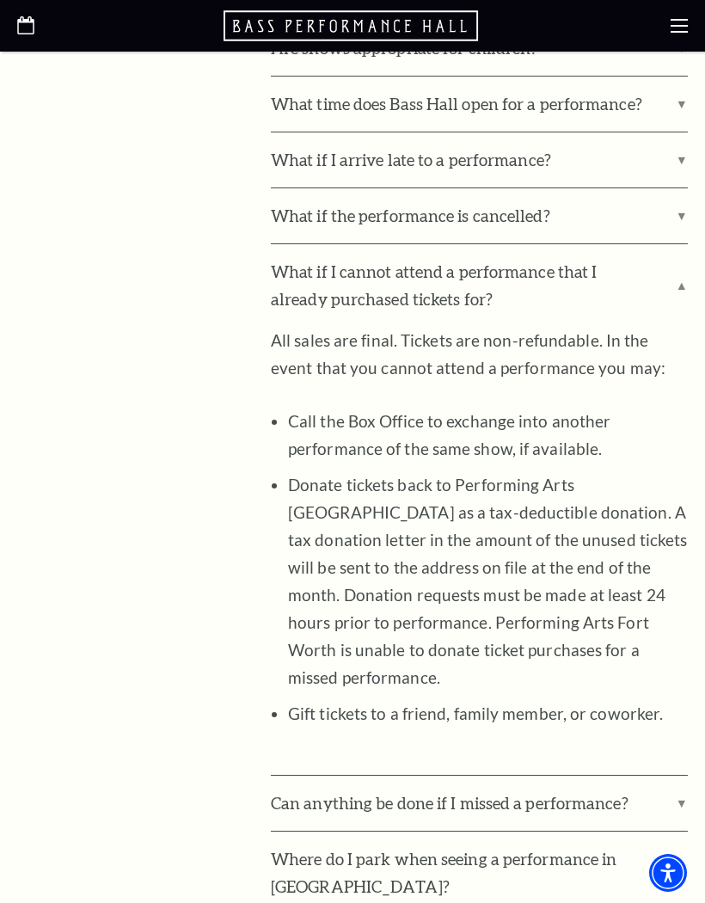
click at [683, 244] on label "What if I cannot attend a performance that I already purchased tickets for?" at bounding box center [479, 285] width 417 height 83
click at [0, 0] on input "What if I cannot attend a performance that I already purchased tickets for?" at bounding box center [0, 0] width 0 height 0
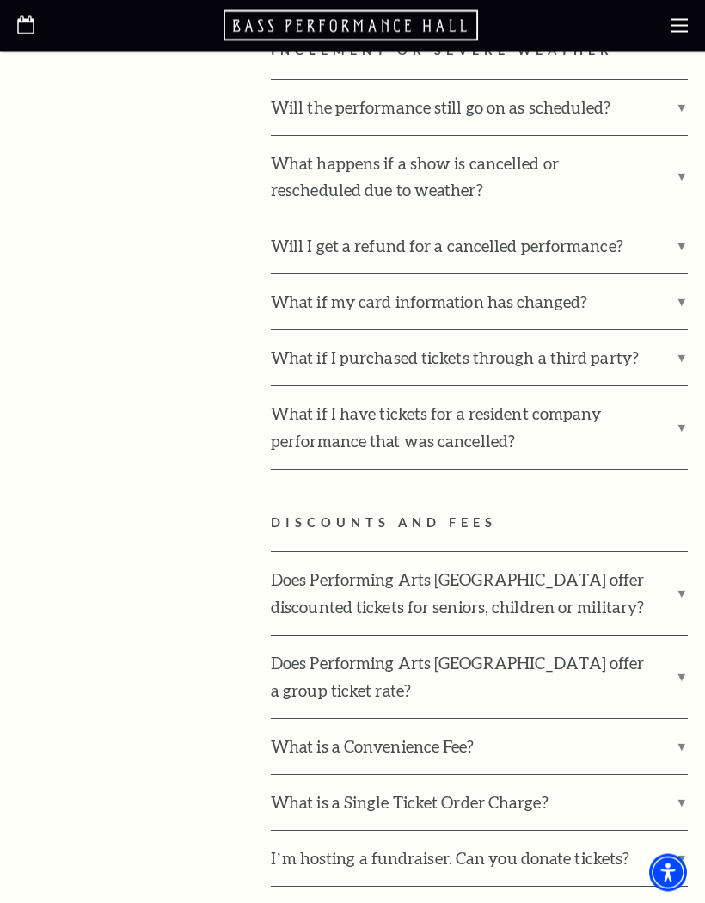
scroll to position [2947, 0]
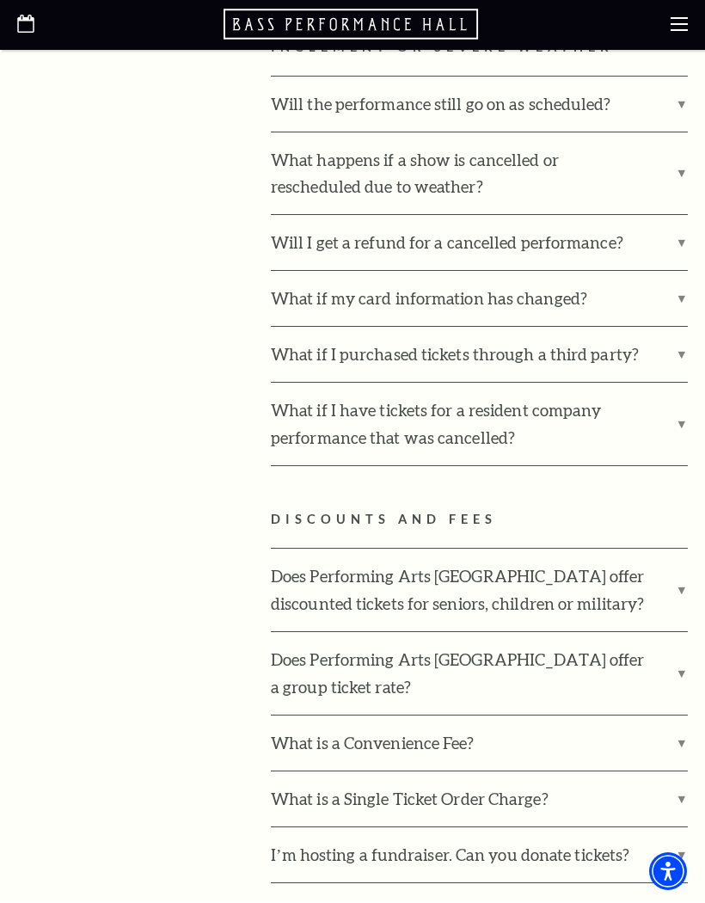
click at [681, 217] on label "Will I get a refund for a cancelled performance?" at bounding box center [479, 244] width 417 height 55
click at [0, 0] on input "Will I get a refund for a cancelled performance?" at bounding box center [0, 0] width 0 height 0
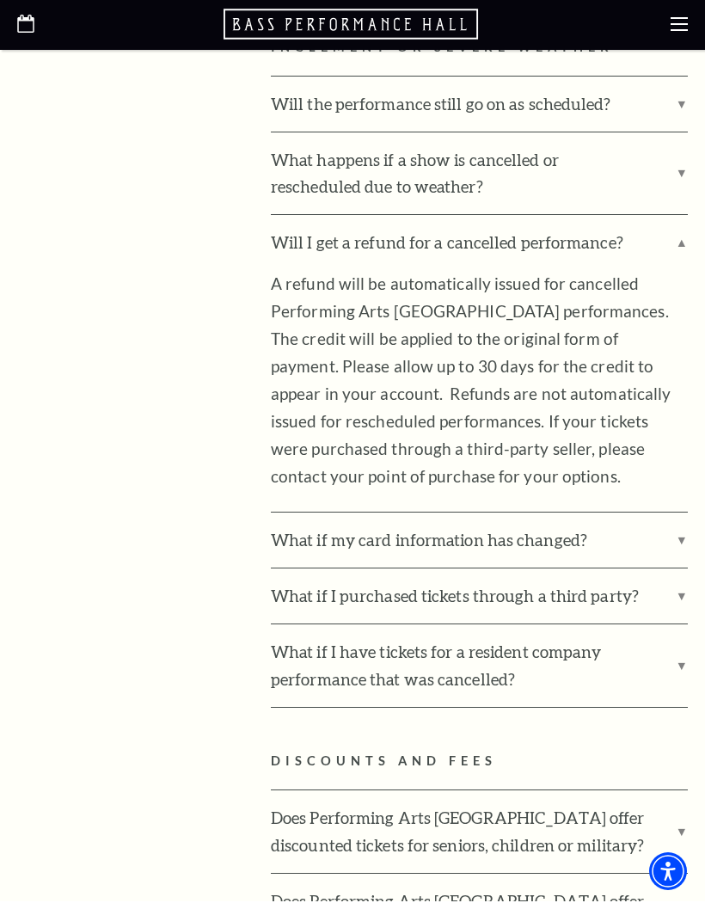
scroll to position [2949, 0]
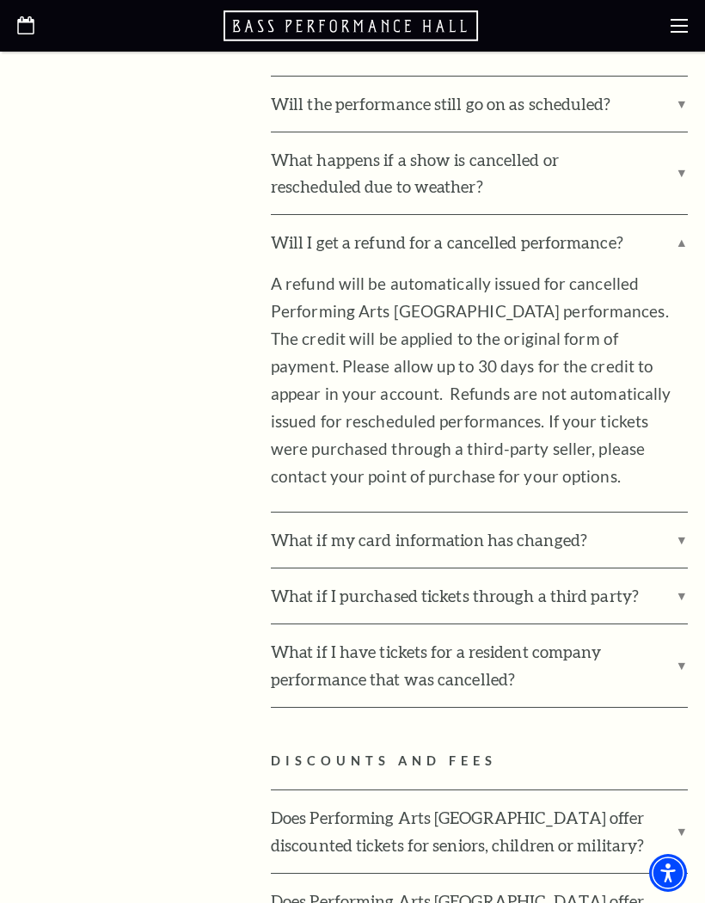
click at [684, 215] on label "Will I get a refund for a cancelled performance?" at bounding box center [479, 242] width 417 height 55
click at [0, 0] on input "Will I get a refund for a cancelled performance?" at bounding box center [0, 0] width 0 height 0
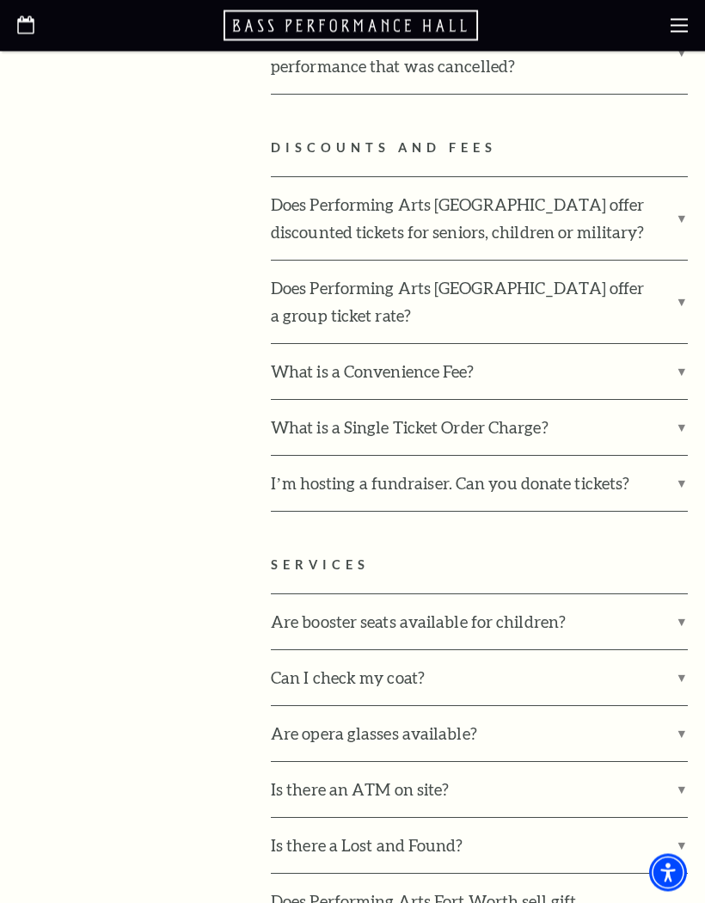
scroll to position [3320, 0]
click at [681, 177] on label "Does Performing Arts [GEOGRAPHIC_DATA] offer discounted tickets for seniors, ch…" at bounding box center [479, 218] width 417 height 83
click at [0, 0] on input "Does Performing Arts [GEOGRAPHIC_DATA] offer discounted tickets for seniors, ch…" at bounding box center [0, 0] width 0 height 0
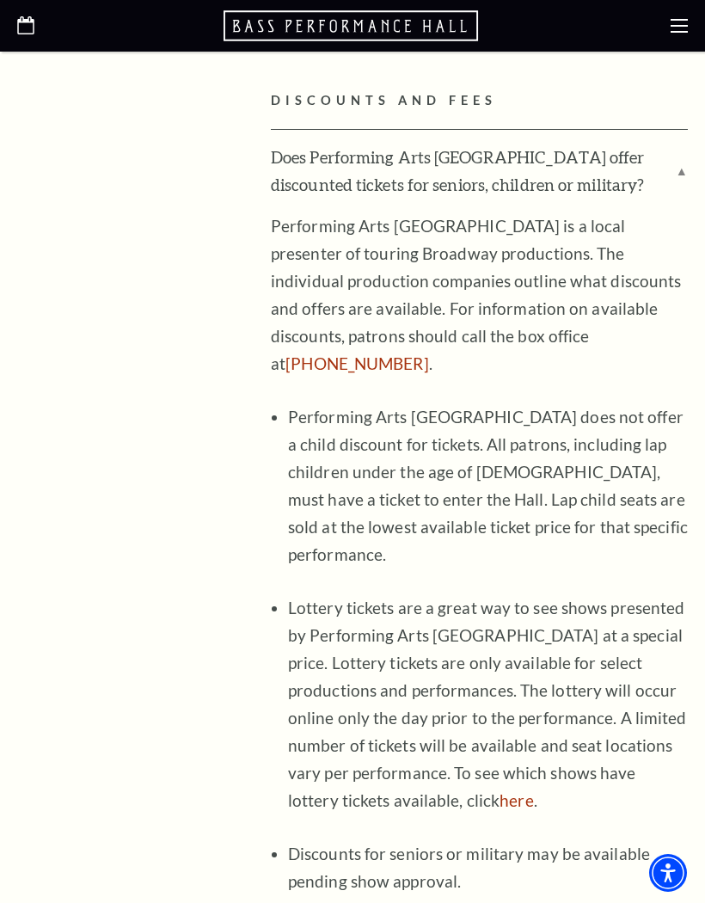
scroll to position [3367, 0]
click at [681, 131] on label "Does Performing Arts [GEOGRAPHIC_DATA] offer discounted tickets for seniors, ch…" at bounding box center [479, 172] width 417 height 83
click at [0, 0] on input "Does Performing Arts [GEOGRAPHIC_DATA] offer discounted tickets for seniors, ch…" at bounding box center [0, 0] width 0 height 0
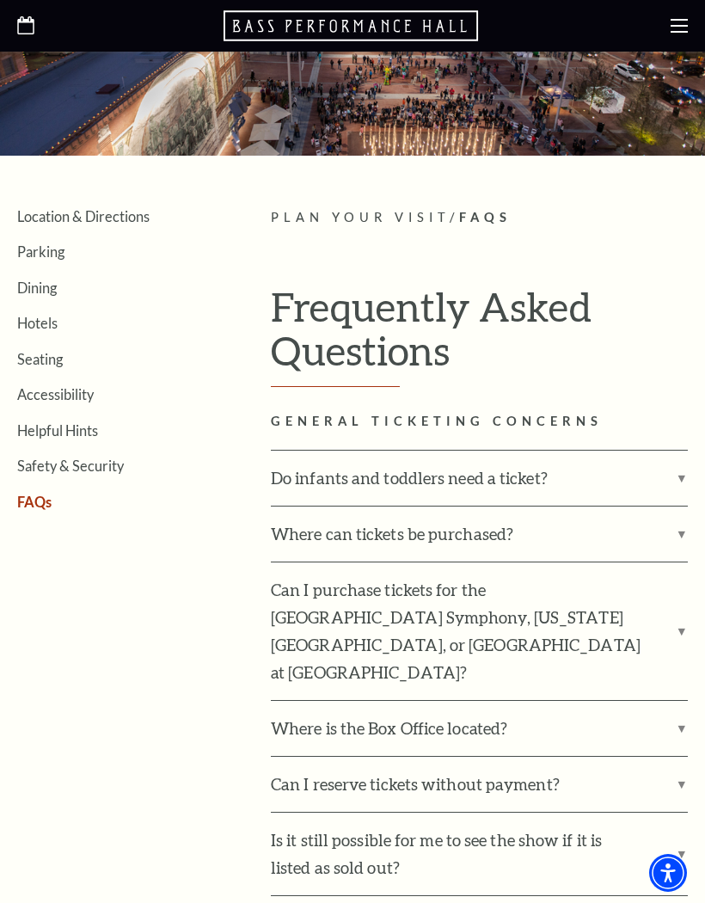
scroll to position [0, 0]
